Goal: Task Accomplishment & Management: Manage account settings

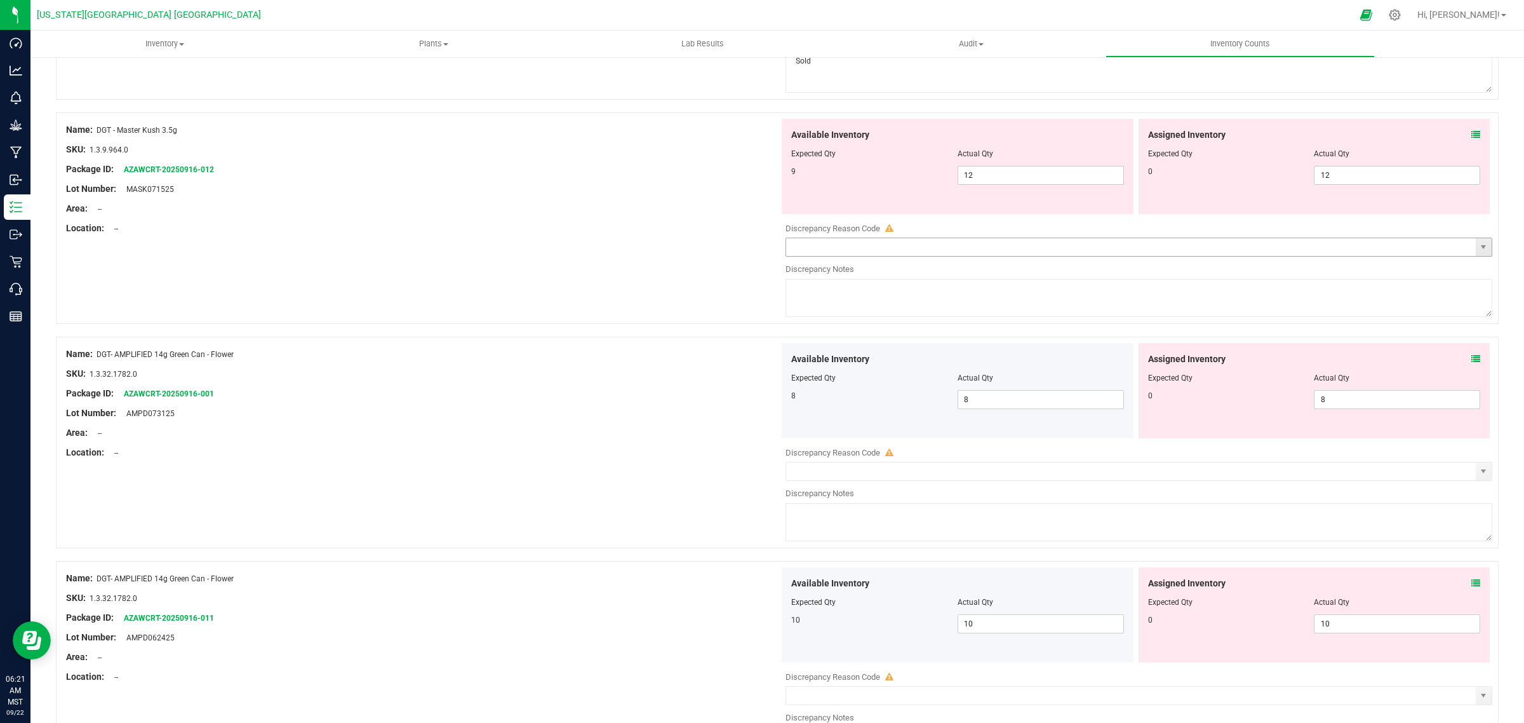
scroll to position [1747, 0]
click at [1479, 248] on span "select" at bounding box center [1484, 246] width 10 height 10
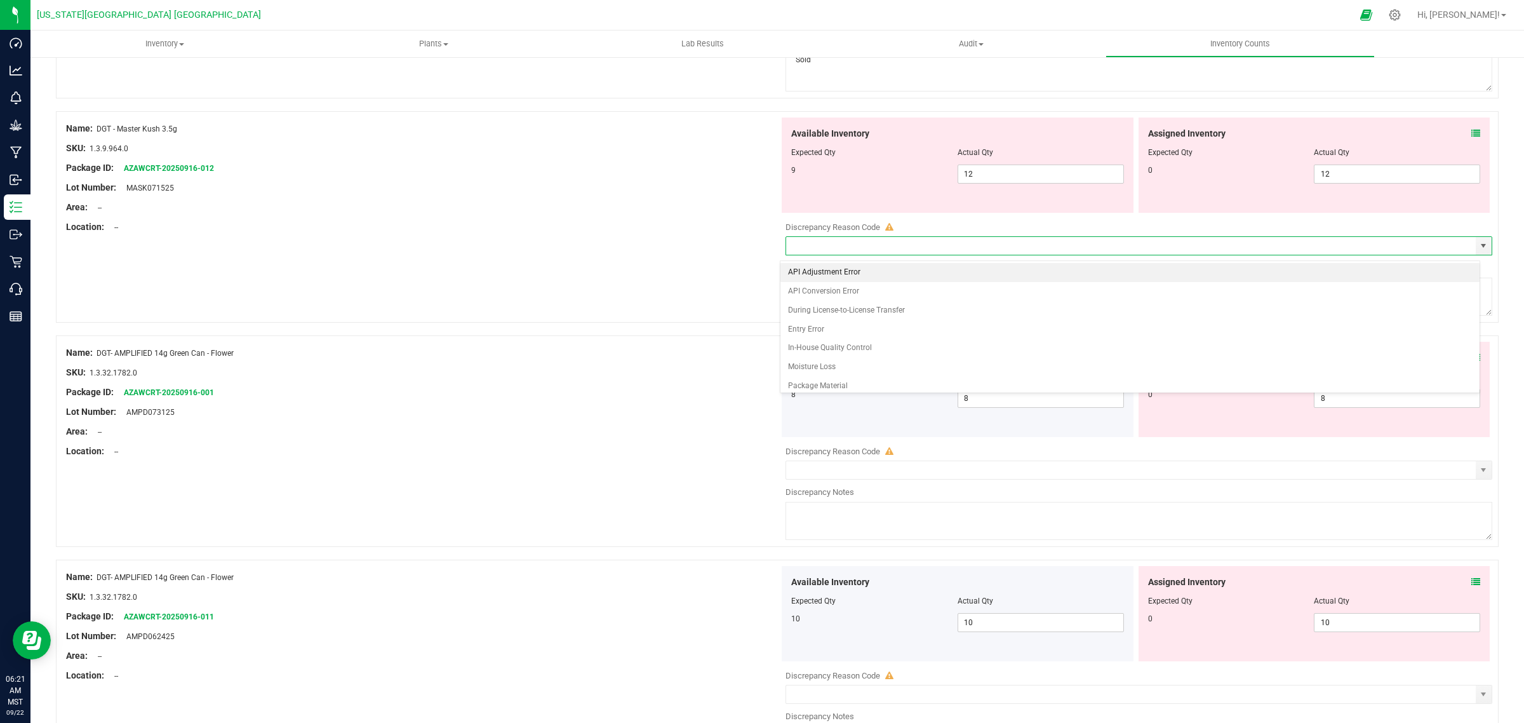
click at [823, 271] on li "API Adjustment Error" at bounding box center [1130, 272] width 699 height 19
type input "API Adjustment Error"
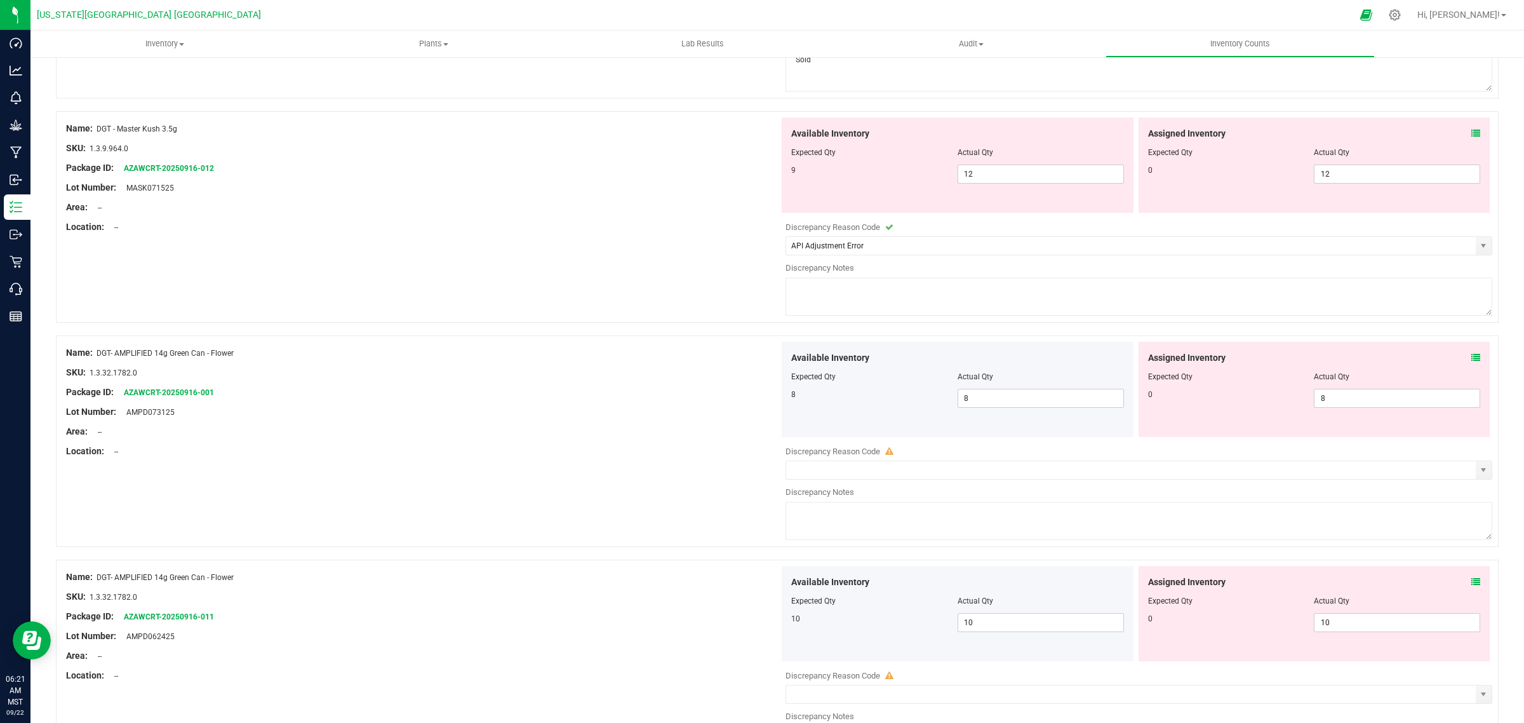
click at [816, 290] on textarea at bounding box center [1139, 297] width 707 height 38
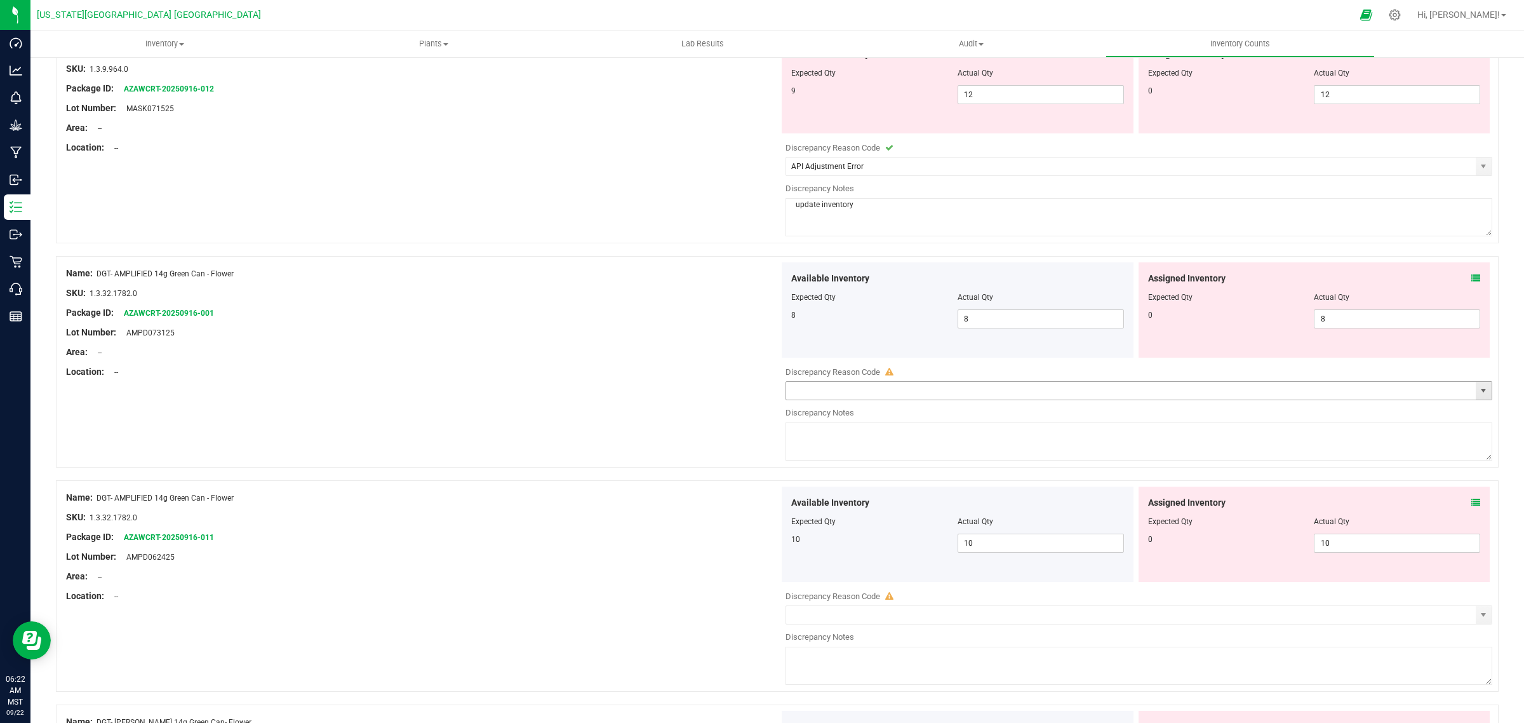
click at [1479, 394] on span "select" at bounding box center [1484, 391] width 10 height 10
type textarea "update inventory"
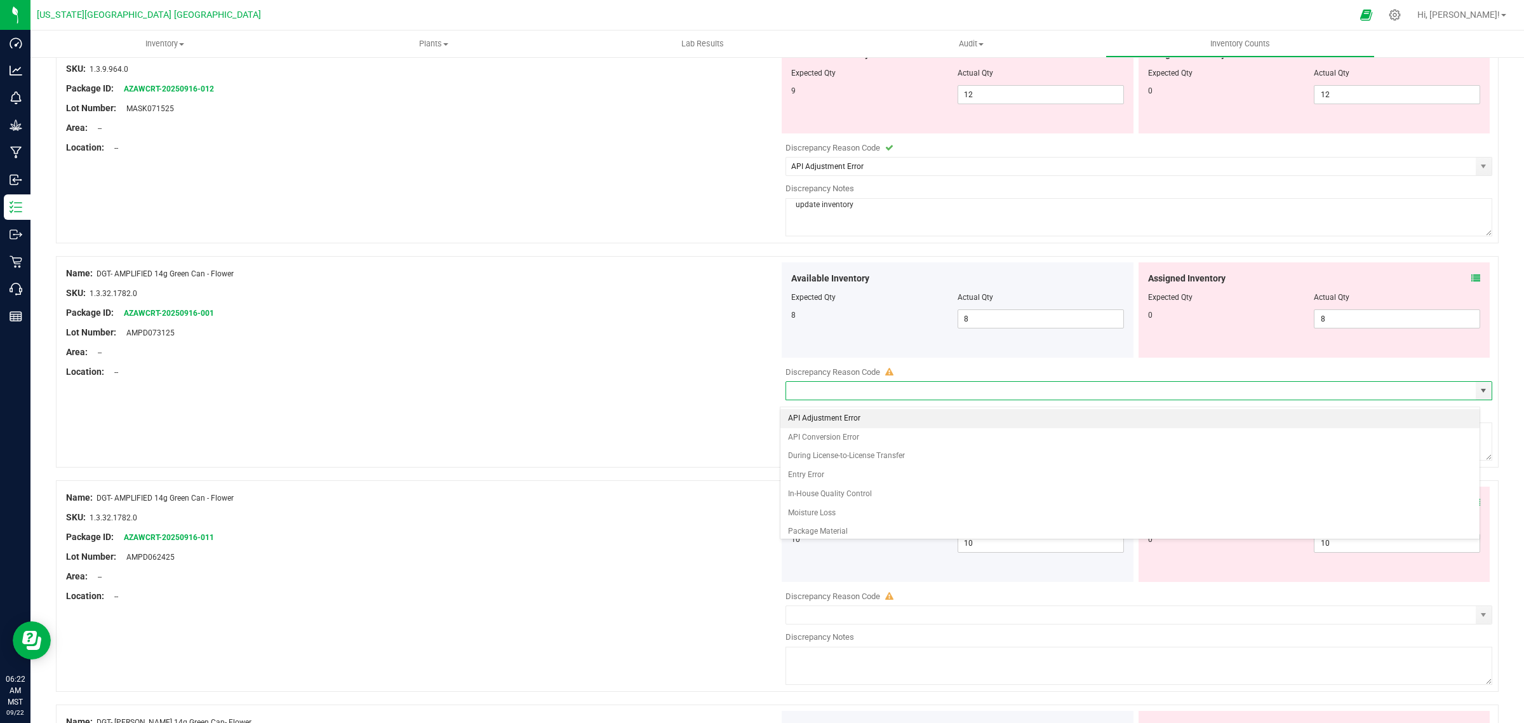
click at [828, 415] on li "API Adjustment Error" at bounding box center [1130, 418] width 699 height 19
type input "API Adjustment Error"
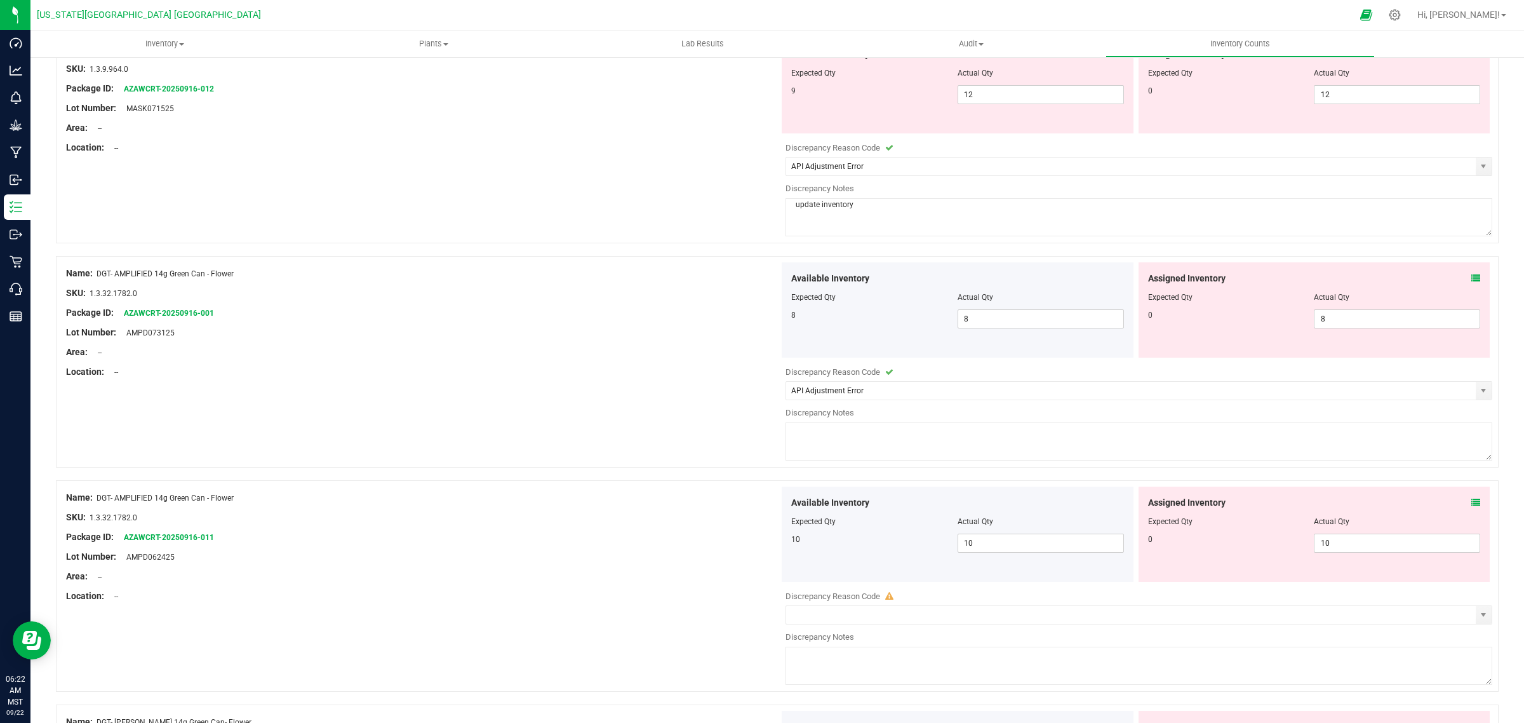
click at [819, 436] on textarea at bounding box center [1139, 441] width 707 height 38
click at [853, 437] on textarea "Update Iventory" at bounding box center [1139, 441] width 707 height 38
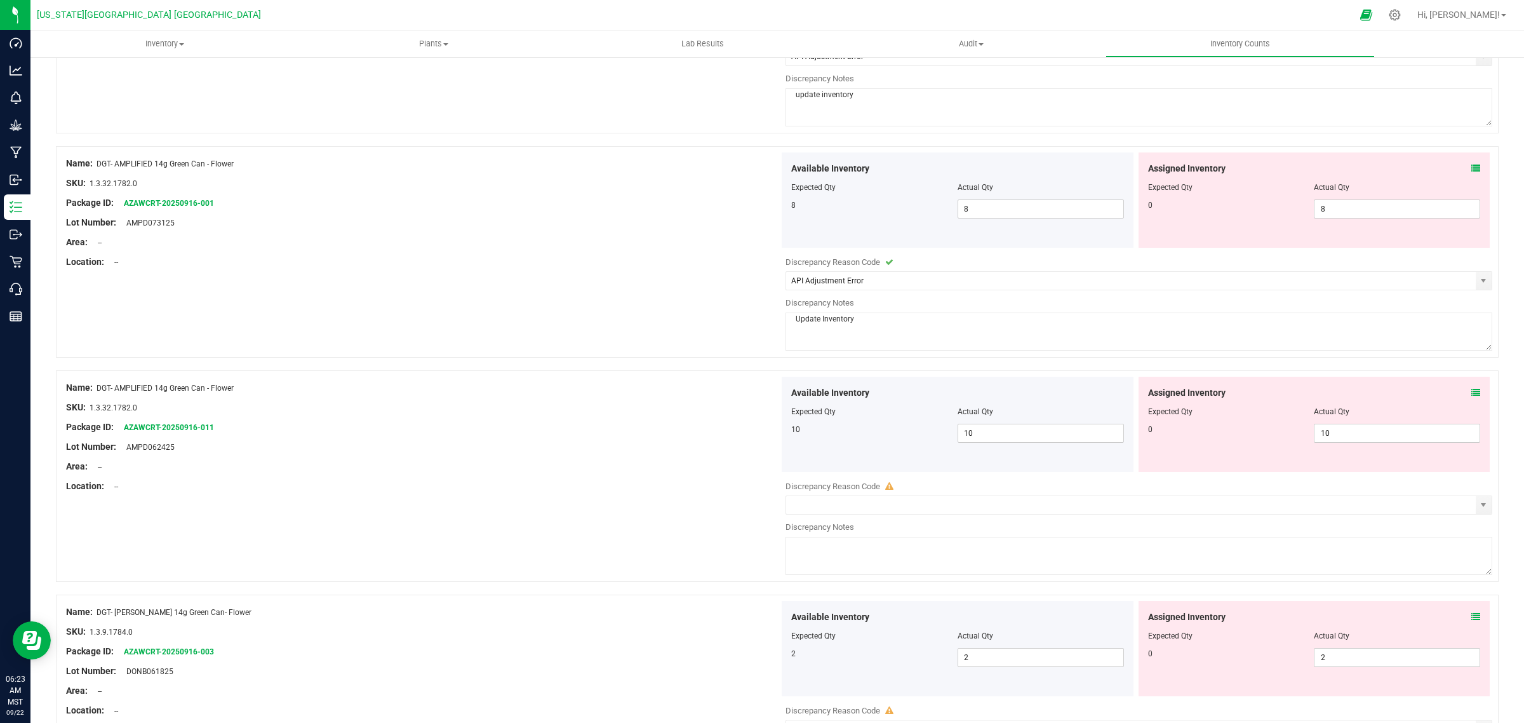
scroll to position [1985, 0]
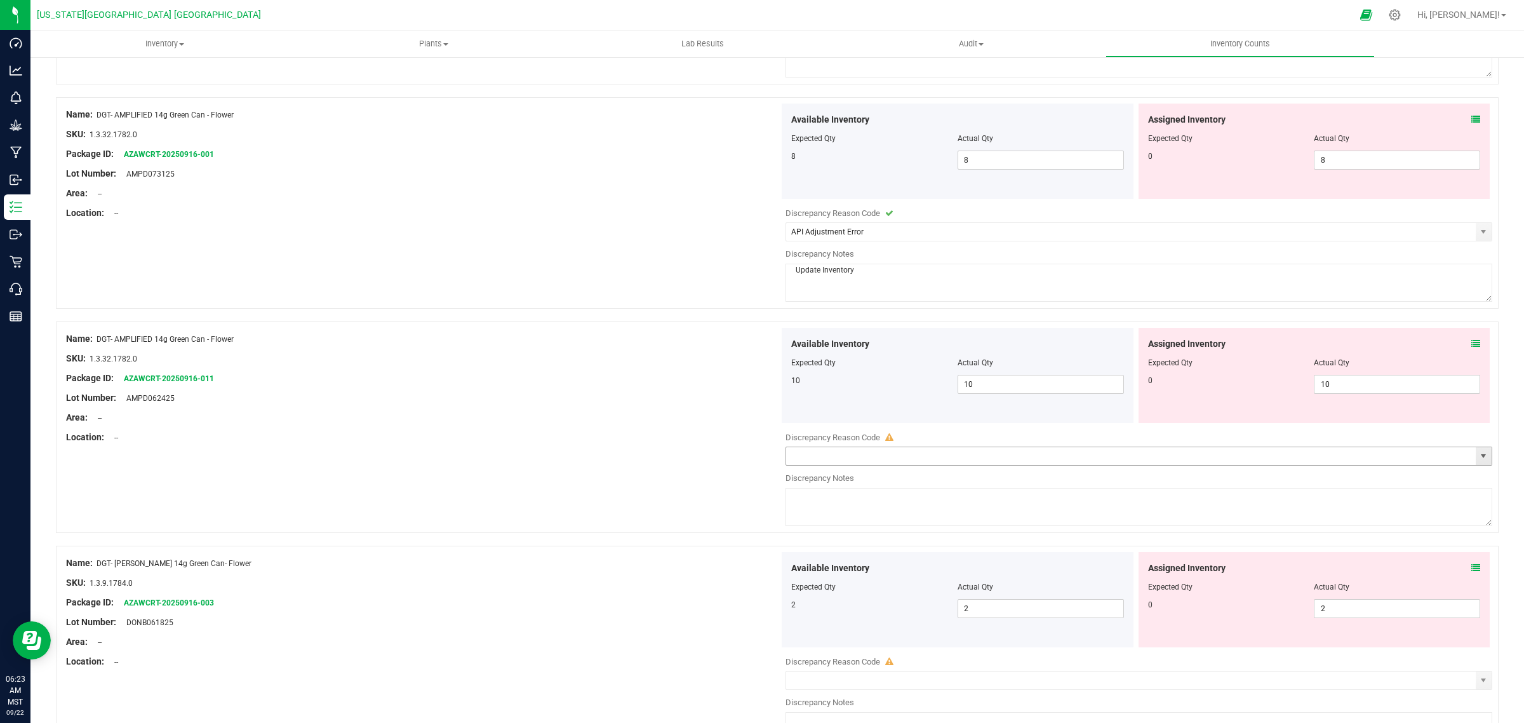
click at [1479, 461] on span "select" at bounding box center [1484, 456] width 10 height 10
type textarea "Update Inventory"
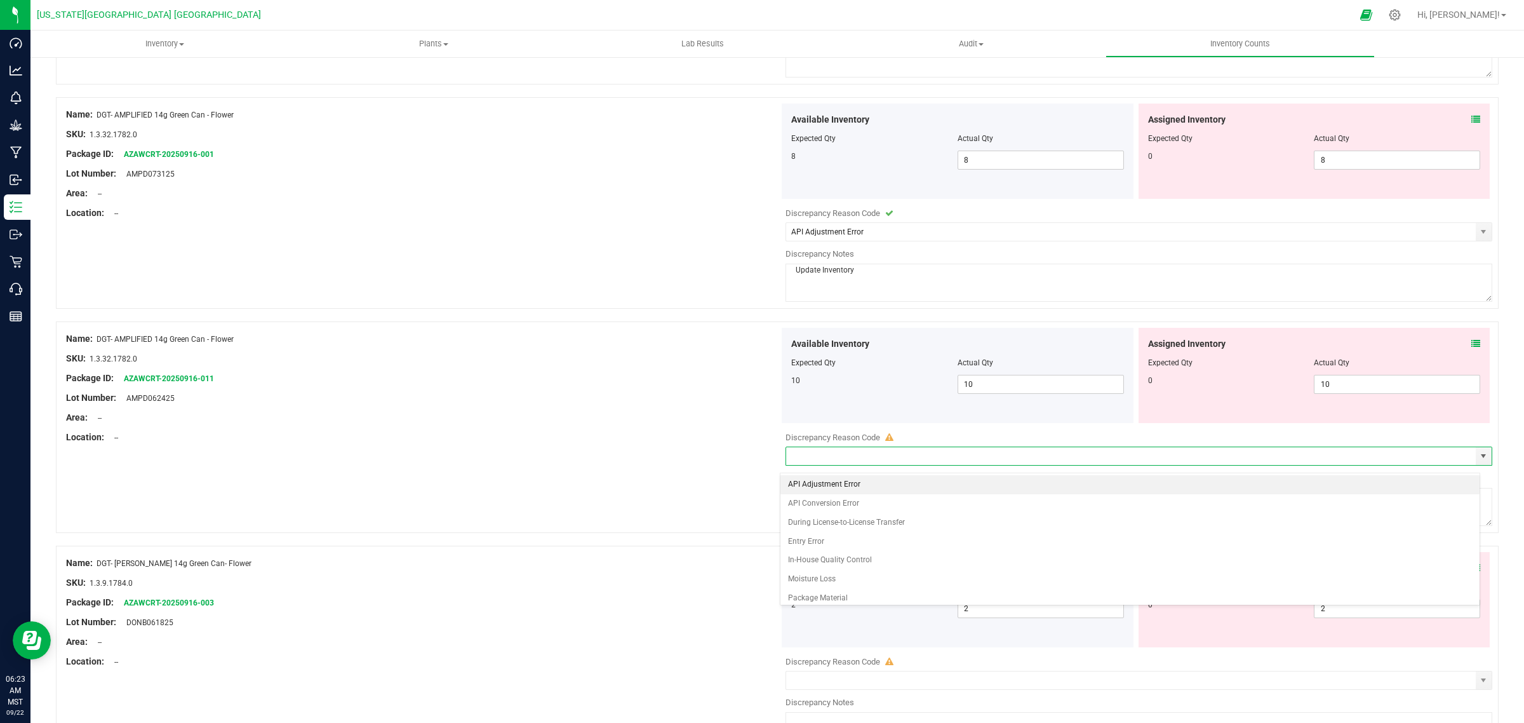
click at [808, 481] on li "API Adjustment Error" at bounding box center [1130, 484] width 699 height 19
type input "API Adjustment Error"
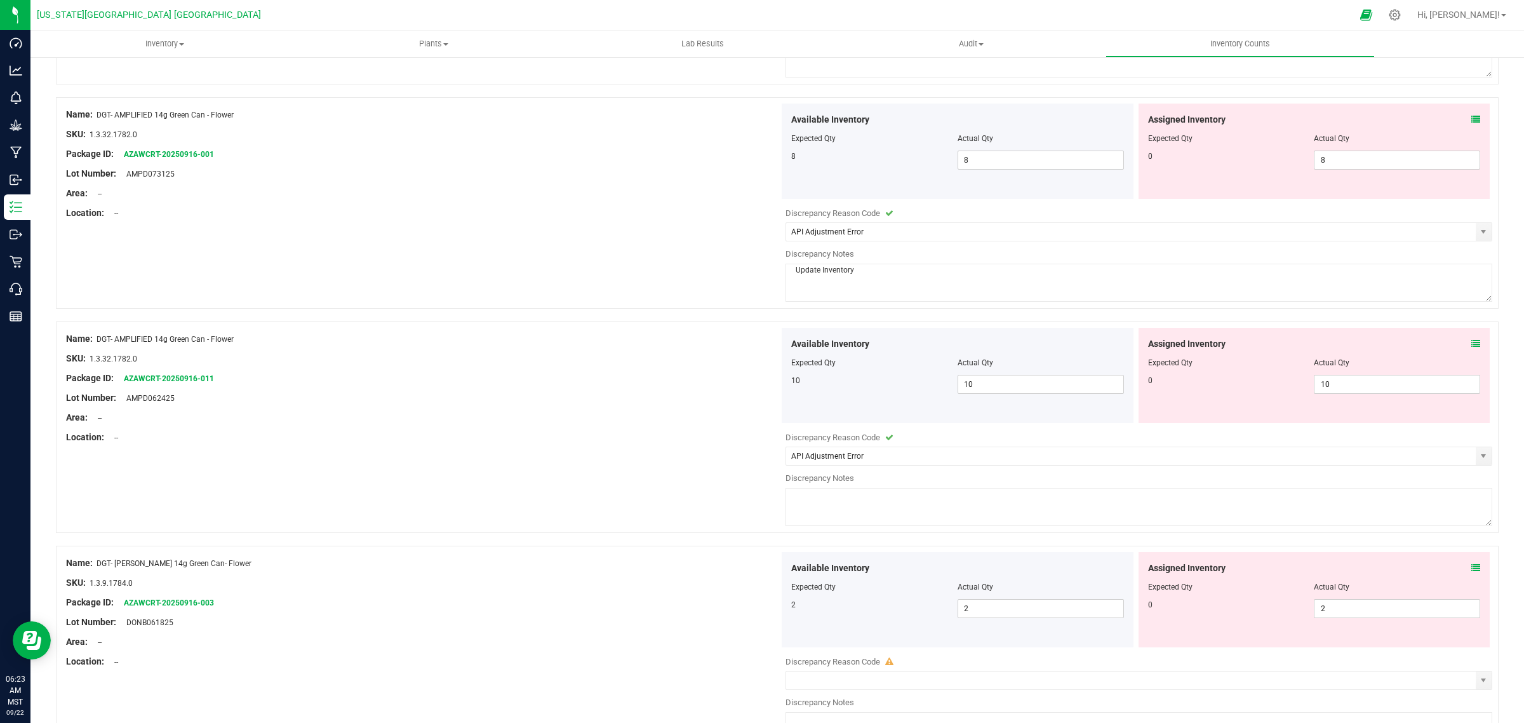
click at [810, 503] on textarea at bounding box center [1139, 507] width 707 height 38
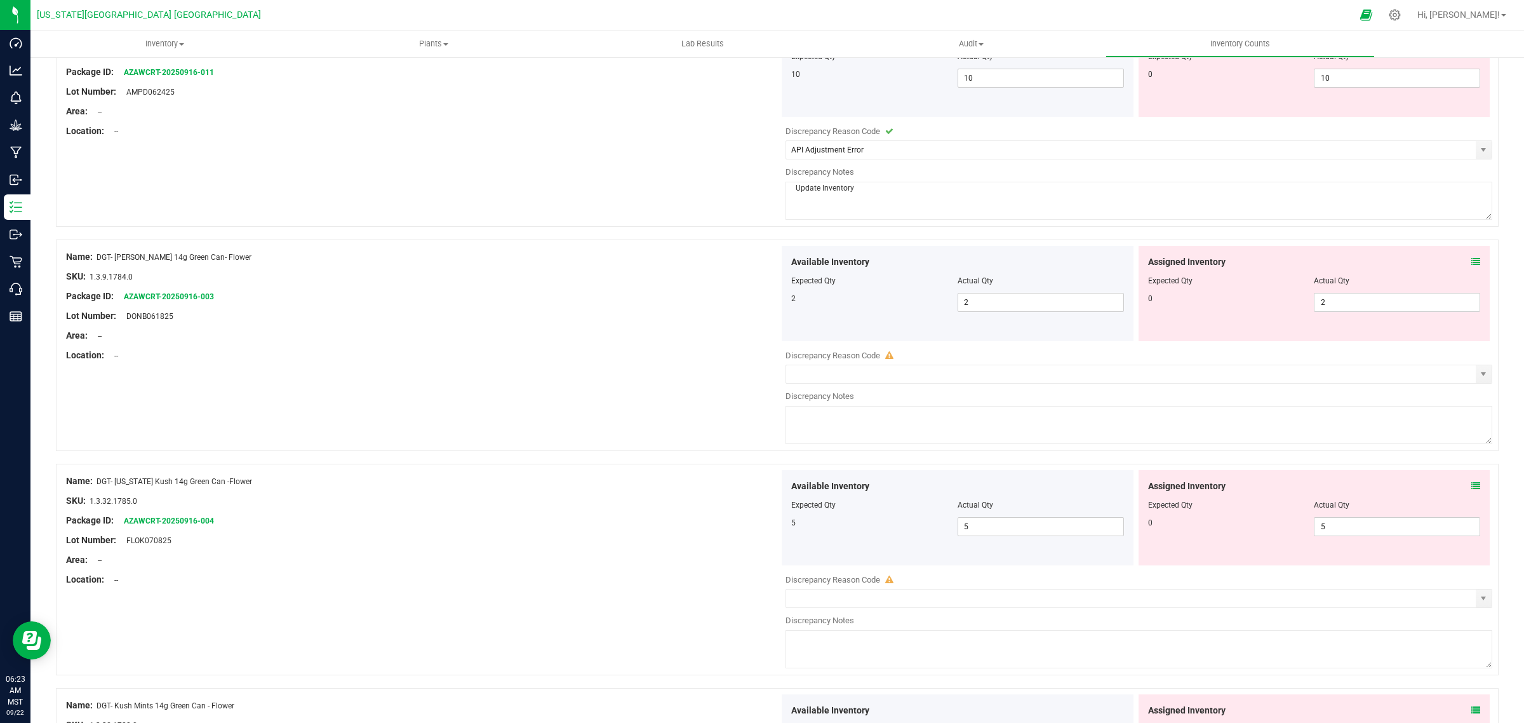
scroll to position [2302, 0]
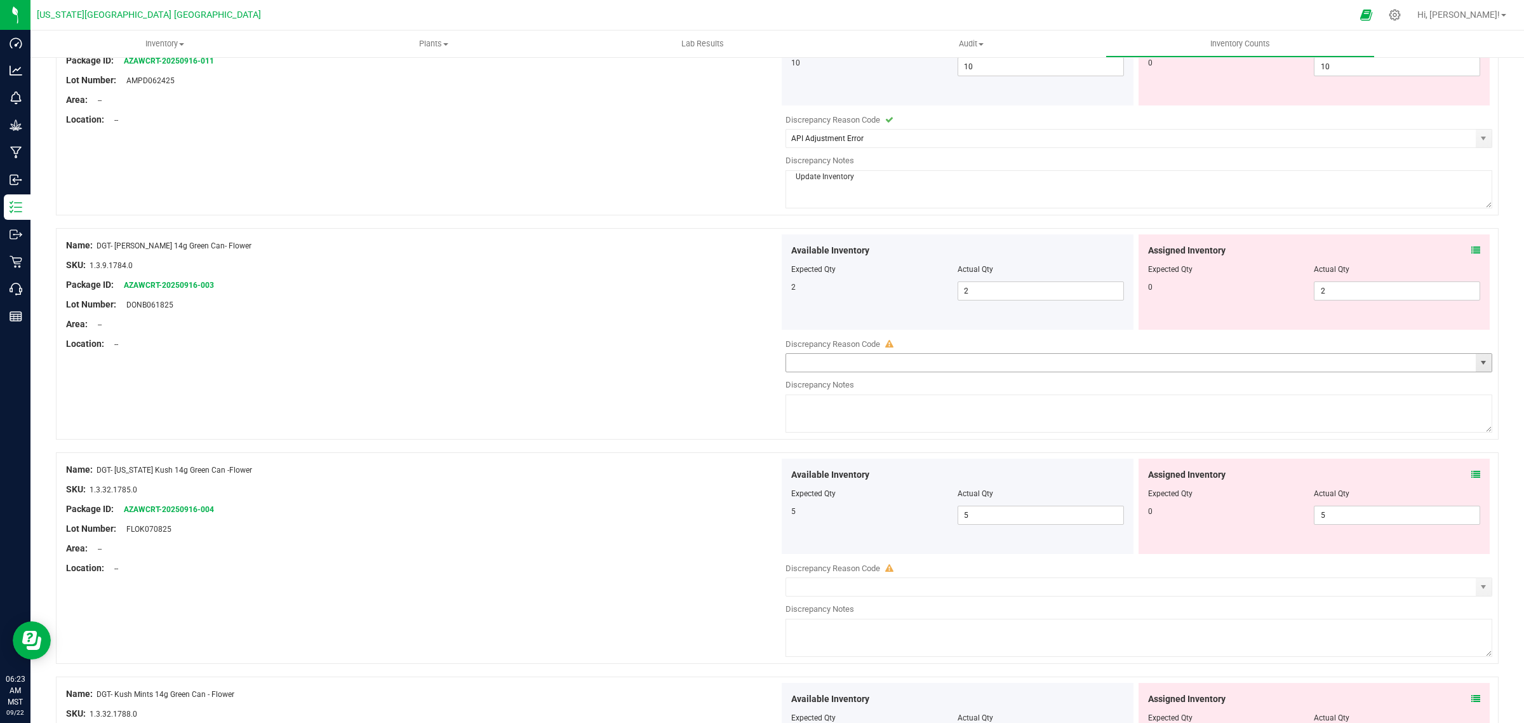
click at [1479, 368] on span "select" at bounding box center [1484, 363] width 10 height 10
type textarea "Update Inventory"
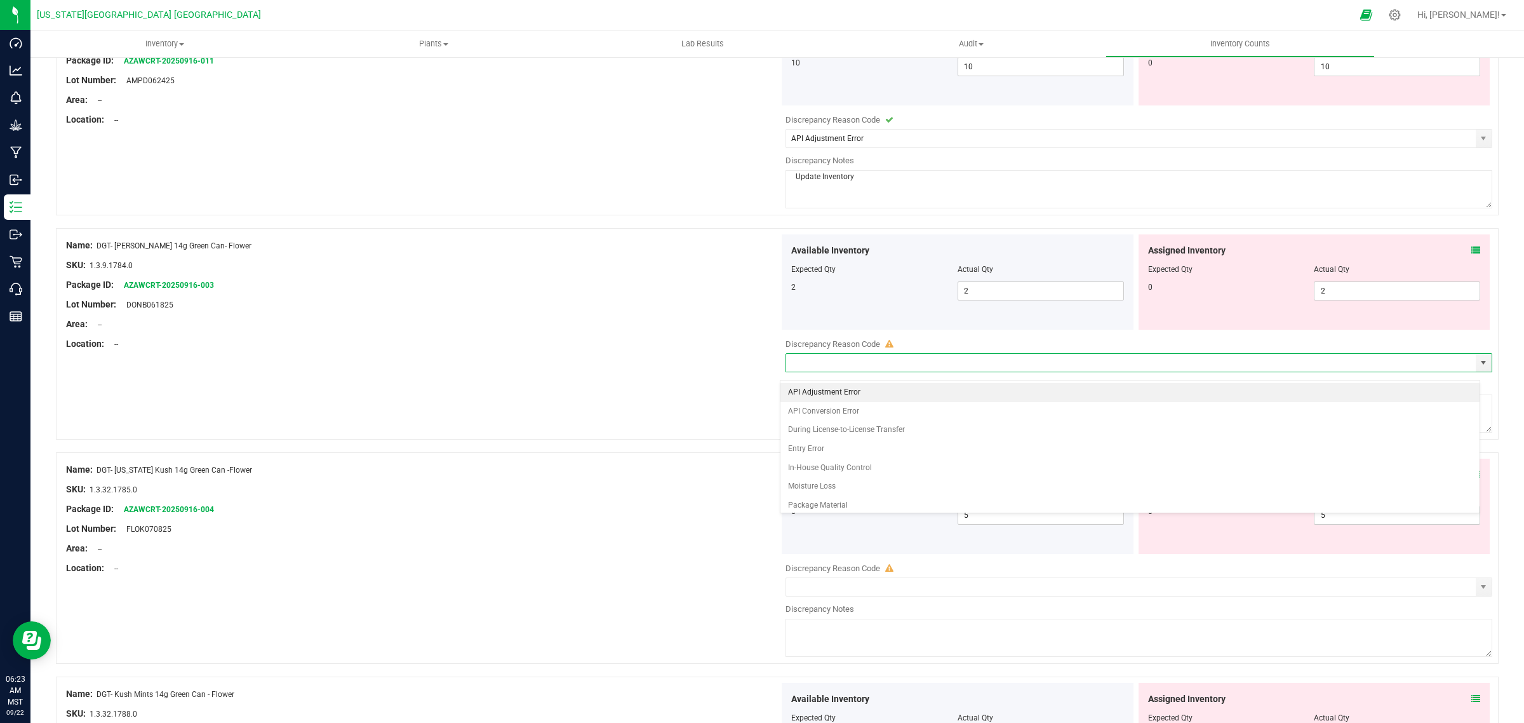
click at [802, 387] on li "API Adjustment Error" at bounding box center [1130, 392] width 699 height 19
type input "API Adjustment Error"
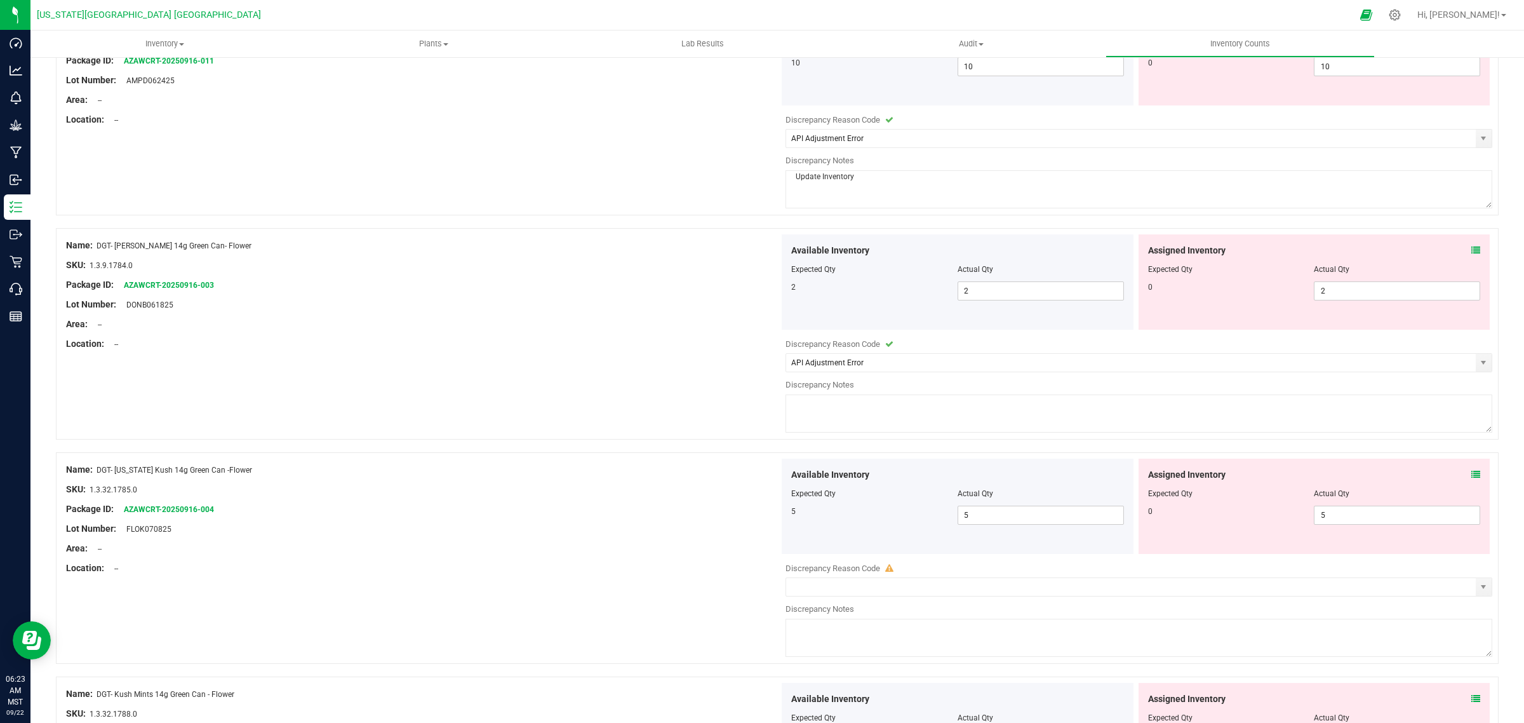
click at [795, 407] on textarea at bounding box center [1139, 413] width 707 height 38
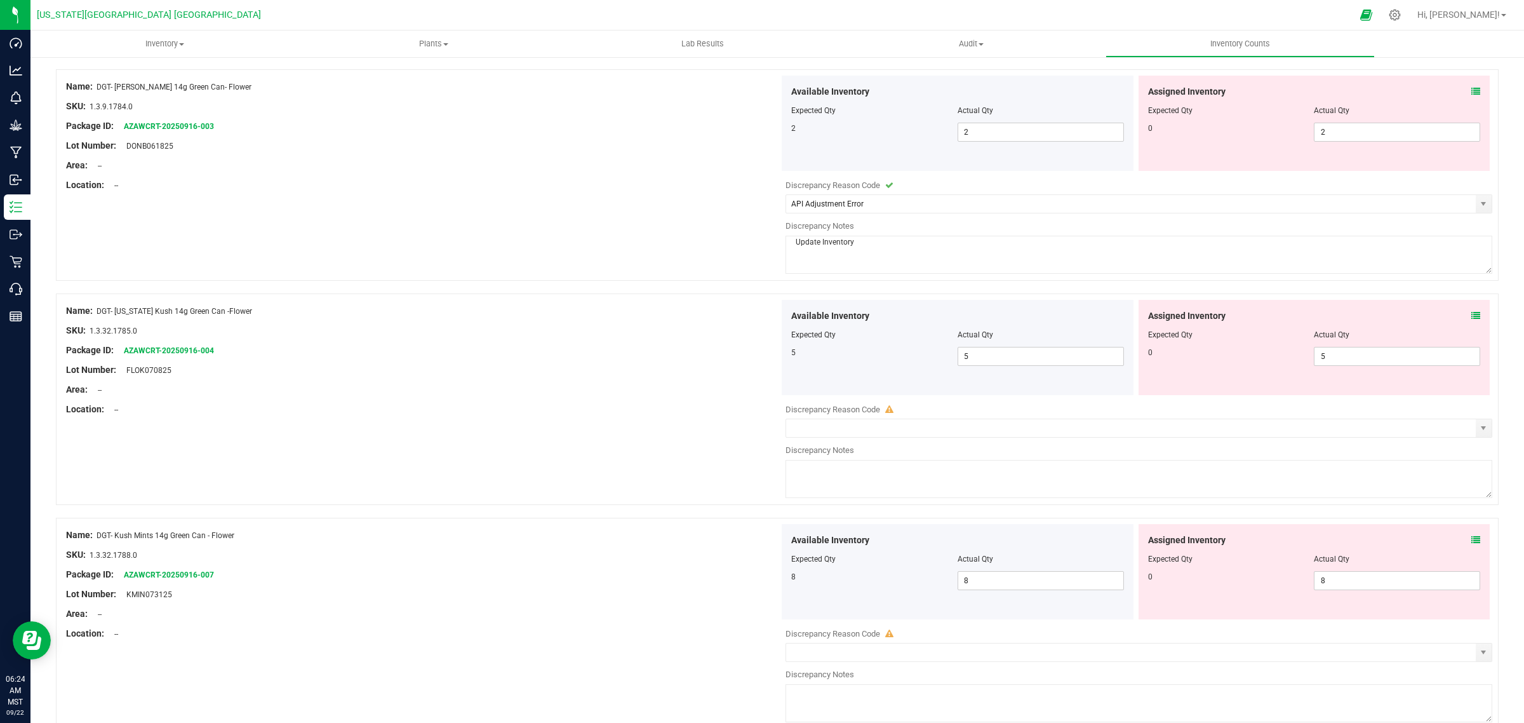
scroll to position [2540, 0]
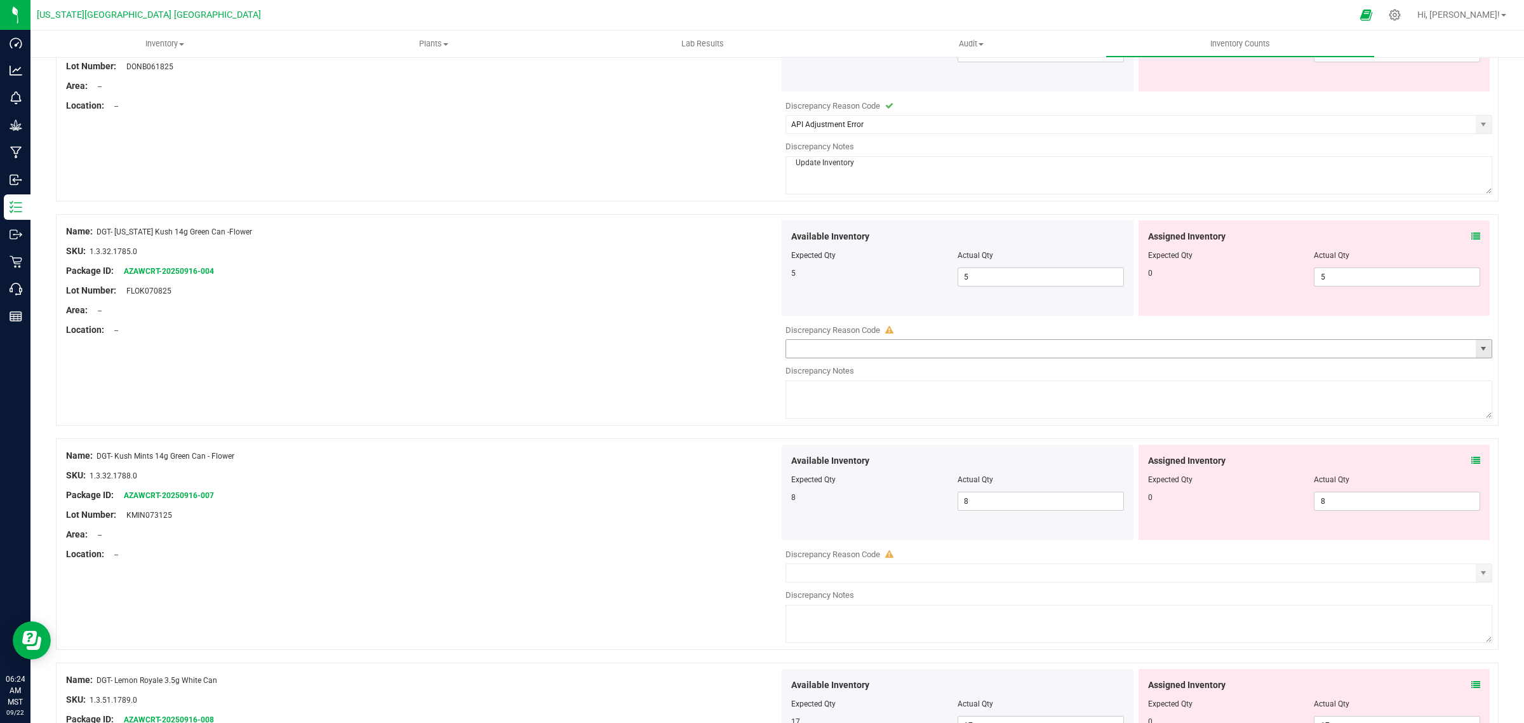
drag, startPoint x: 1469, startPoint y: 357, endPoint x: 1372, endPoint y: 340, distance: 98.7
click at [1479, 354] on span "select" at bounding box center [1484, 349] width 10 height 10
type textarea "Update Inventory"
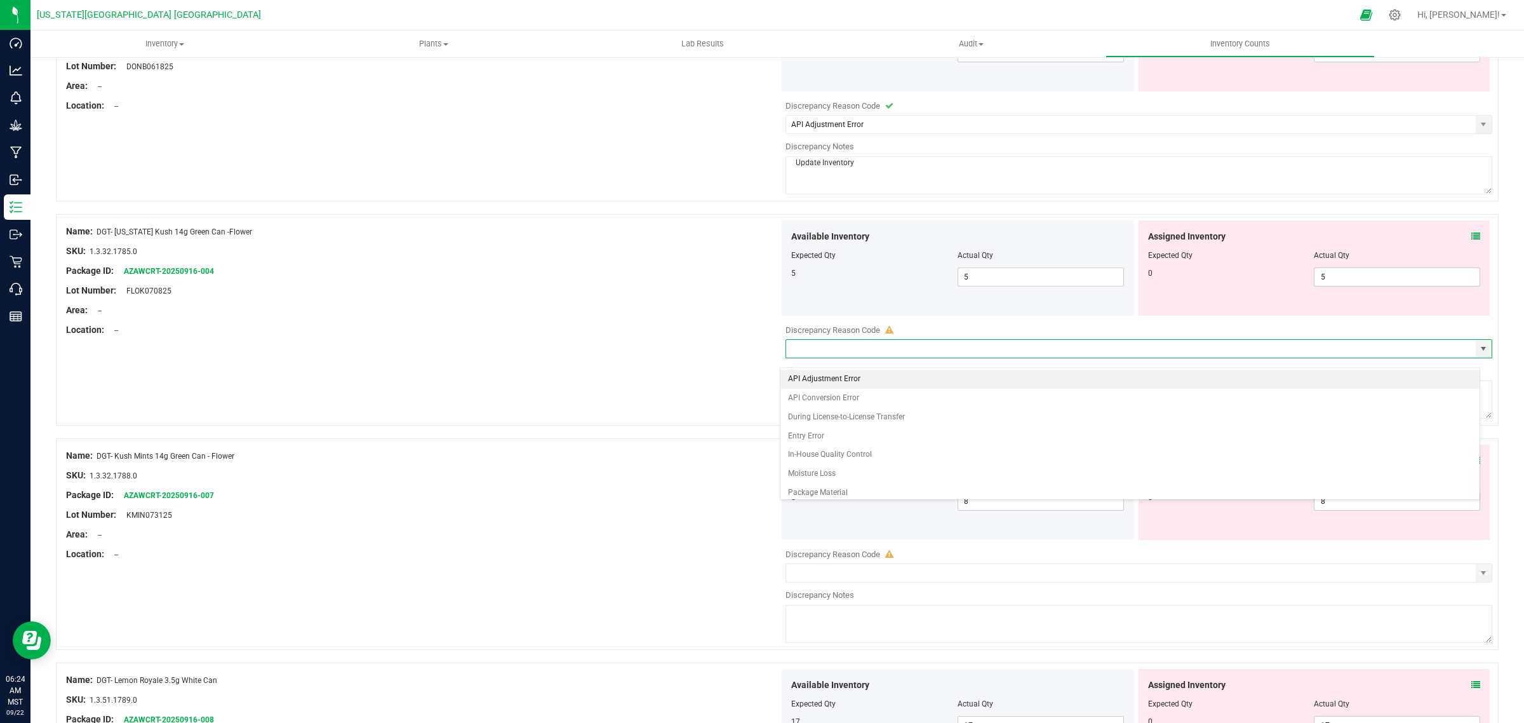
click at [824, 376] on li "API Adjustment Error" at bounding box center [1130, 379] width 699 height 19
type input "API Adjustment Error"
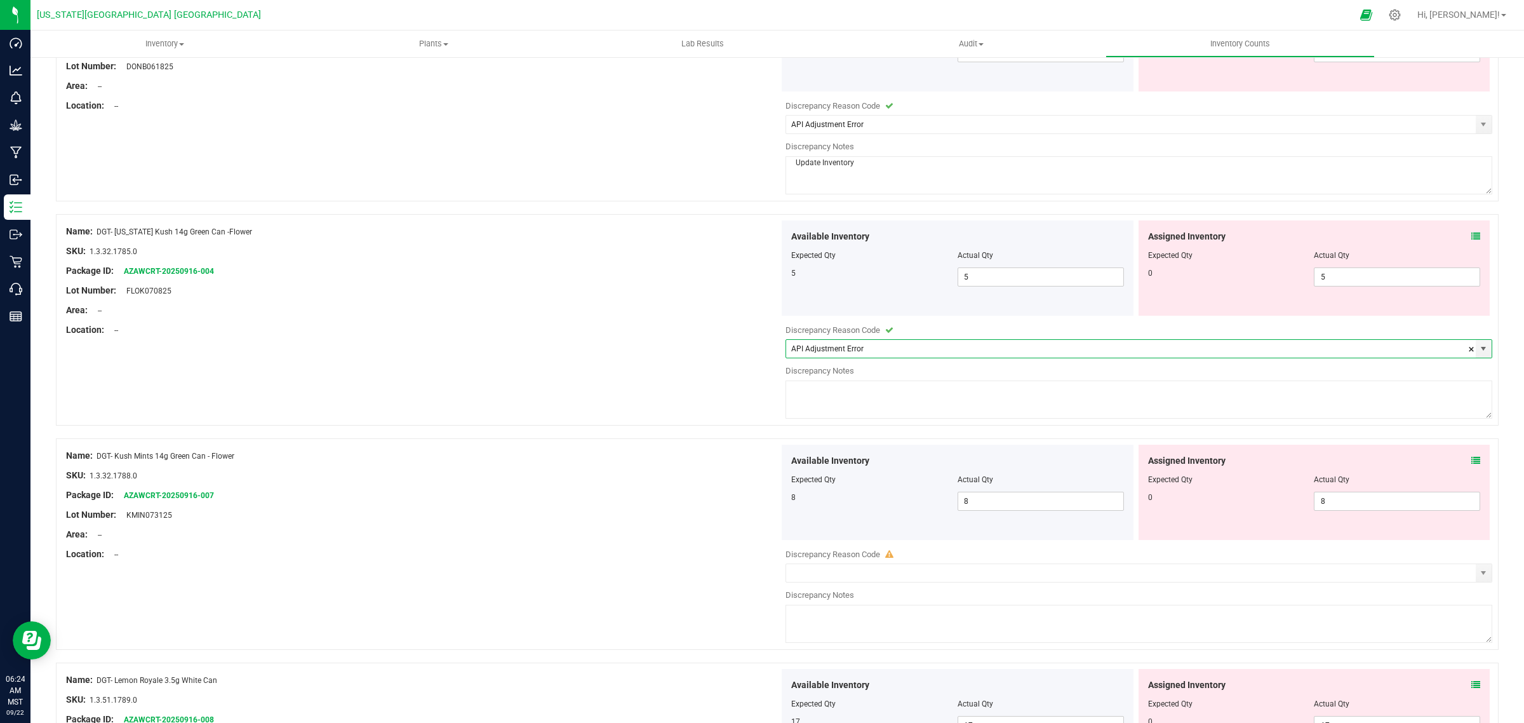
click at [818, 406] on textarea at bounding box center [1139, 399] width 707 height 38
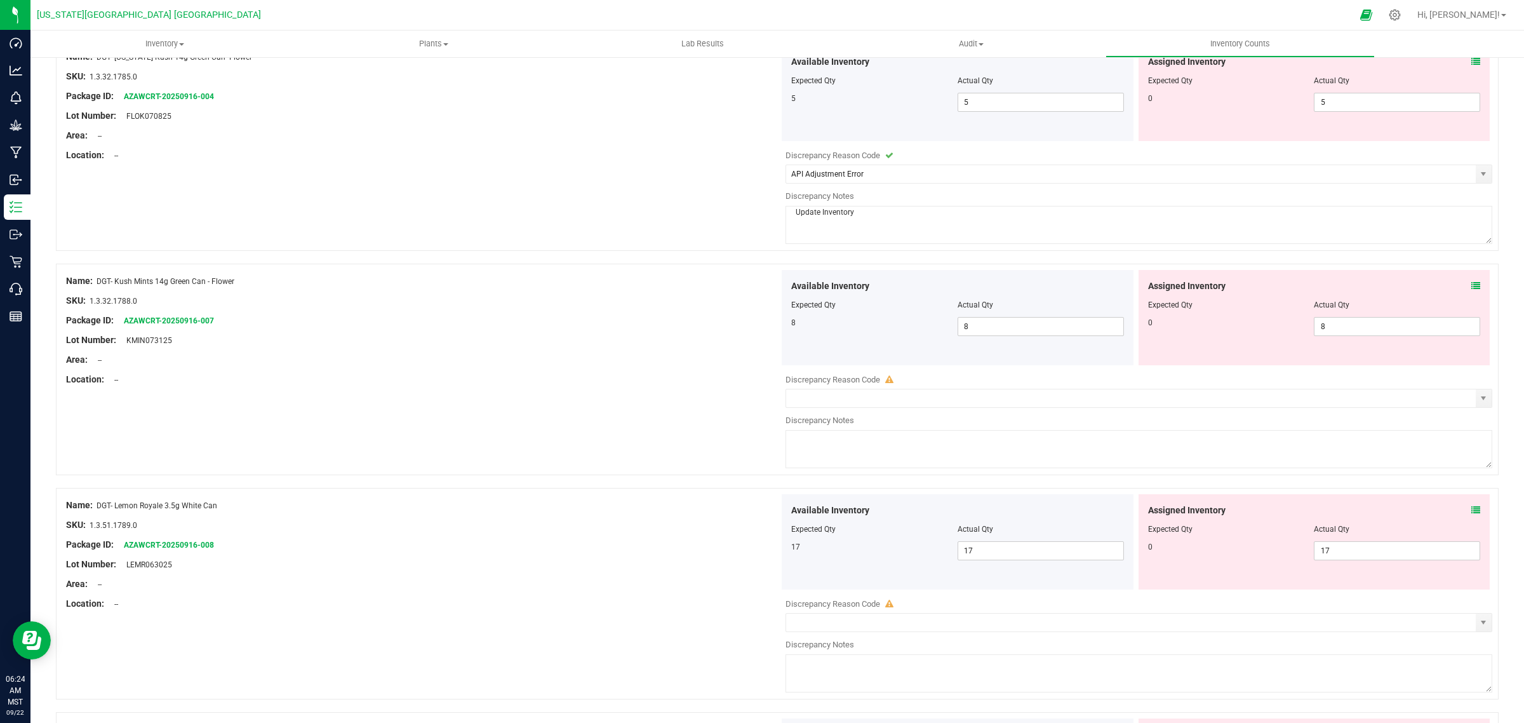
scroll to position [2779, 0]
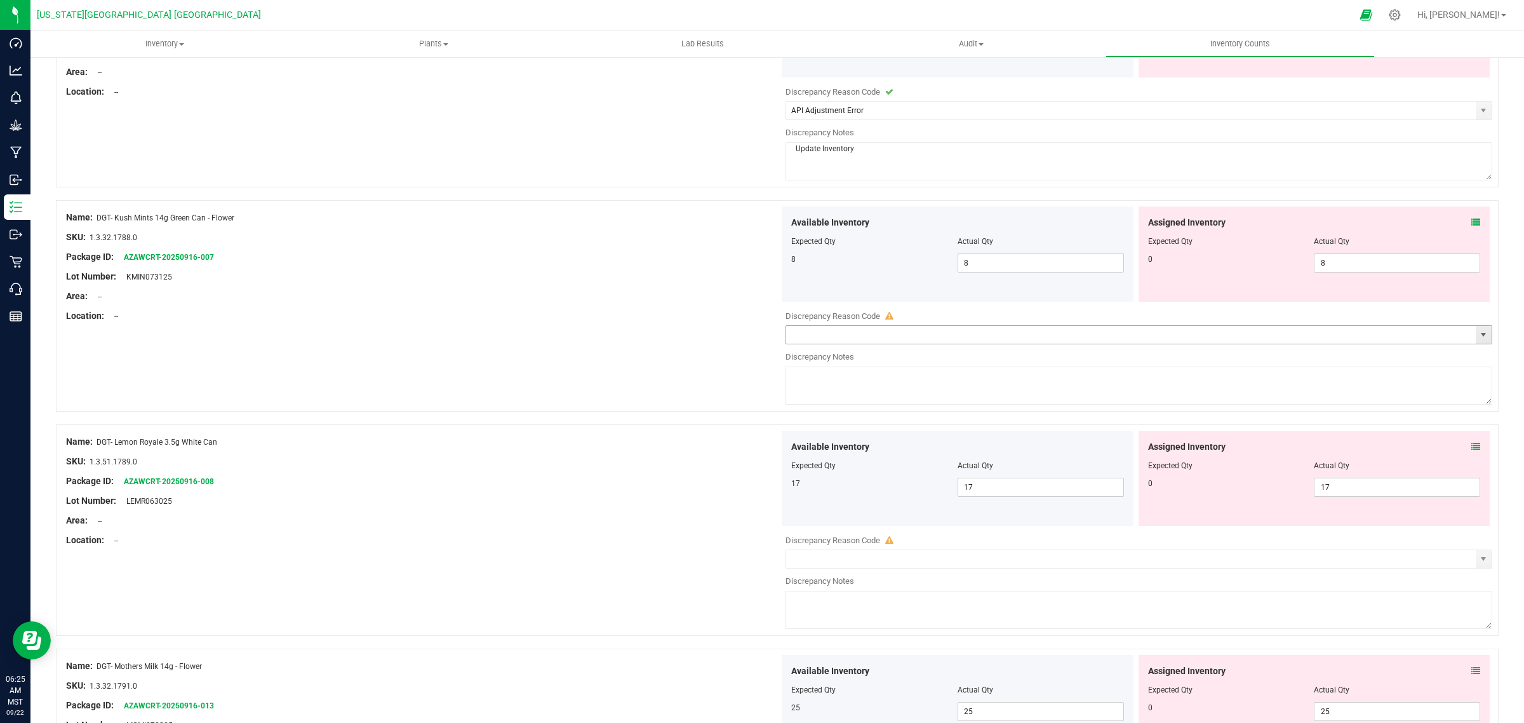
click at [1479, 340] on span "select" at bounding box center [1484, 335] width 10 height 10
type textarea "Update Inventory"
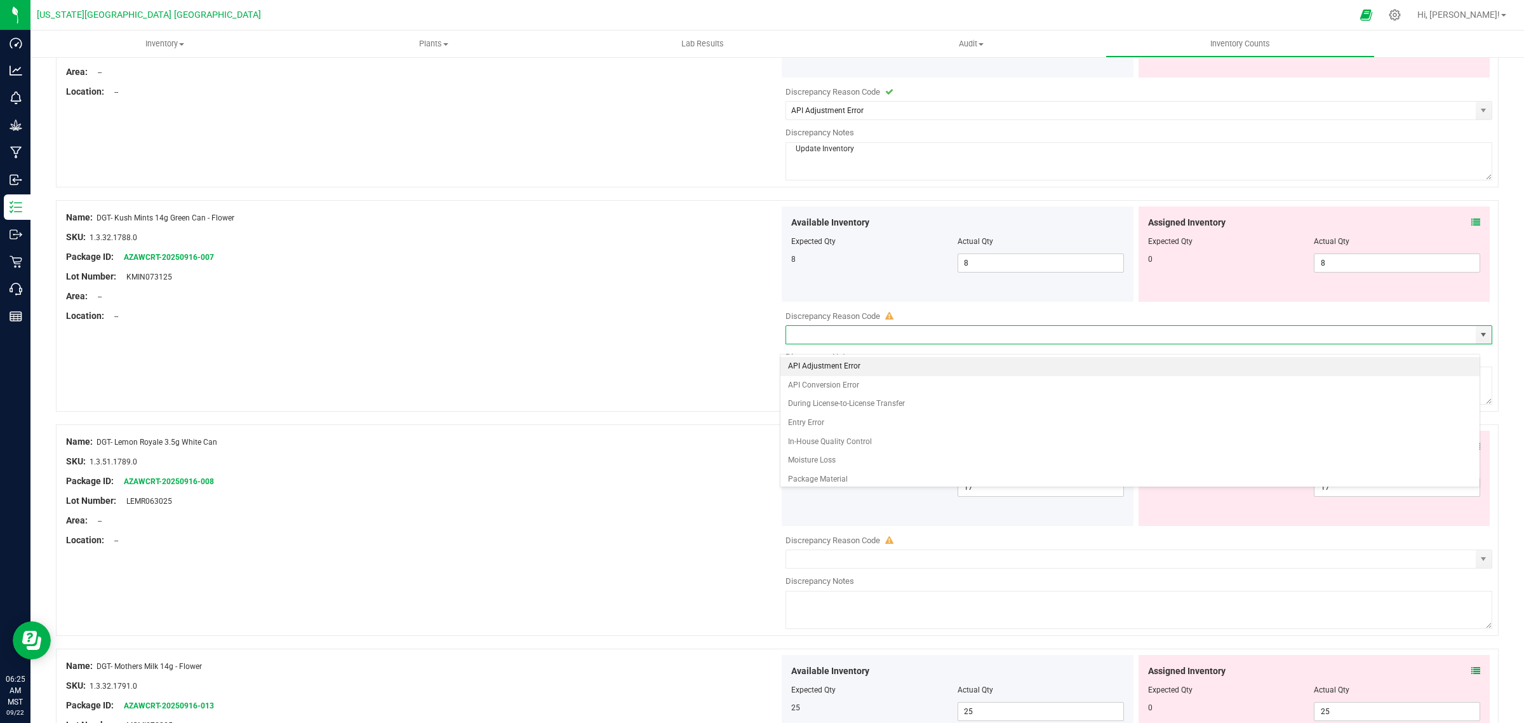
click at [813, 360] on li "API Adjustment Error" at bounding box center [1130, 366] width 699 height 19
type input "API Adjustment Error"
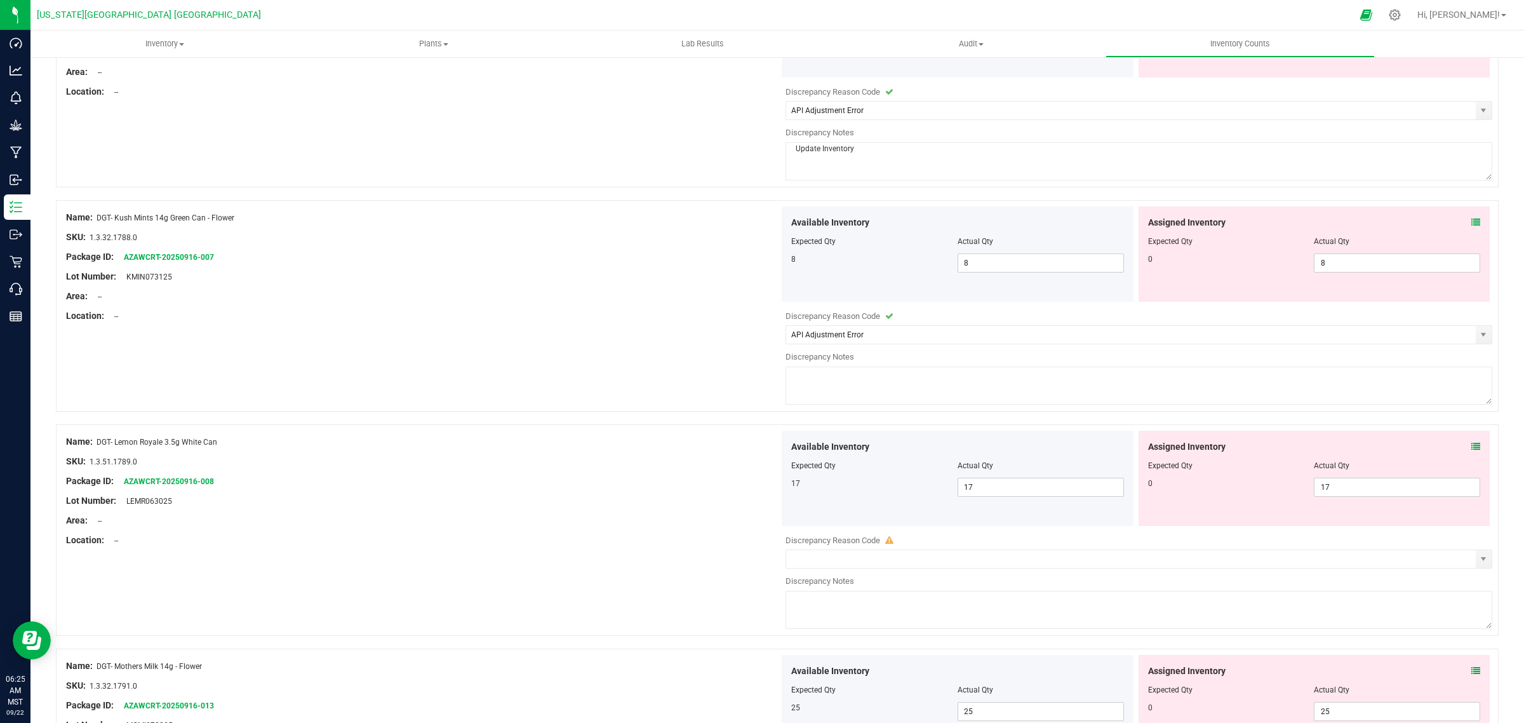
drag, startPoint x: 800, startPoint y: 411, endPoint x: 659, endPoint y: 399, distance: 141.5
click at [659, 399] on div "Name: DGT- Kush Mints 14g Green Can - Flower SKU: 1.3.32.1788.0 Package ID: AZA…" at bounding box center [777, 305] width 1443 height 211
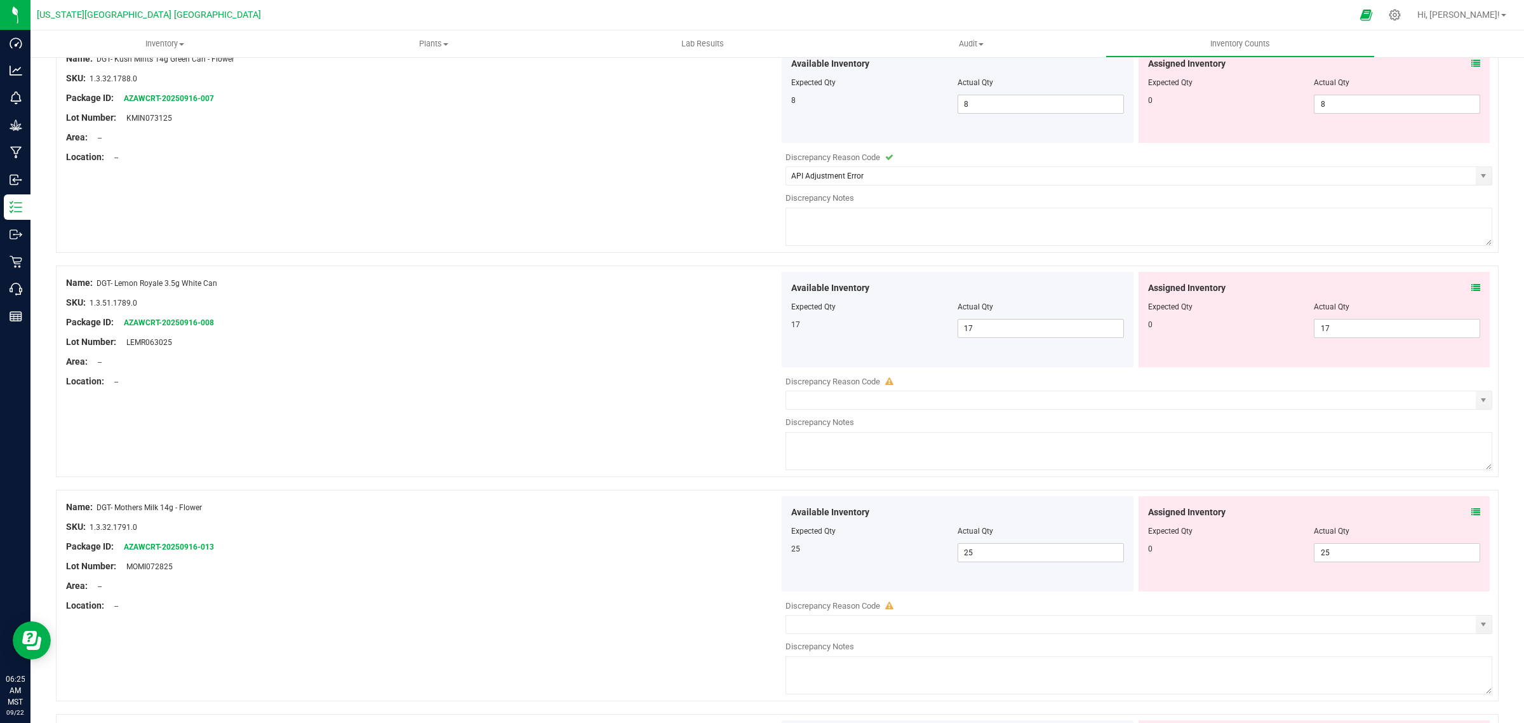
scroll to position [2858, 0]
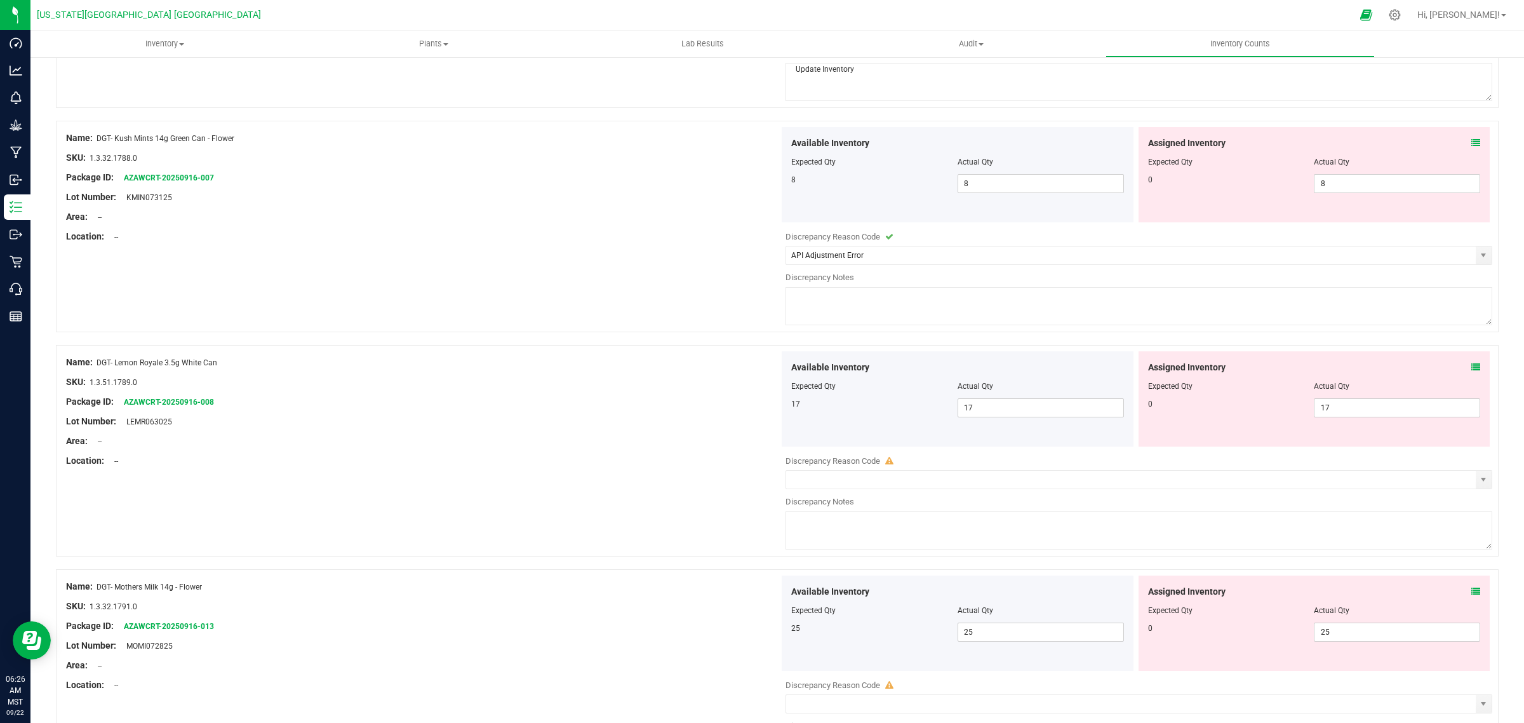
click at [810, 313] on textarea at bounding box center [1139, 306] width 707 height 38
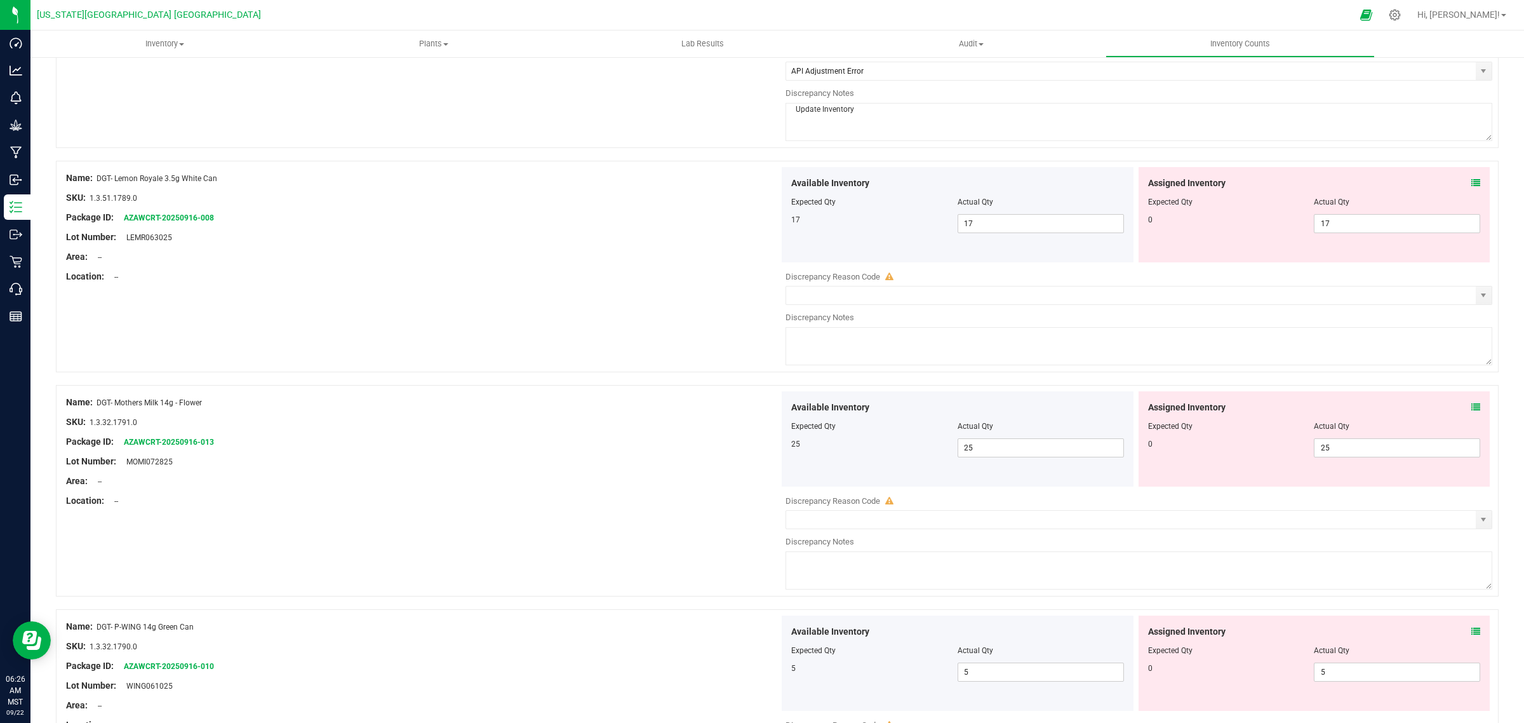
scroll to position [3096, 0]
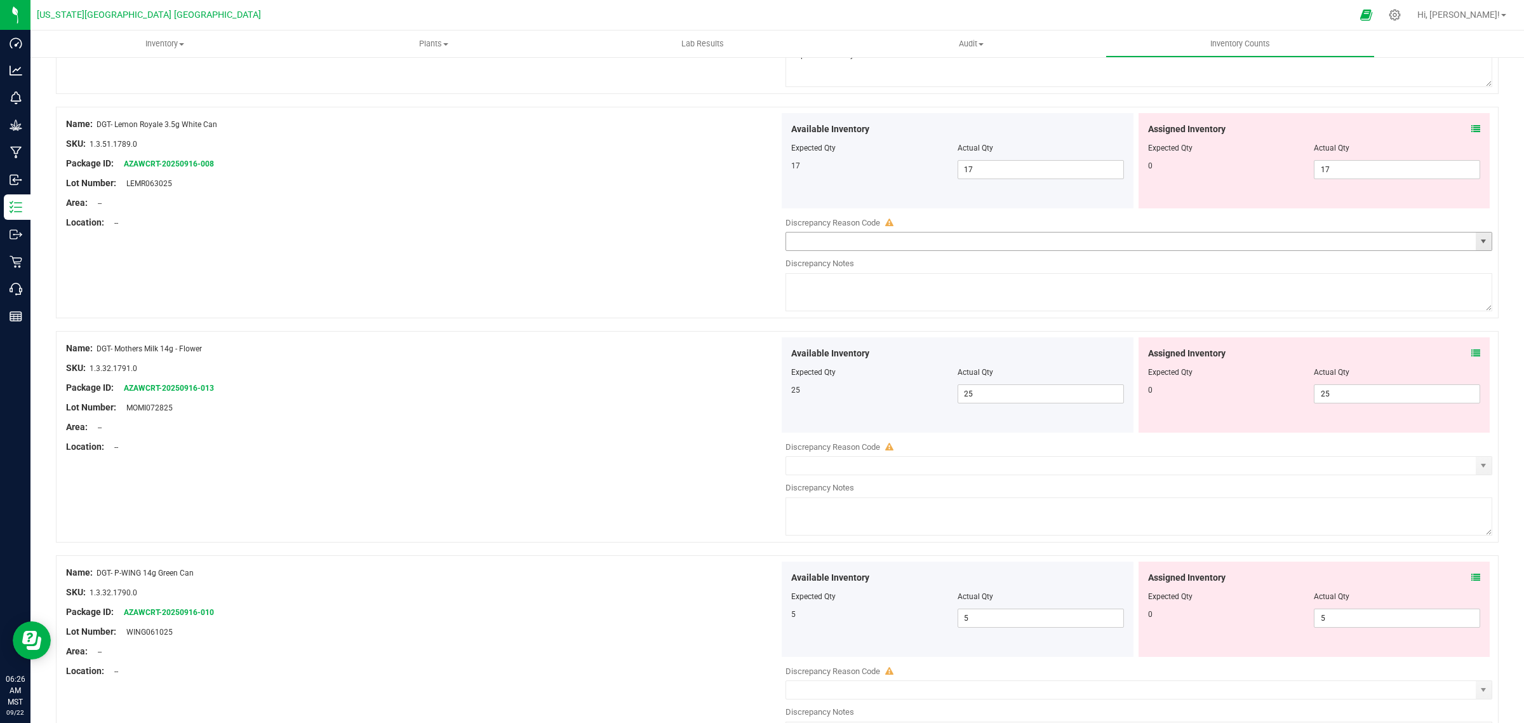
click at [1479, 246] on span "select" at bounding box center [1484, 241] width 10 height 10
type textarea "Update Inventory"
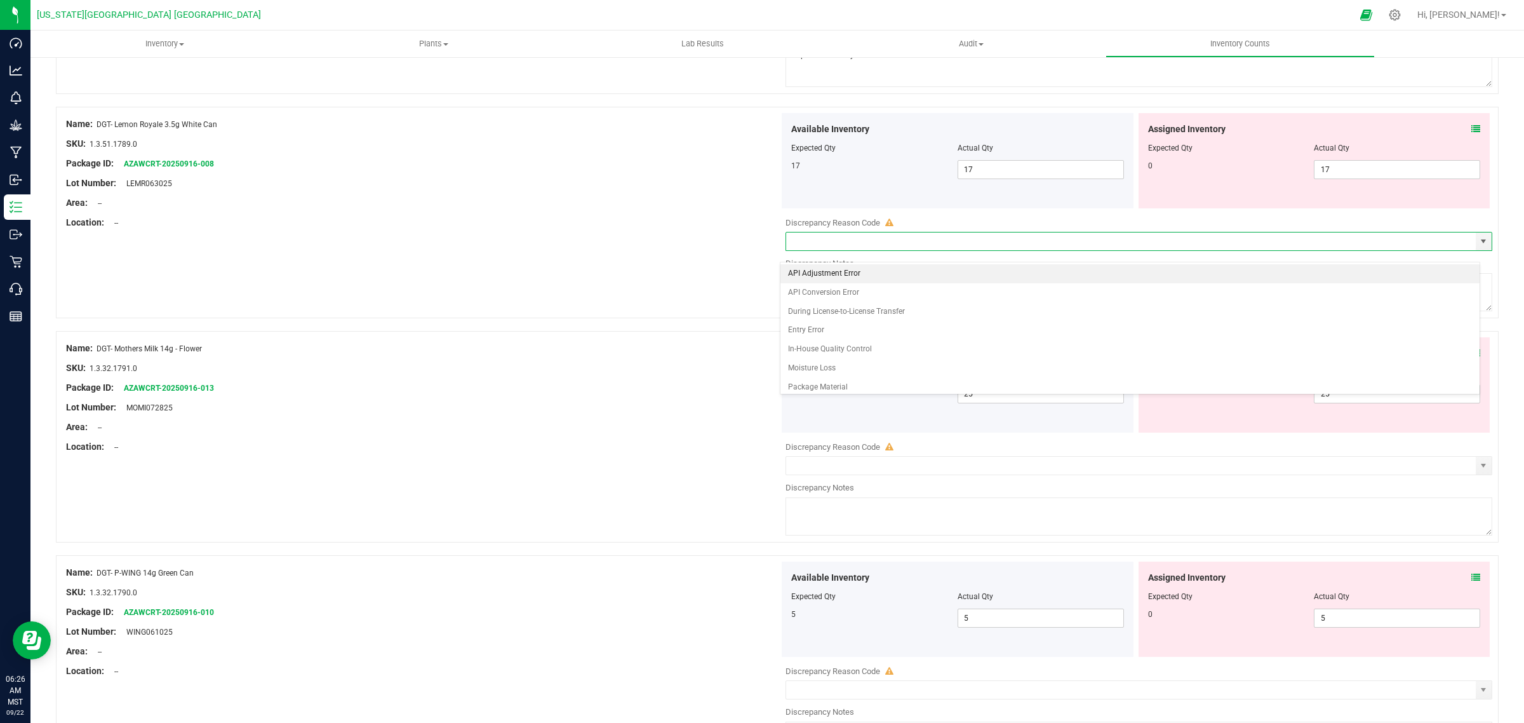
click at [805, 278] on li "API Adjustment Error" at bounding box center [1130, 273] width 699 height 19
type input "API Adjustment Error"
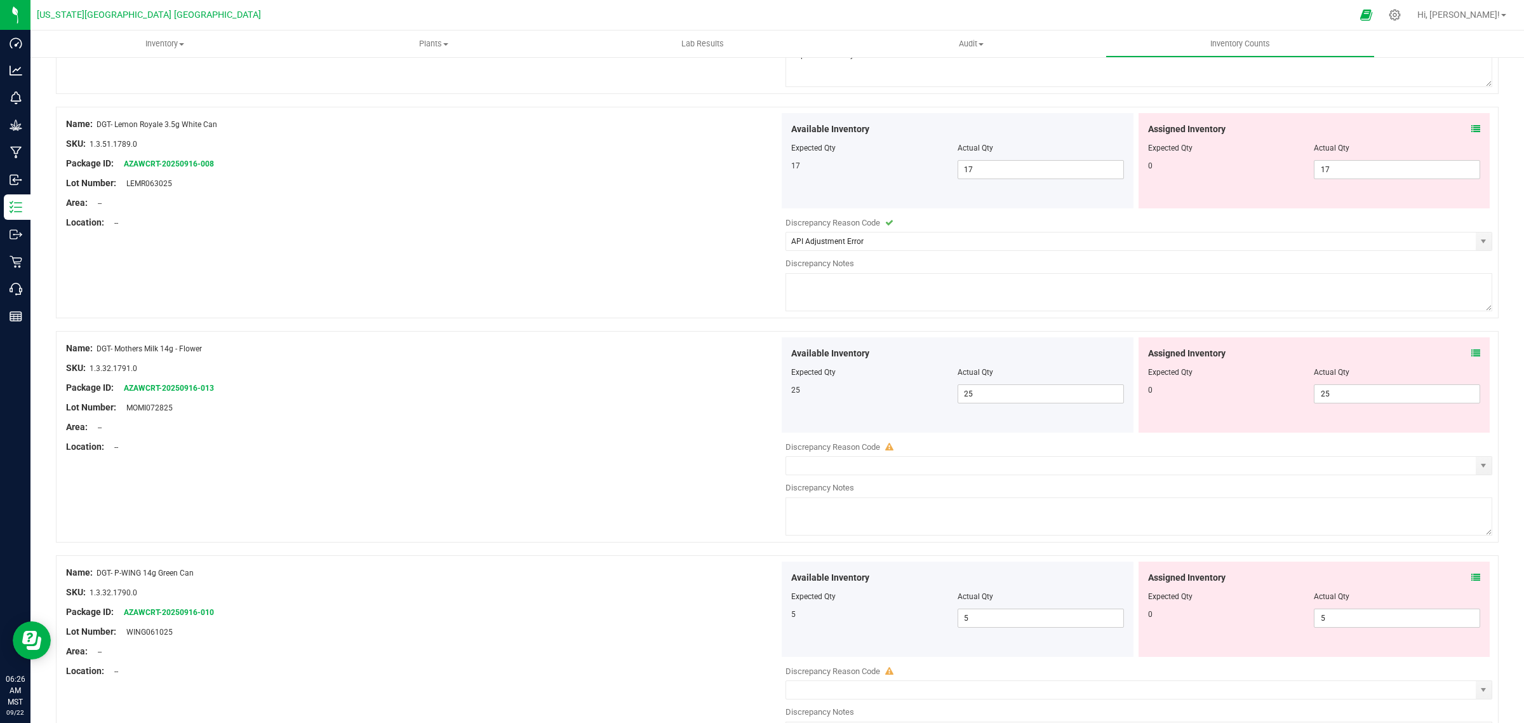
click at [802, 295] on textarea at bounding box center [1139, 292] width 707 height 38
click at [1479, 471] on span "select" at bounding box center [1484, 465] width 10 height 10
type textarea "Update Inventory"
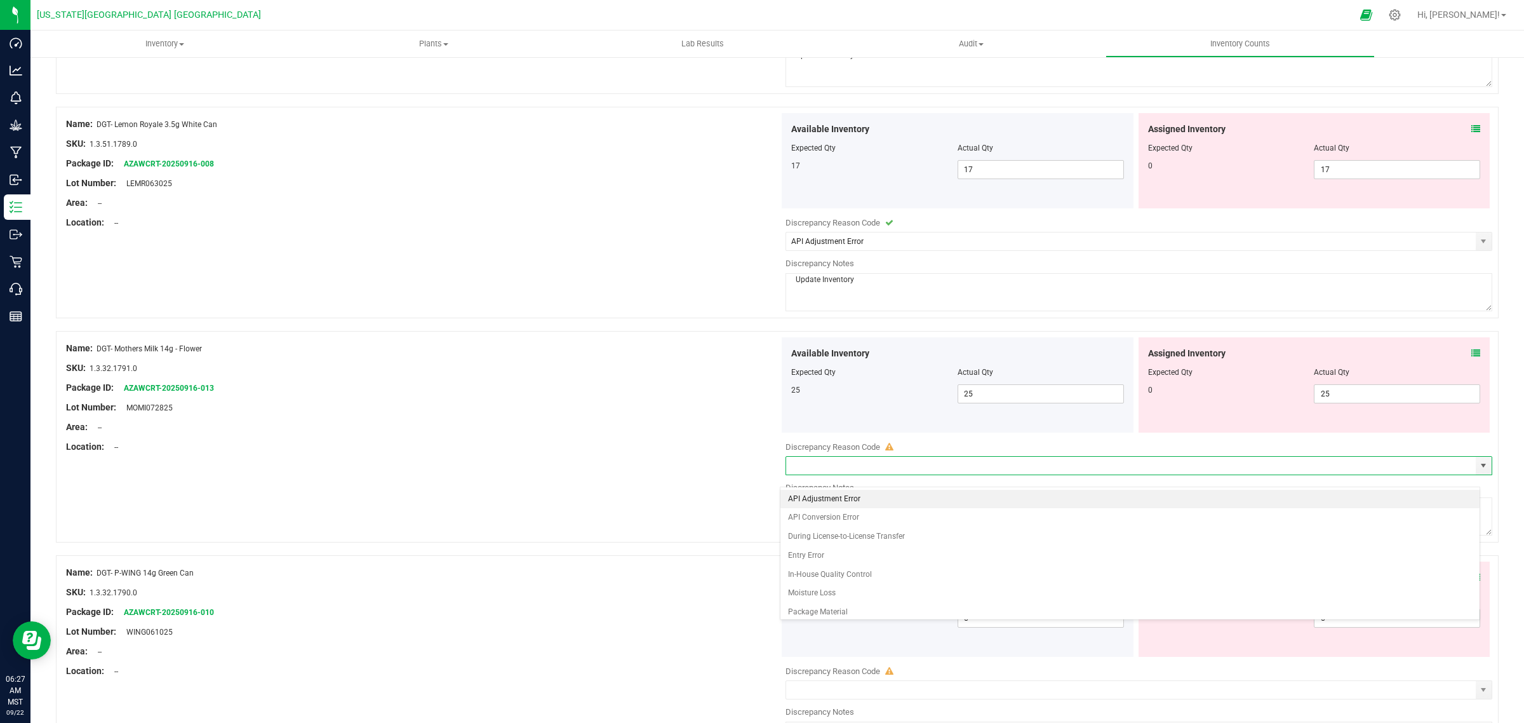
click at [821, 499] on li "API Adjustment Error" at bounding box center [1130, 499] width 699 height 19
type input "API Adjustment Error"
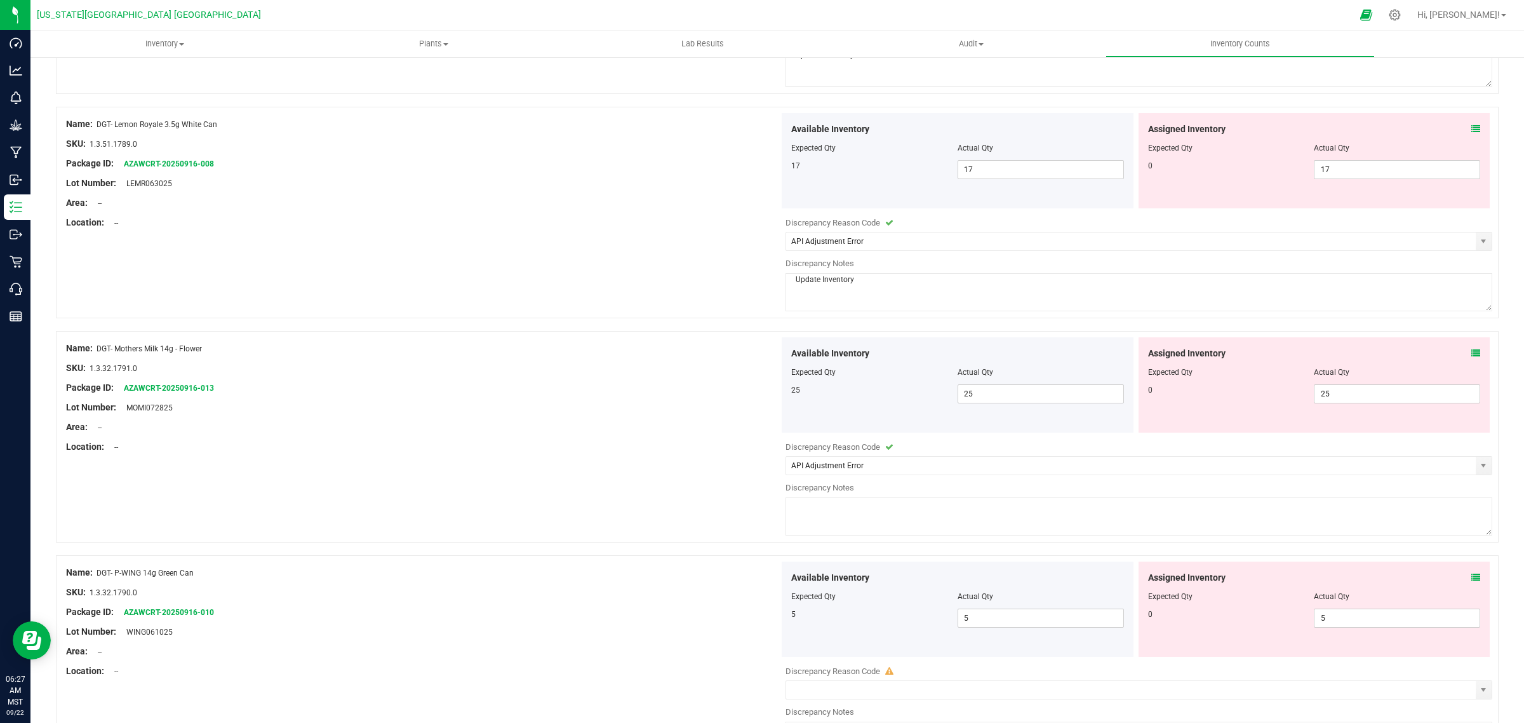
click at [821, 518] on textarea at bounding box center [1139, 516] width 707 height 38
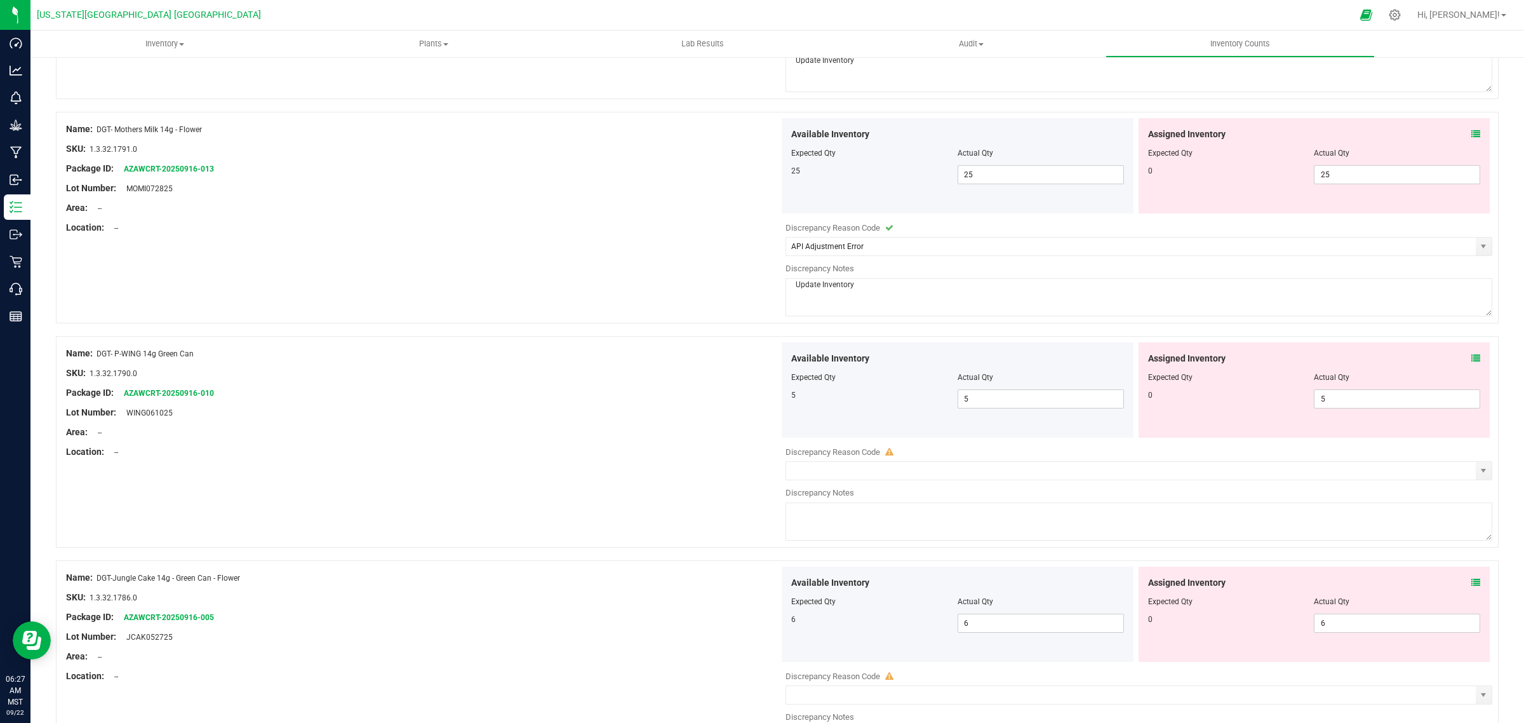
scroll to position [3334, 0]
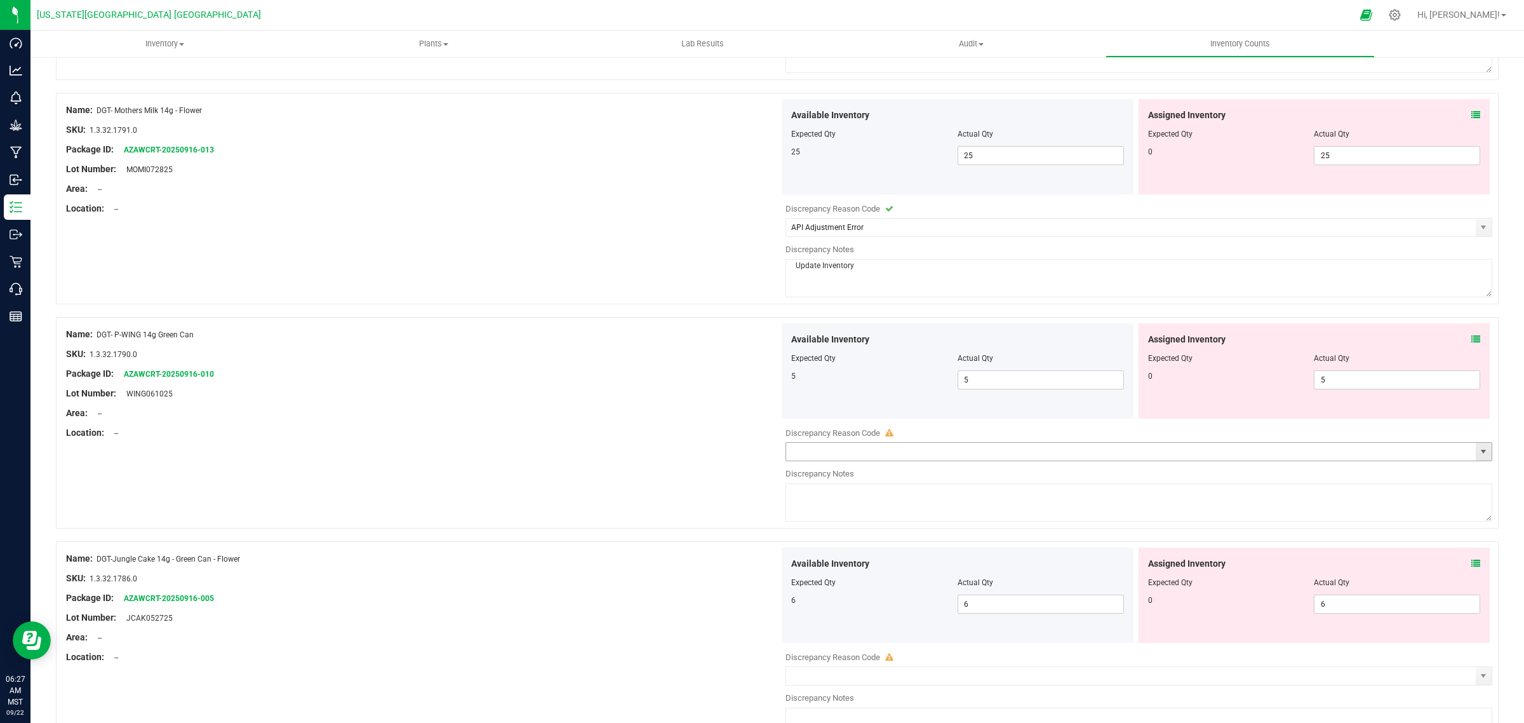
click at [1479, 457] on span "select" at bounding box center [1484, 451] width 10 height 10
type textarea "Update Inventory"
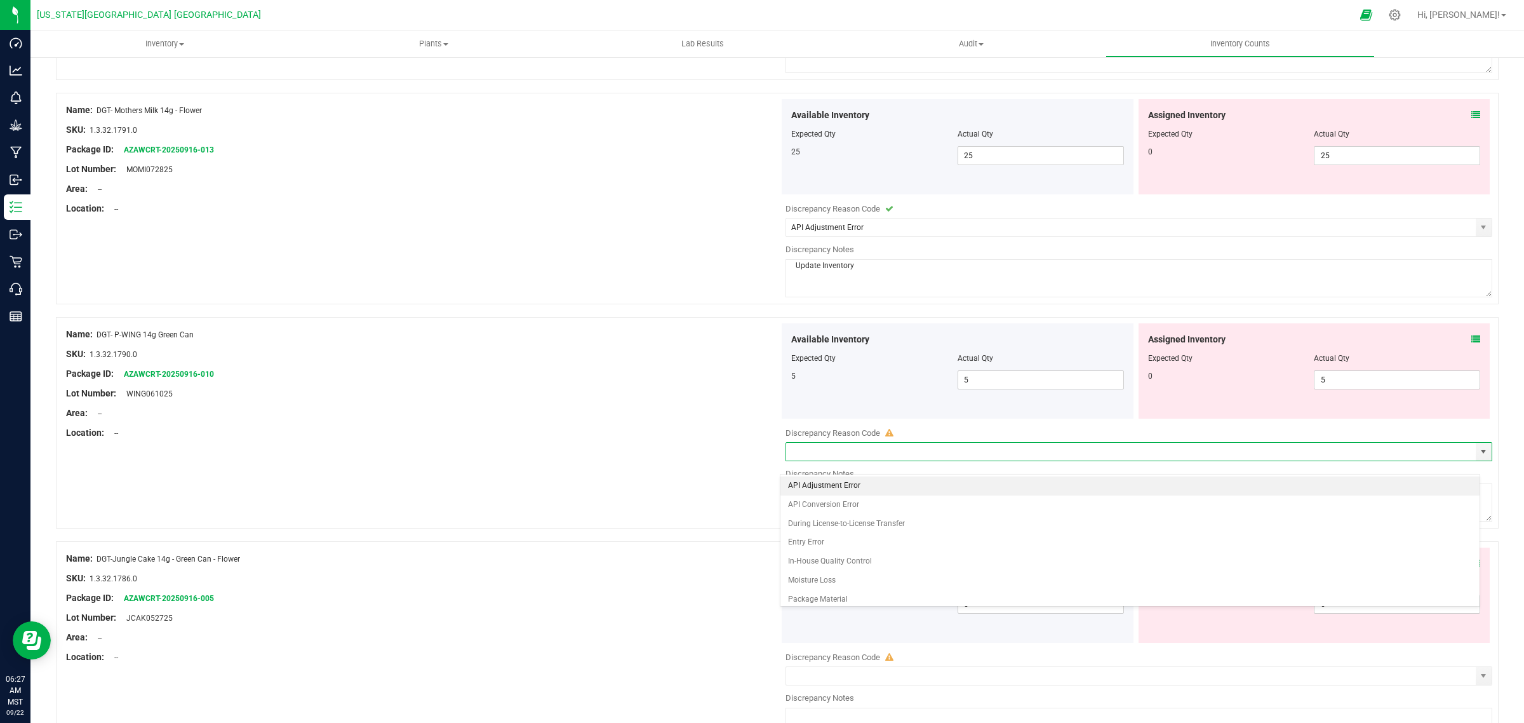
click at [835, 478] on li "API Adjustment Error" at bounding box center [1130, 485] width 699 height 19
type input "API Adjustment Error"
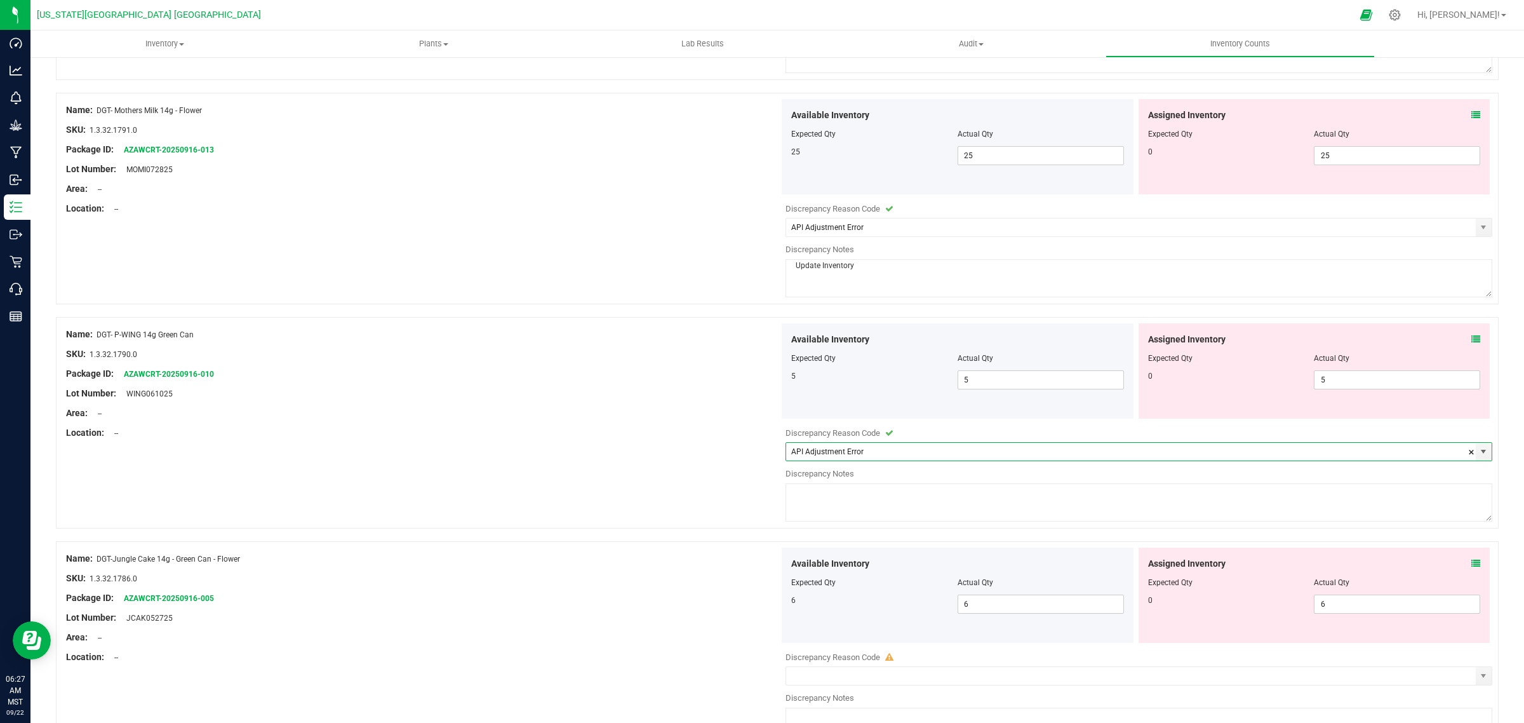
click at [824, 513] on textarea at bounding box center [1139, 502] width 707 height 38
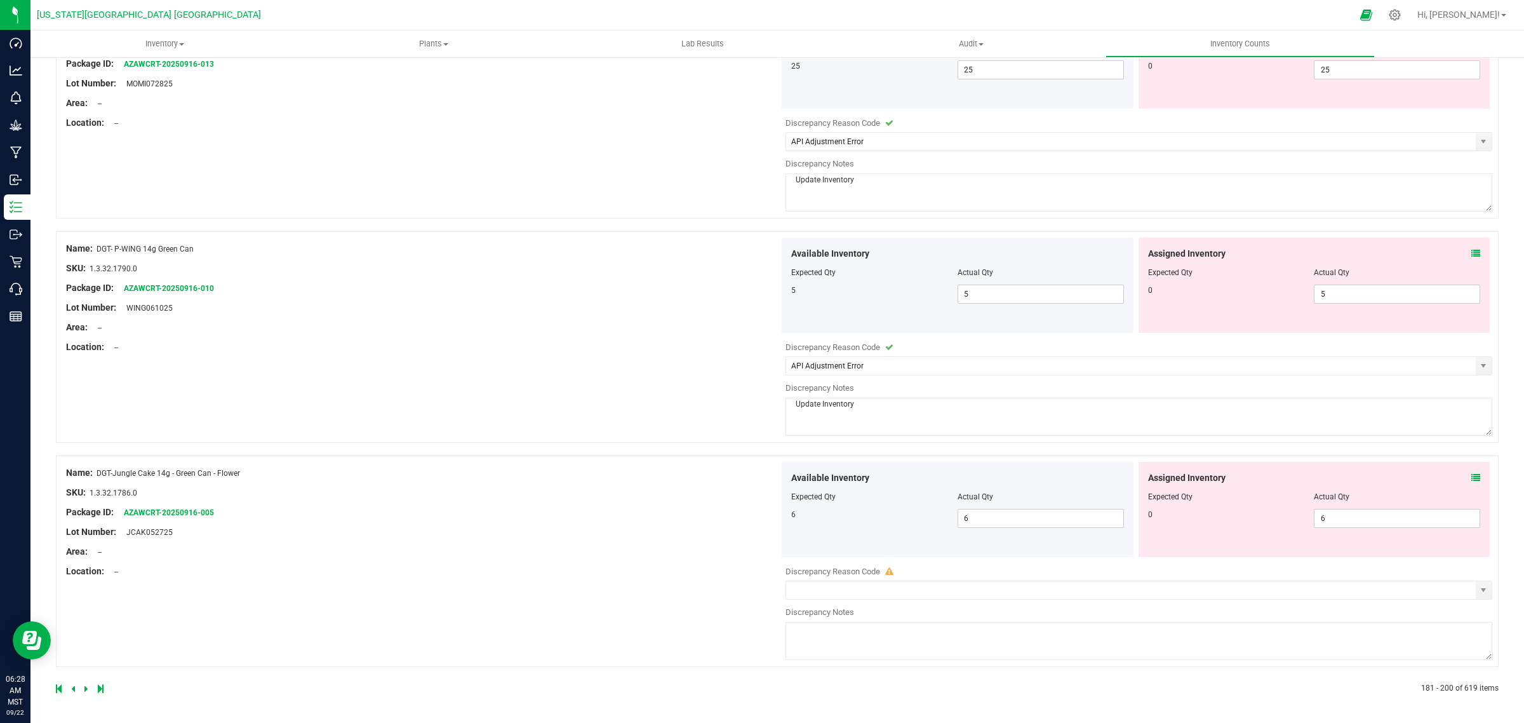
scroll to position [3433, 0]
click at [1477, 586] on span "select" at bounding box center [1484, 590] width 16 height 18
type textarea "Update Inventory"
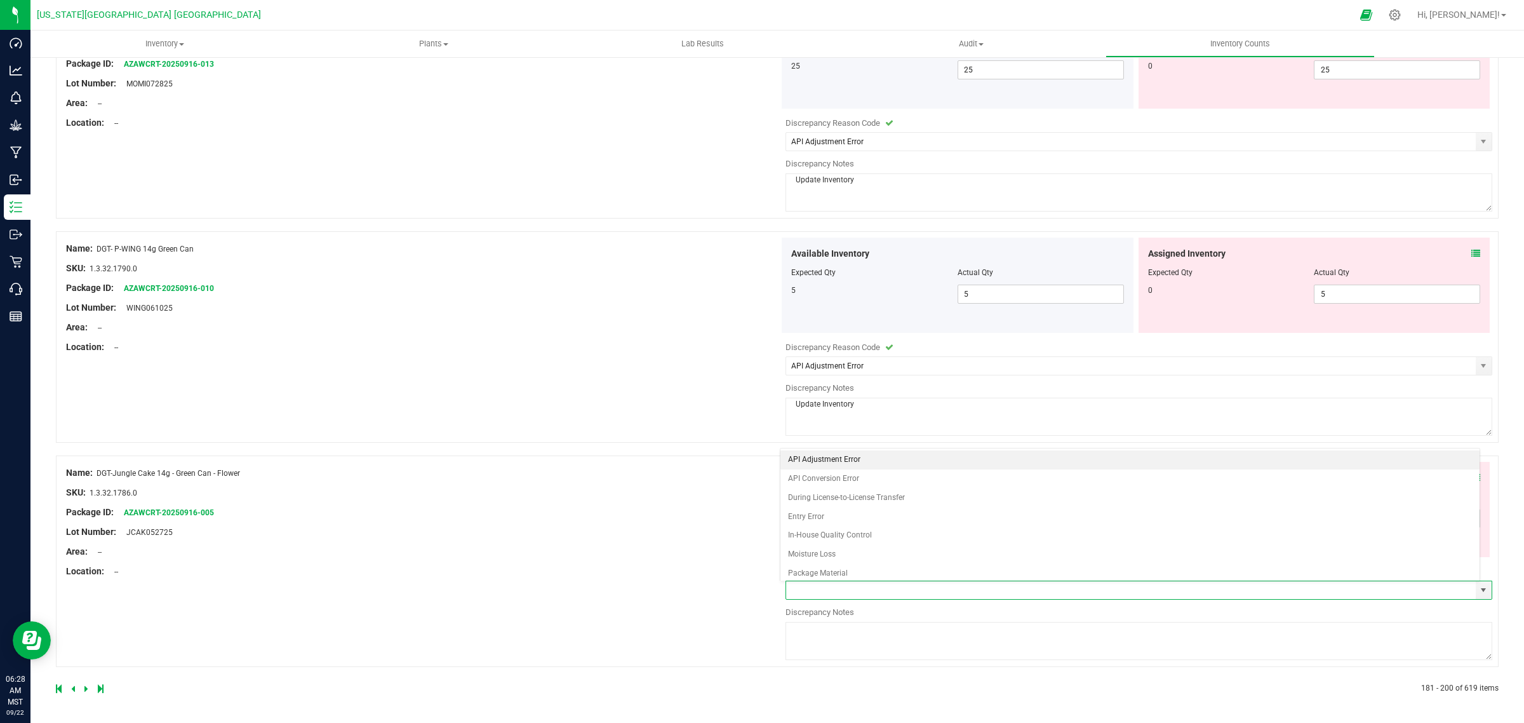
click at [817, 459] on li "API Adjustment Error" at bounding box center [1130, 459] width 699 height 19
type input "API Adjustment Error"
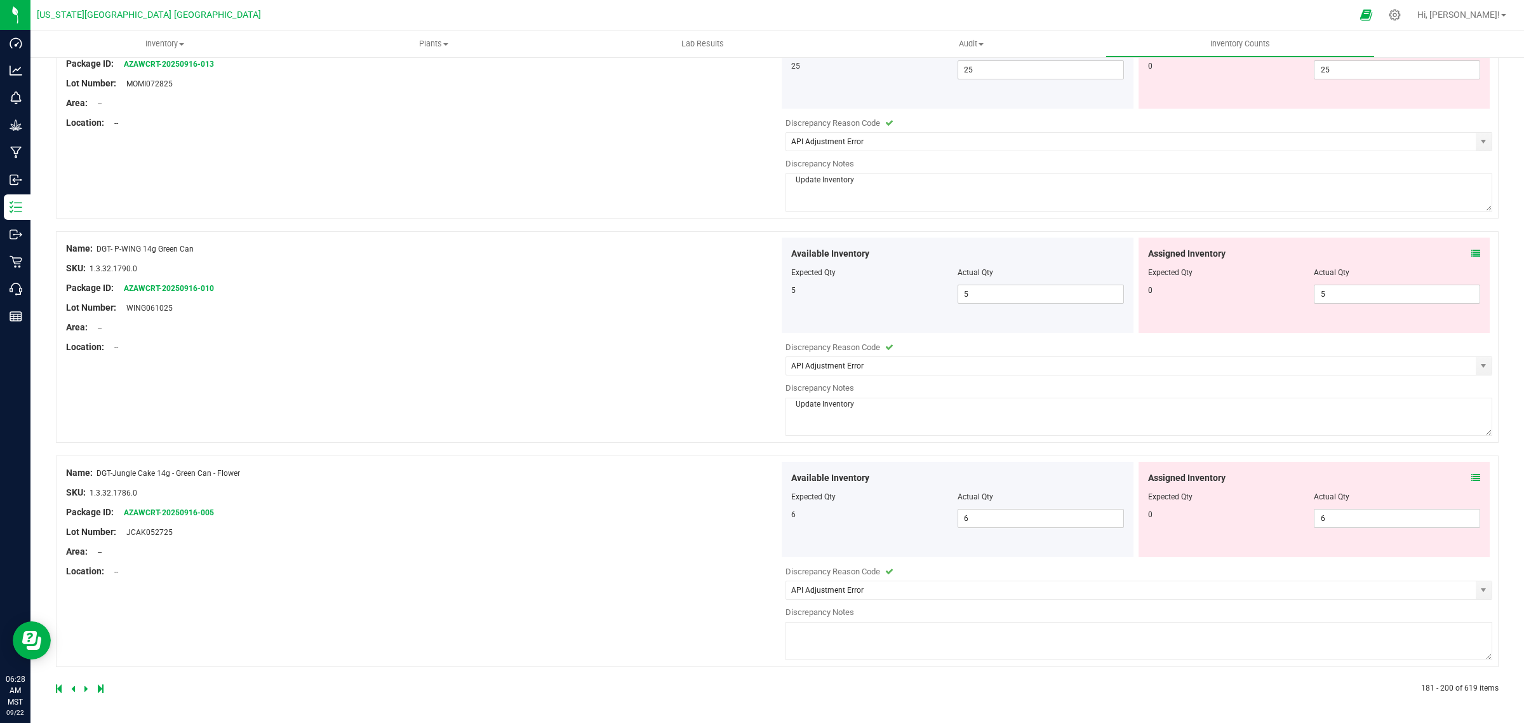
click at [849, 638] on textarea at bounding box center [1139, 641] width 707 height 38
click at [821, 629] on textarea "update inventory" at bounding box center [1139, 641] width 707 height 38
click at [817, 629] on textarea "update inventory" at bounding box center [1139, 641] width 707 height 38
type textarea "update Inventory"
click at [86, 688] on icon at bounding box center [86, 689] width 4 height 8
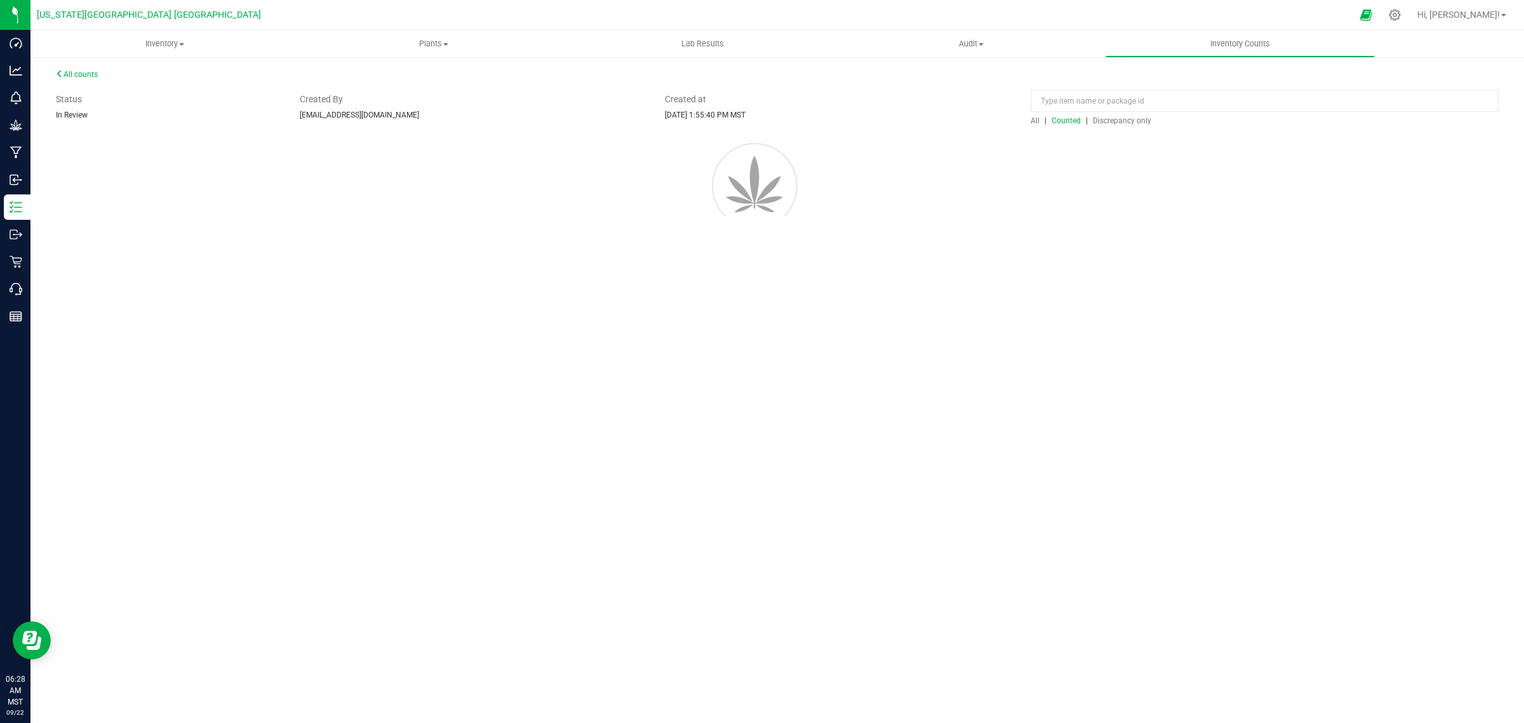
scroll to position [0, 0]
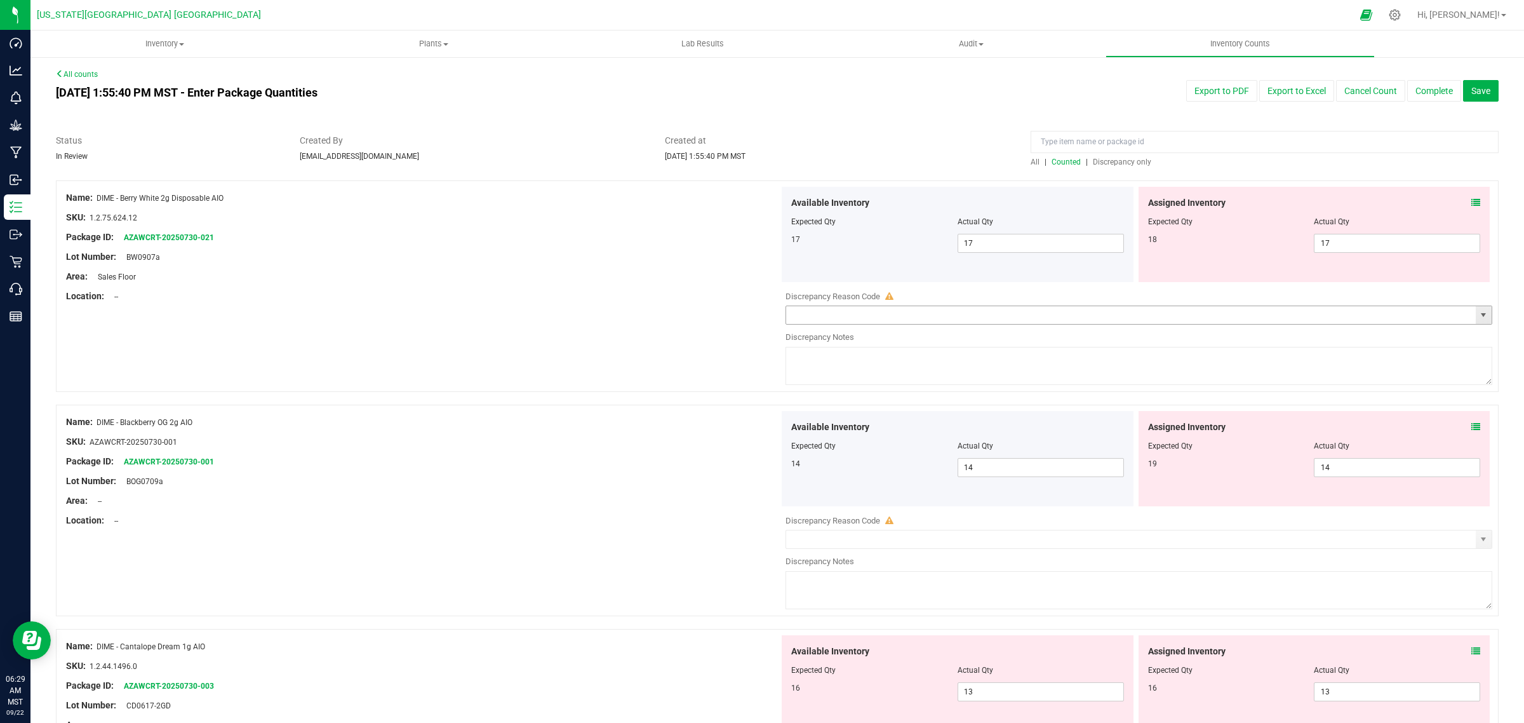
click at [1479, 316] on span "select" at bounding box center [1484, 315] width 10 height 10
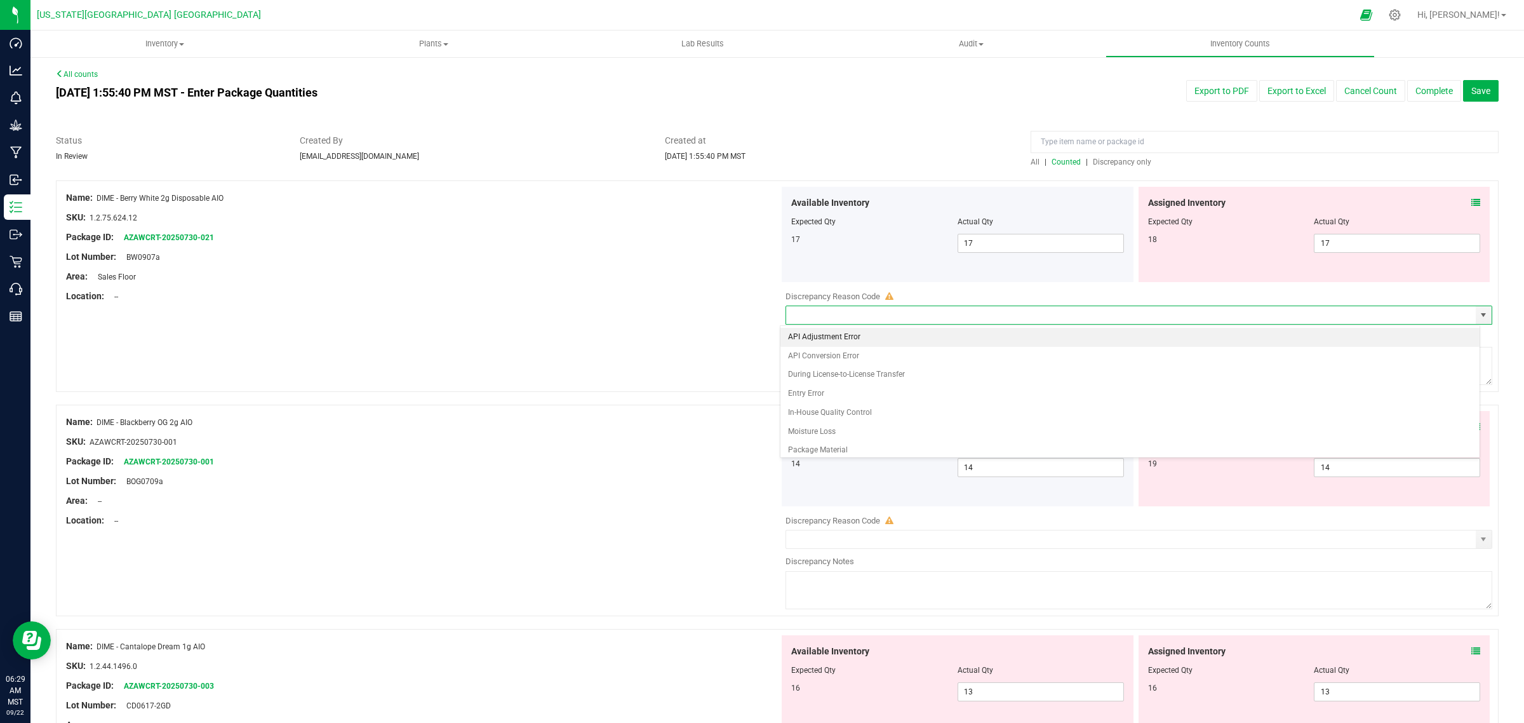
click at [821, 338] on li "API Adjustment Error" at bounding box center [1130, 337] width 699 height 19
type input "API Adjustment Error"
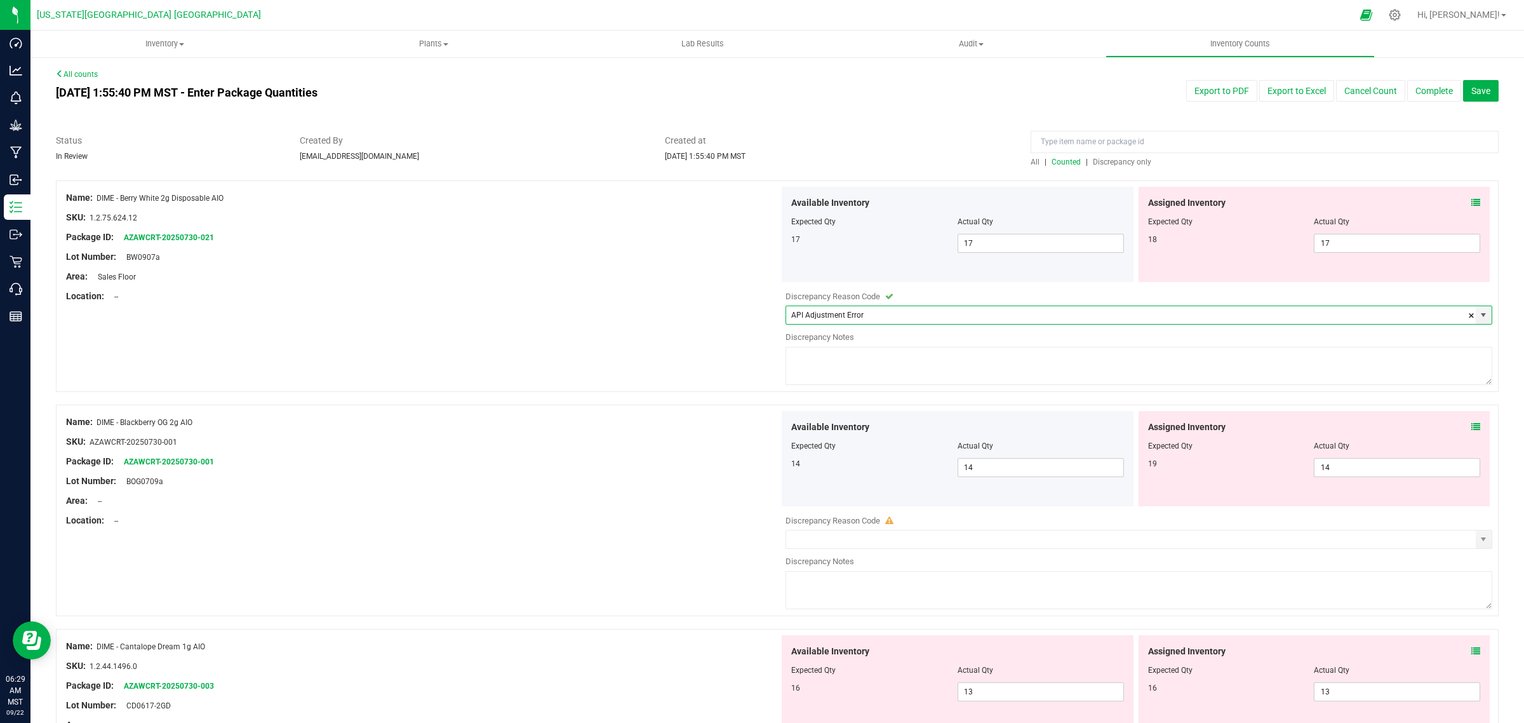
click at [829, 363] on textarea at bounding box center [1139, 366] width 707 height 38
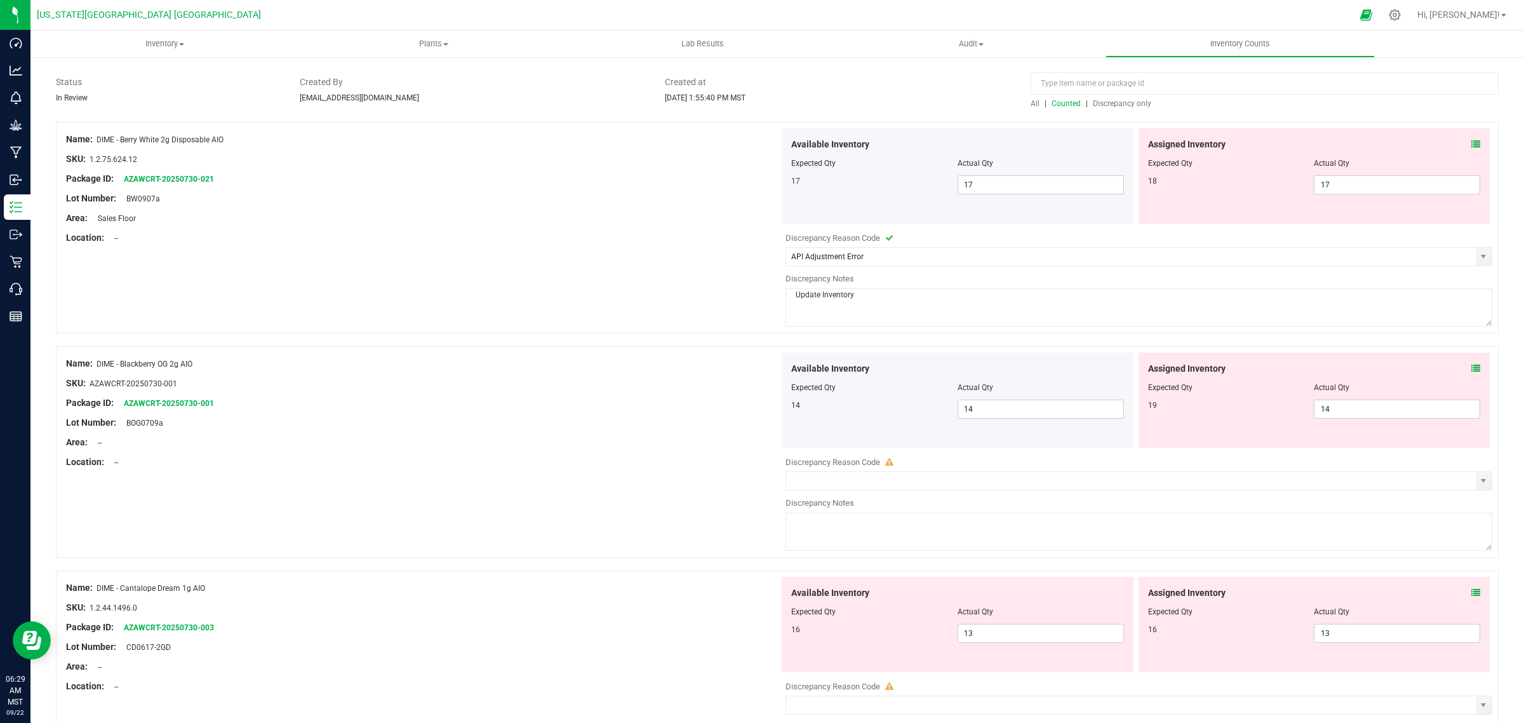
scroll to position [159, 0]
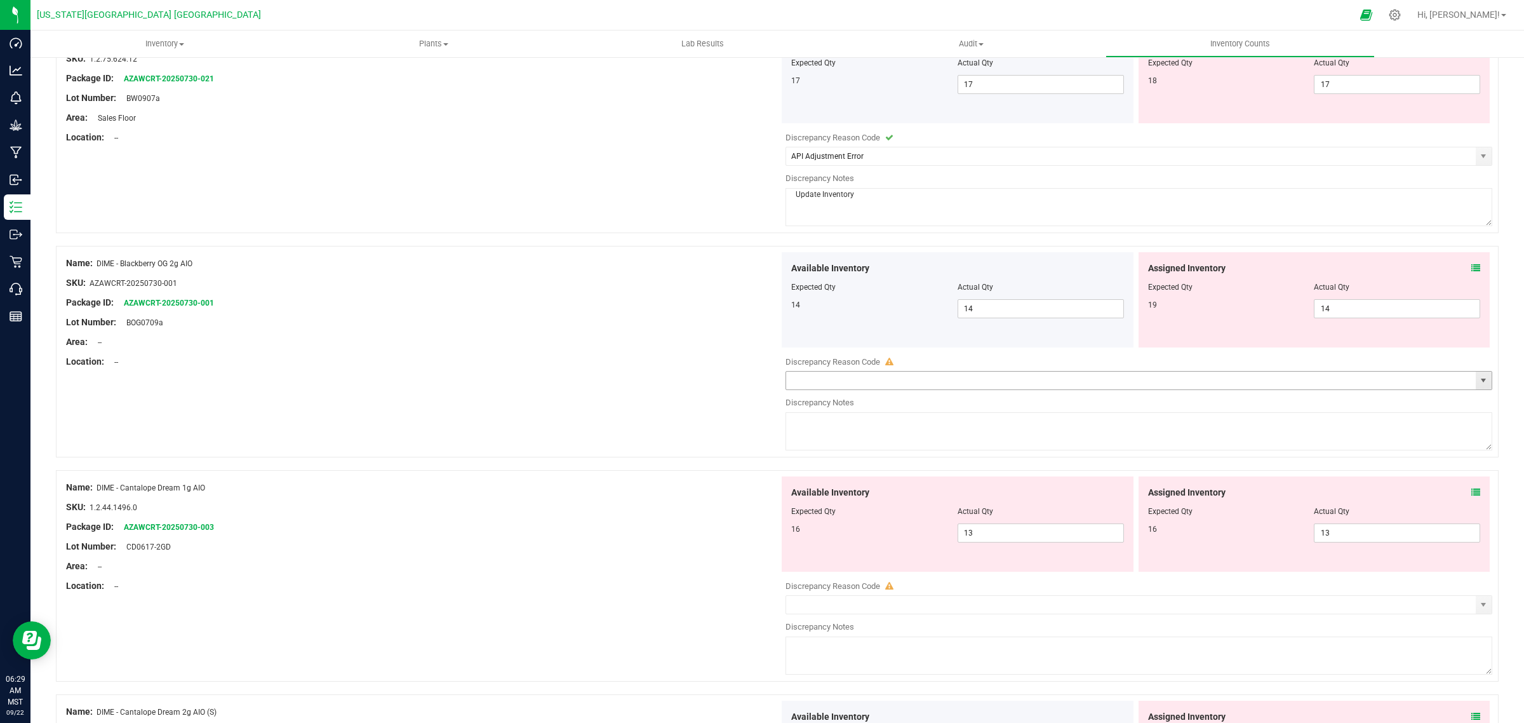
click at [1479, 383] on span "select" at bounding box center [1484, 380] width 10 height 10
type textarea "Update Inventory"
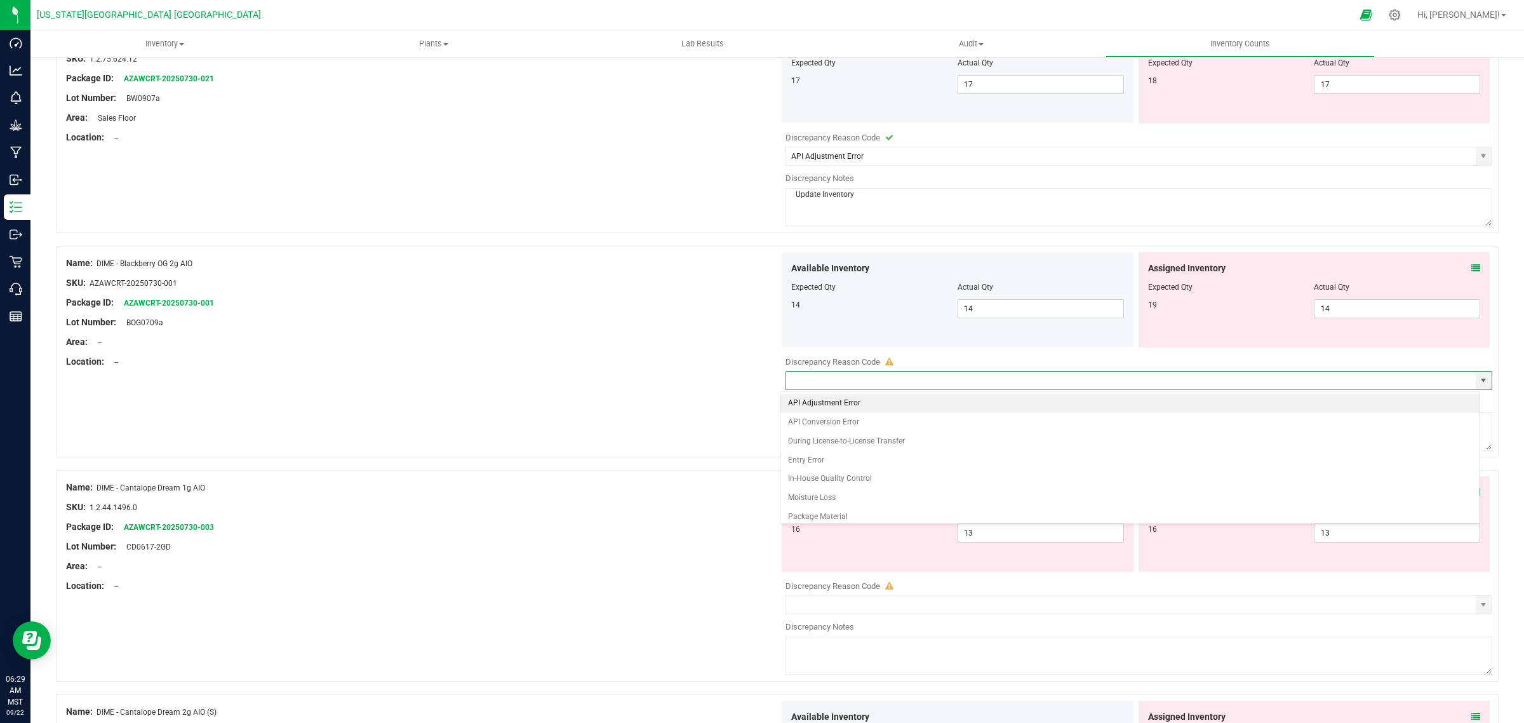
click at [831, 408] on li "API Adjustment Error" at bounding box center [1130, 403] width 699 height 19
type input "API Adjustment Error"
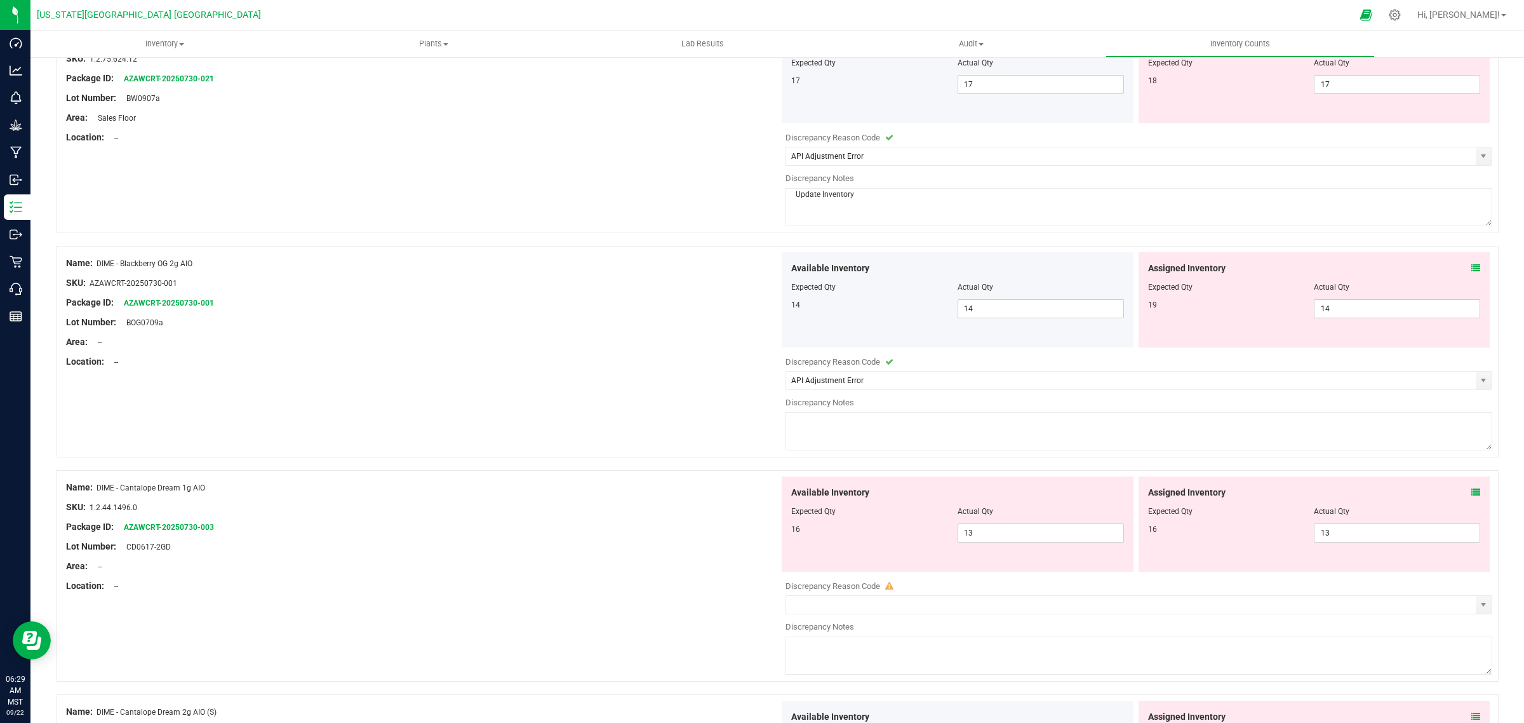
click at [824, 422] on textarea at bounding box center [1139, 431] width 707 height 38
click at [789, 420] on textarea "Inventory" at bounding box center [1139, 431] width 707 height 38
click at [795, 421] on textarea "update Inventory" at bounding box center [1139, 431] width 707 height 38
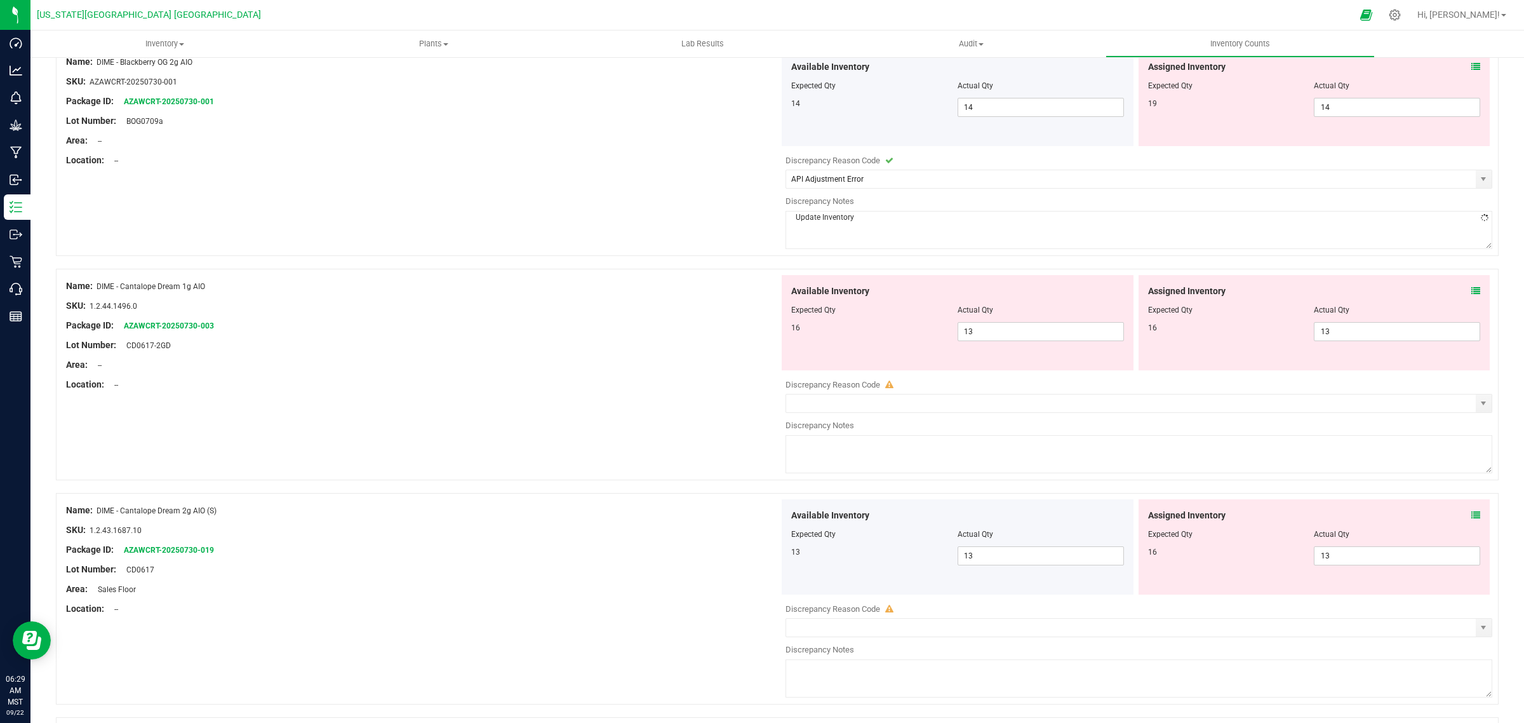
scroll to position [397, 0]
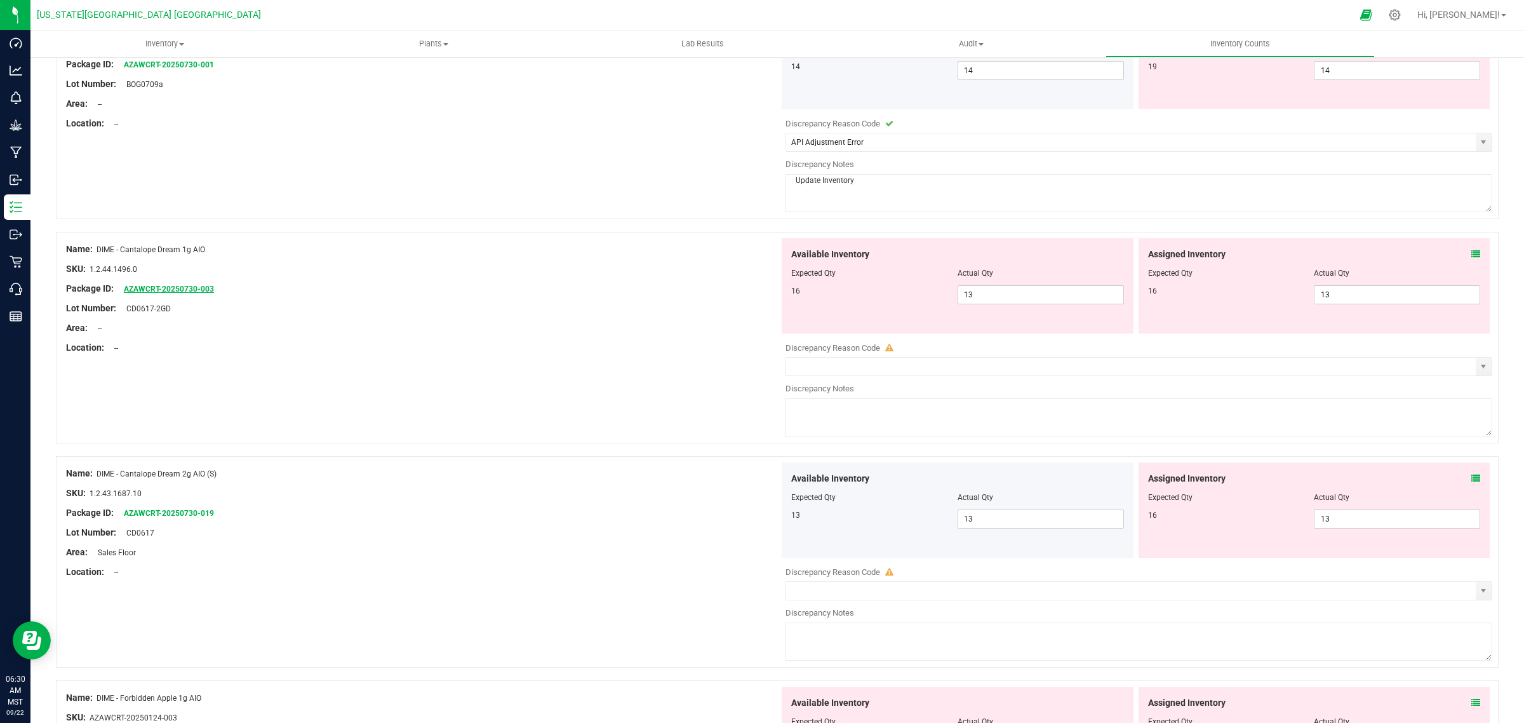
type textarea "Update Inventory"
click at [187, 289] on link "AZAWCRT-20250730-003" at bounding box center [169, 289] width 90 height 9
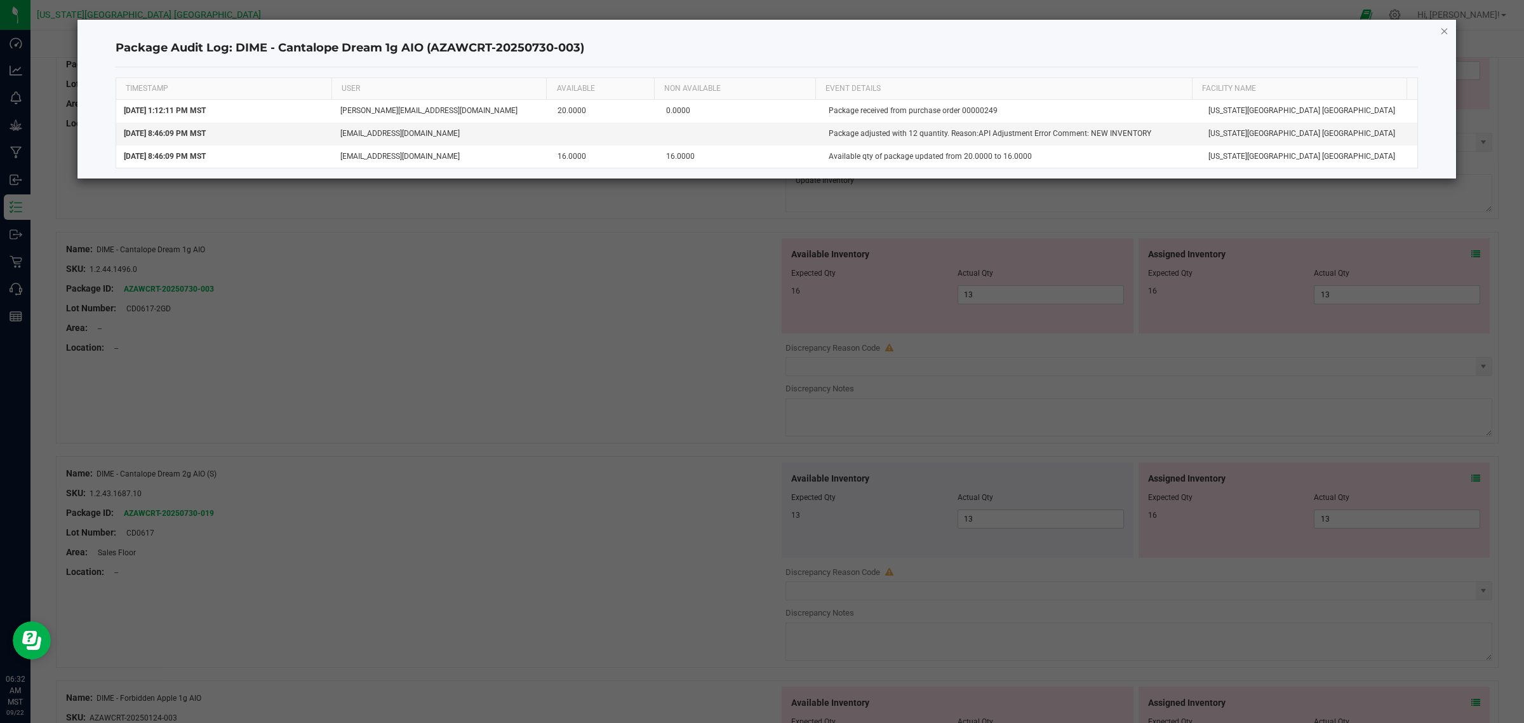
click at [1444, 29] on icon "button" at bounding box center [1444, 30] width 9 height 15
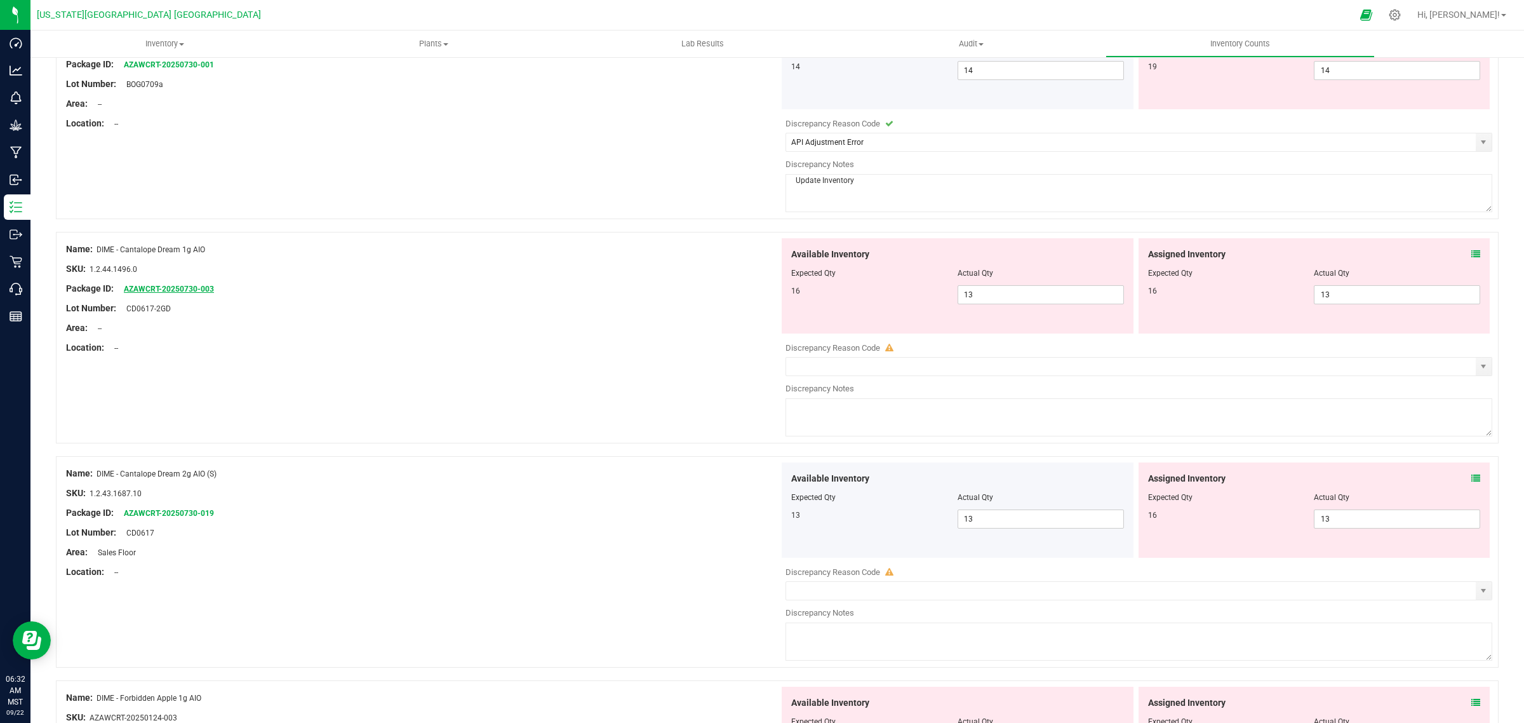
click at [171, 288] on link "AZAWCRT-20250730-003" at bounding box center [169, 289] width 90 height 9
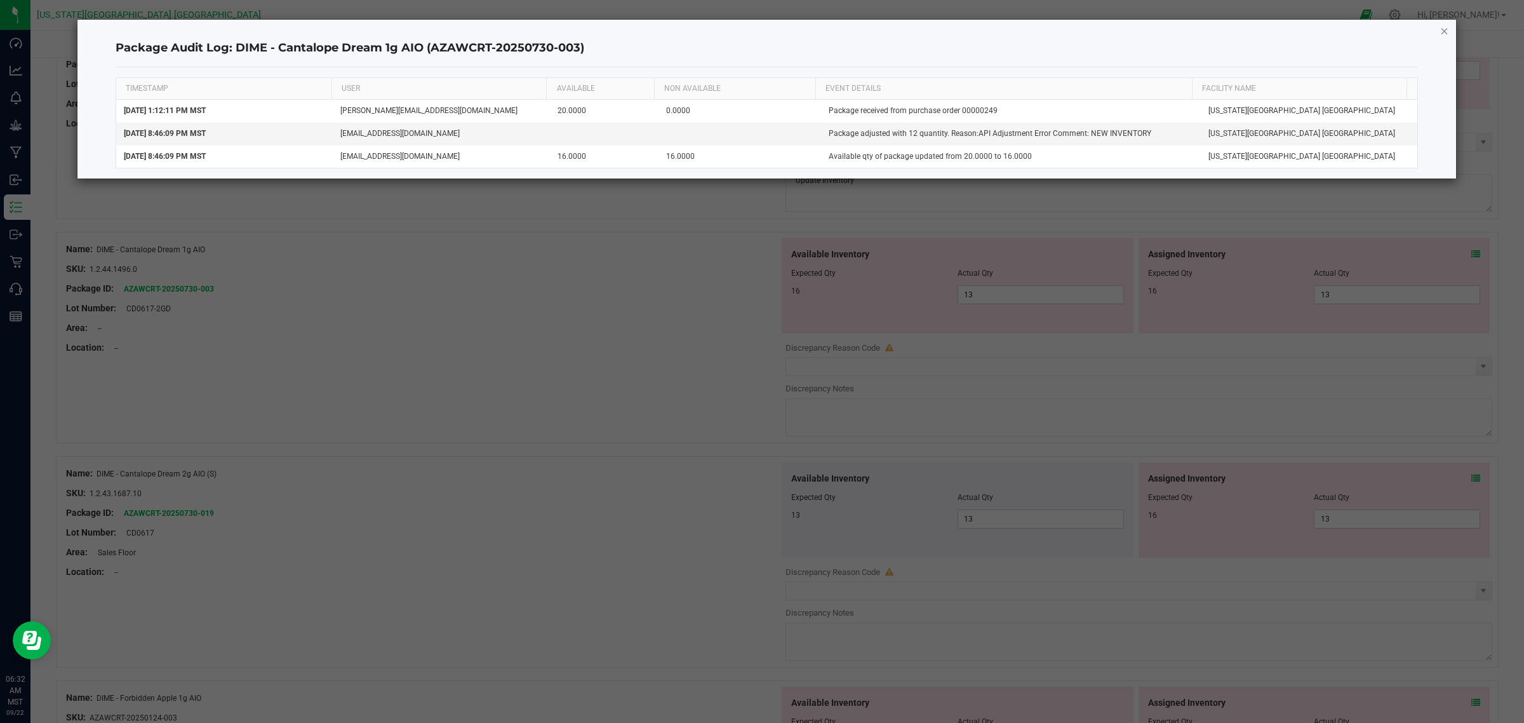
click at [1446, 27] on icon "button" at bounding box center [1444, 30] width 9 height 15
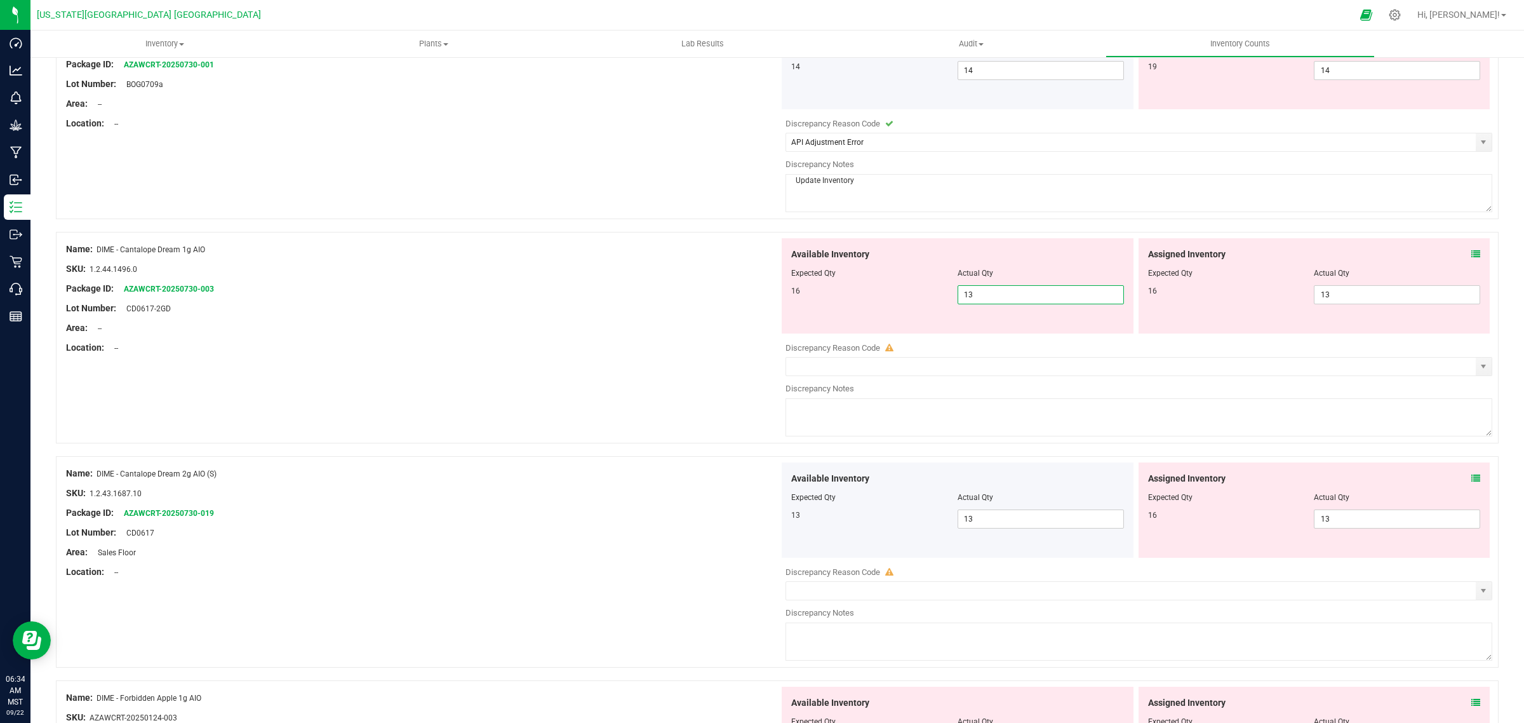
click at [970, 299] on span "13 13" at bounding box center [1041, 294] width 166 height 19
type input "1"
type input "0"
click at [1326, 297] on span "13 13" at bounding box center [1397, 294] width 166 height 19
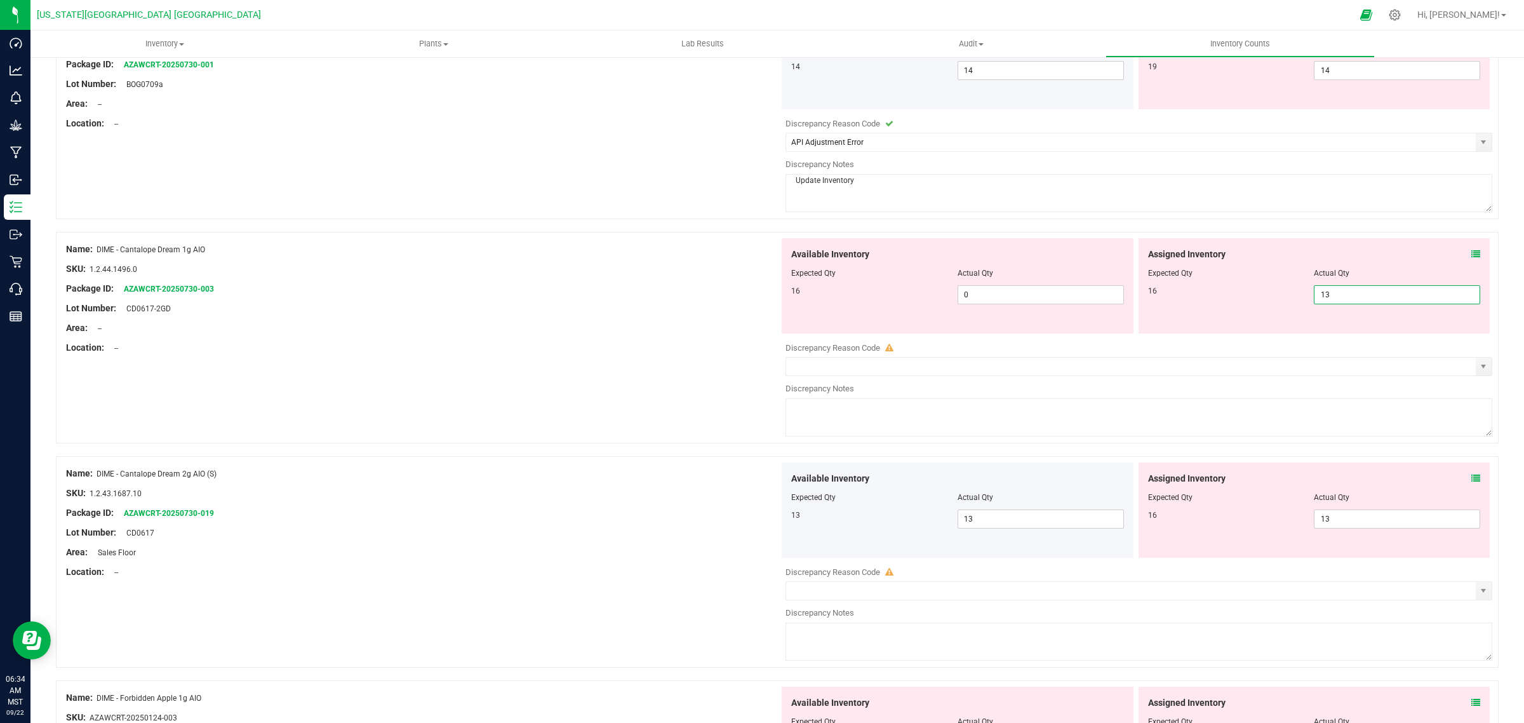
type input "1"
type input "0"
click at [615, 344] on div "Location: --" at bounding box center [422, 347] width 713 height 13
click at [217, 295] on div "Package ID: AZAWCRT-20250730-003" at bounding box center [422, 288] width 713 height 13
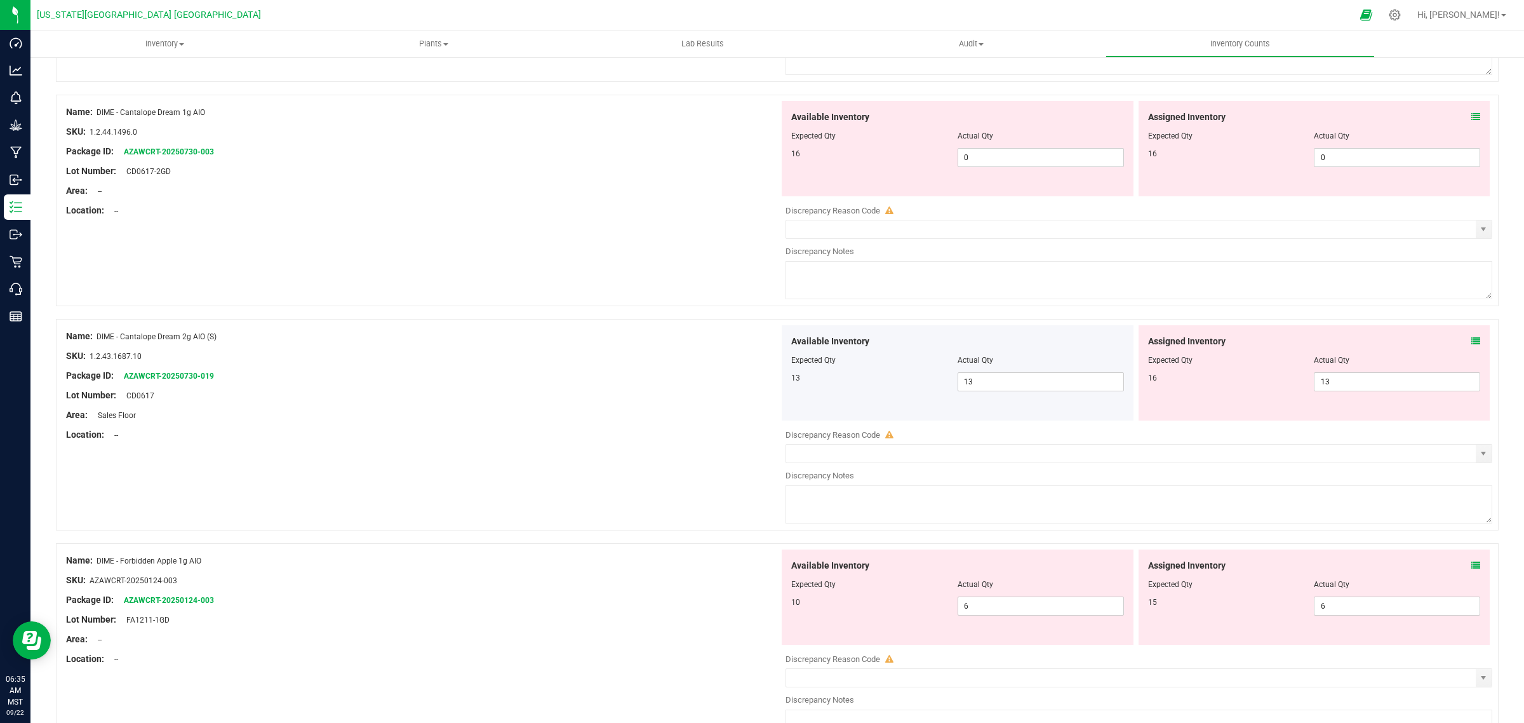
scroll to position [556, 0]
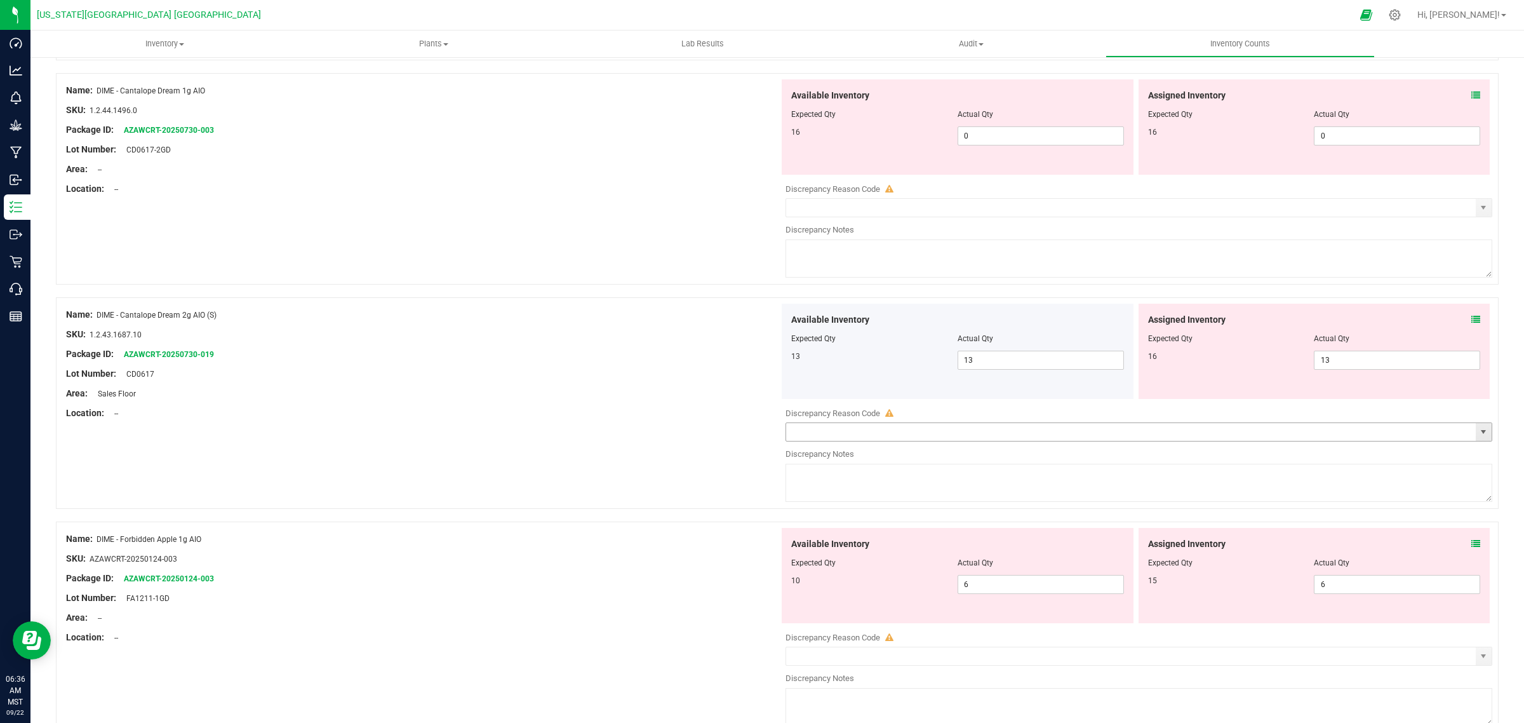
click at [1479, 437] on span "select" at bounding box center [1484, 432] width 10 height 10
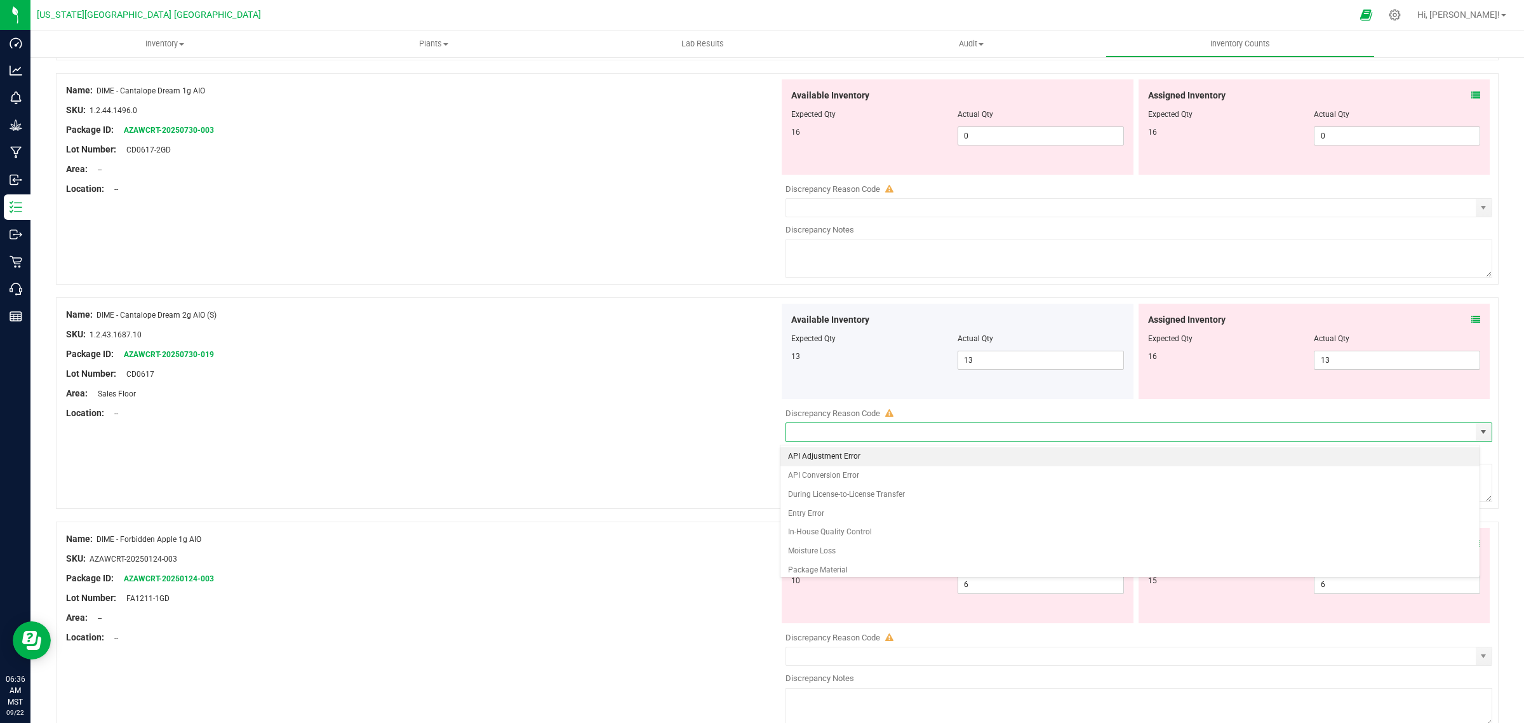
click at [838, 453] on li "API Adjustment Error" at bounding box center [1130, 456] width 699 height 19
type input "API Adjustment Error"
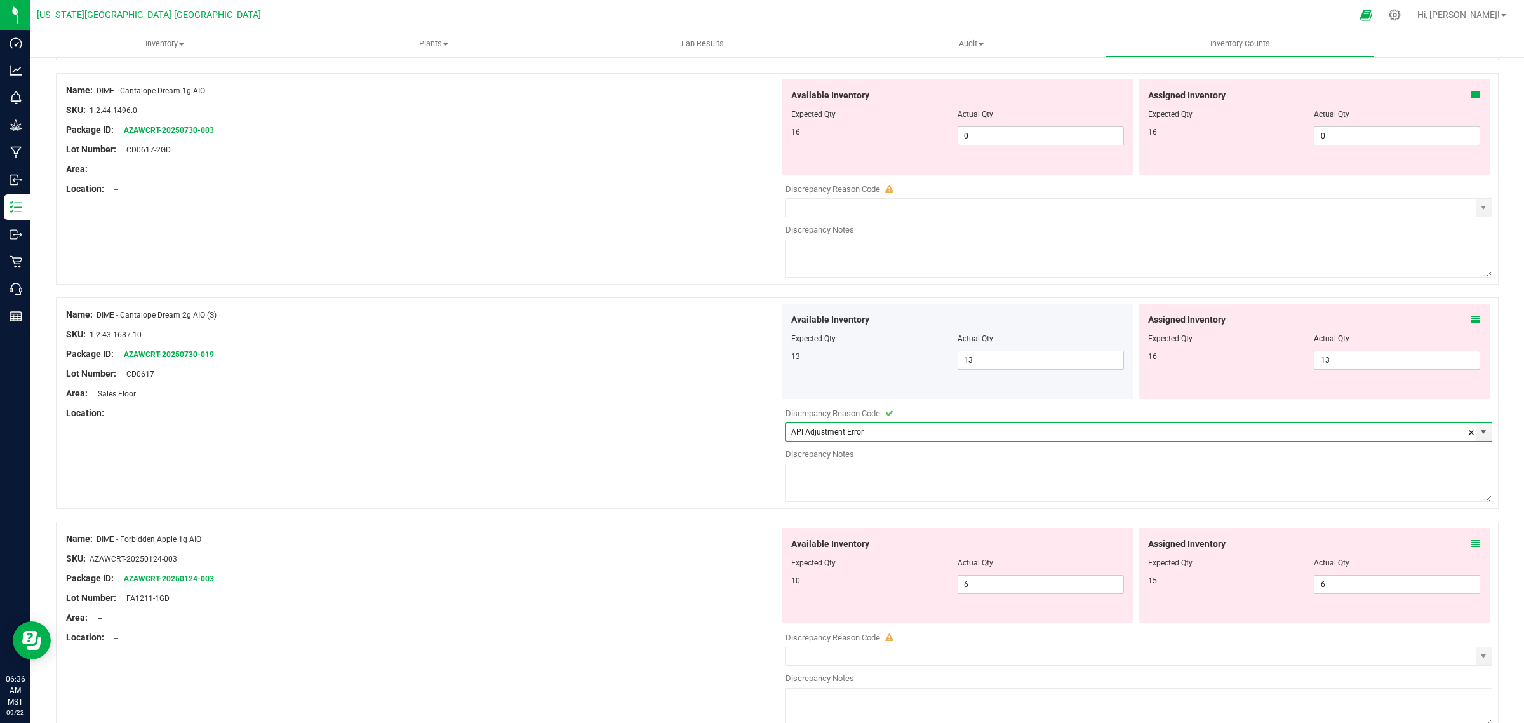
click at [827, 478] on textarea at bounding box center [1139, 483] width 707 height 38
click at [854, 476] on textarea "update invenbtory" at bounding box center [1139, 483] width 707 height 38
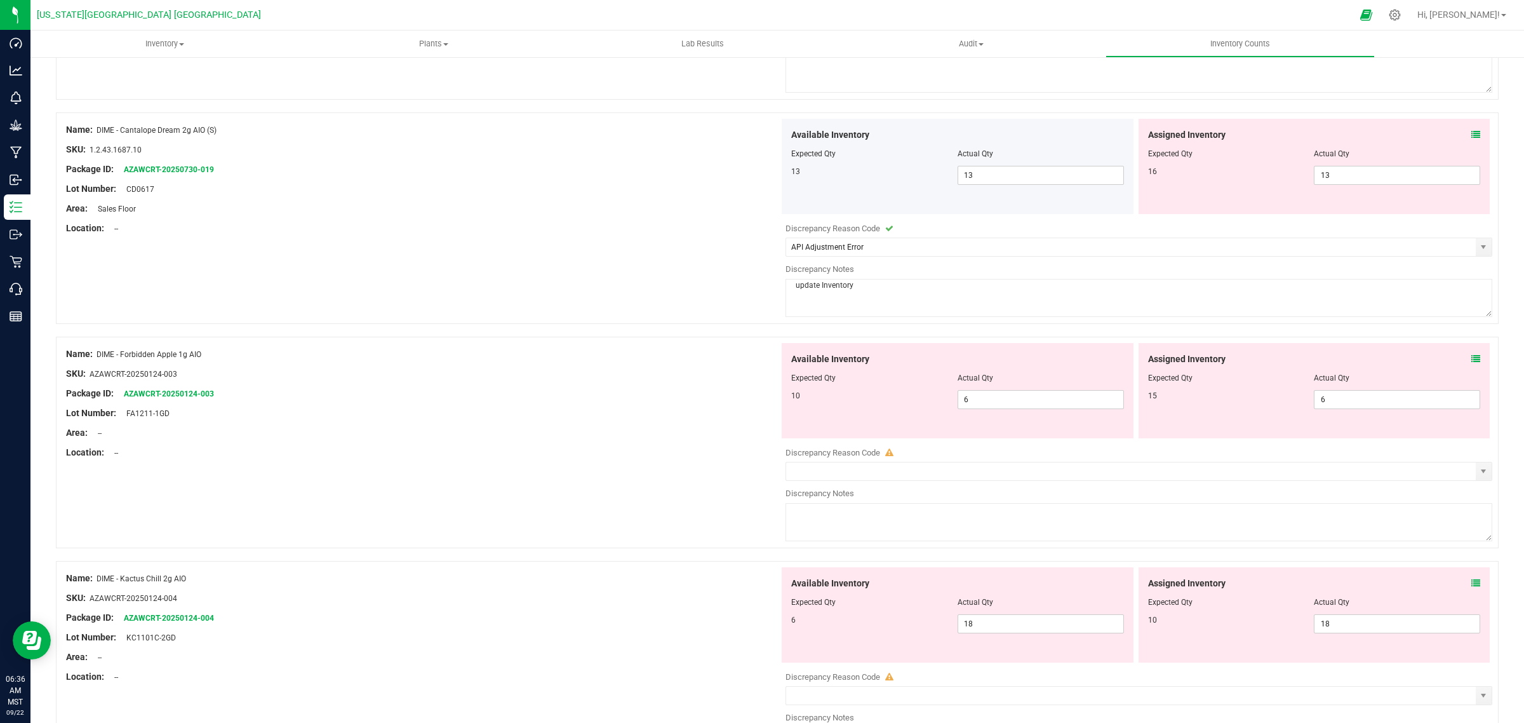
scroll to position [794, 0]
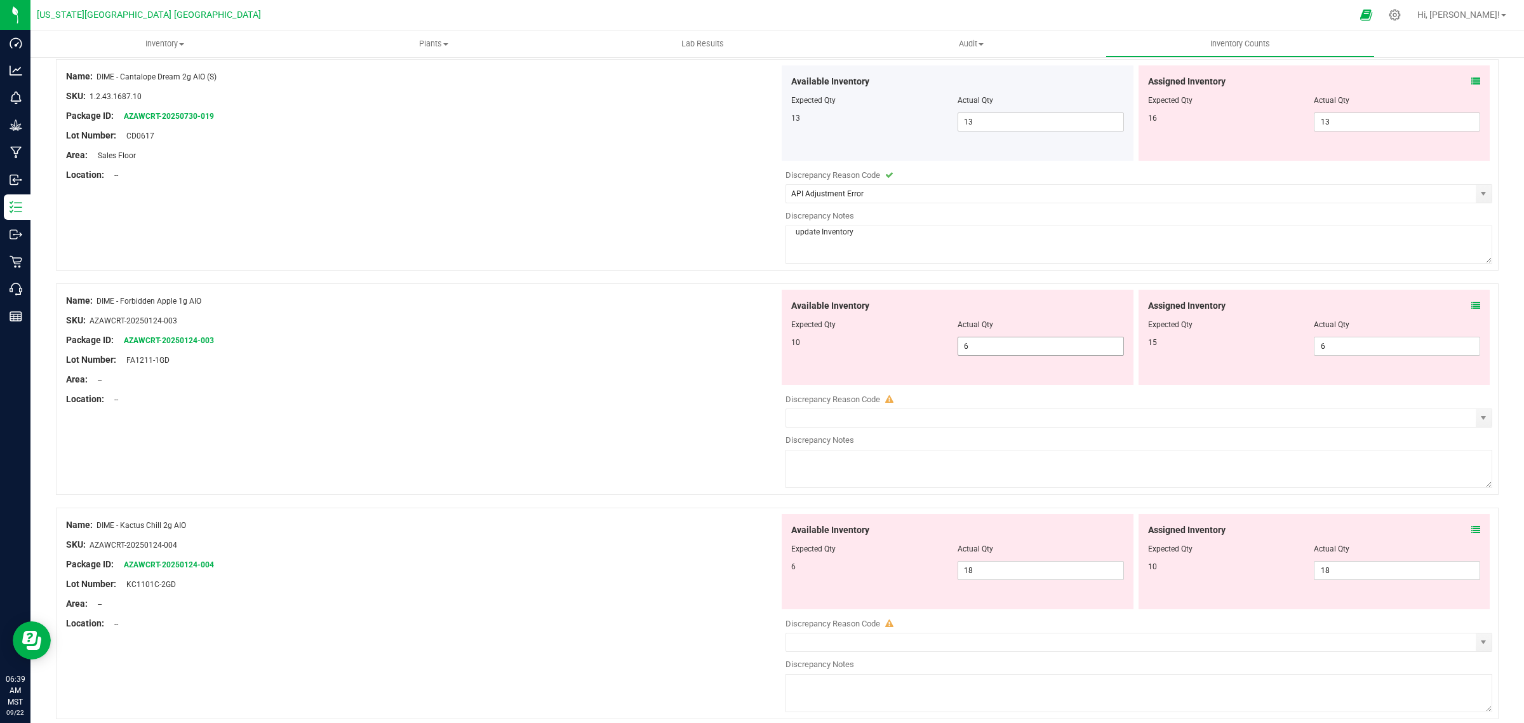
type textarea "update Inventory"
click at [967, 354] on span "6 6" at bounding box center [1041, 346] width 166 height 19
type input "10"
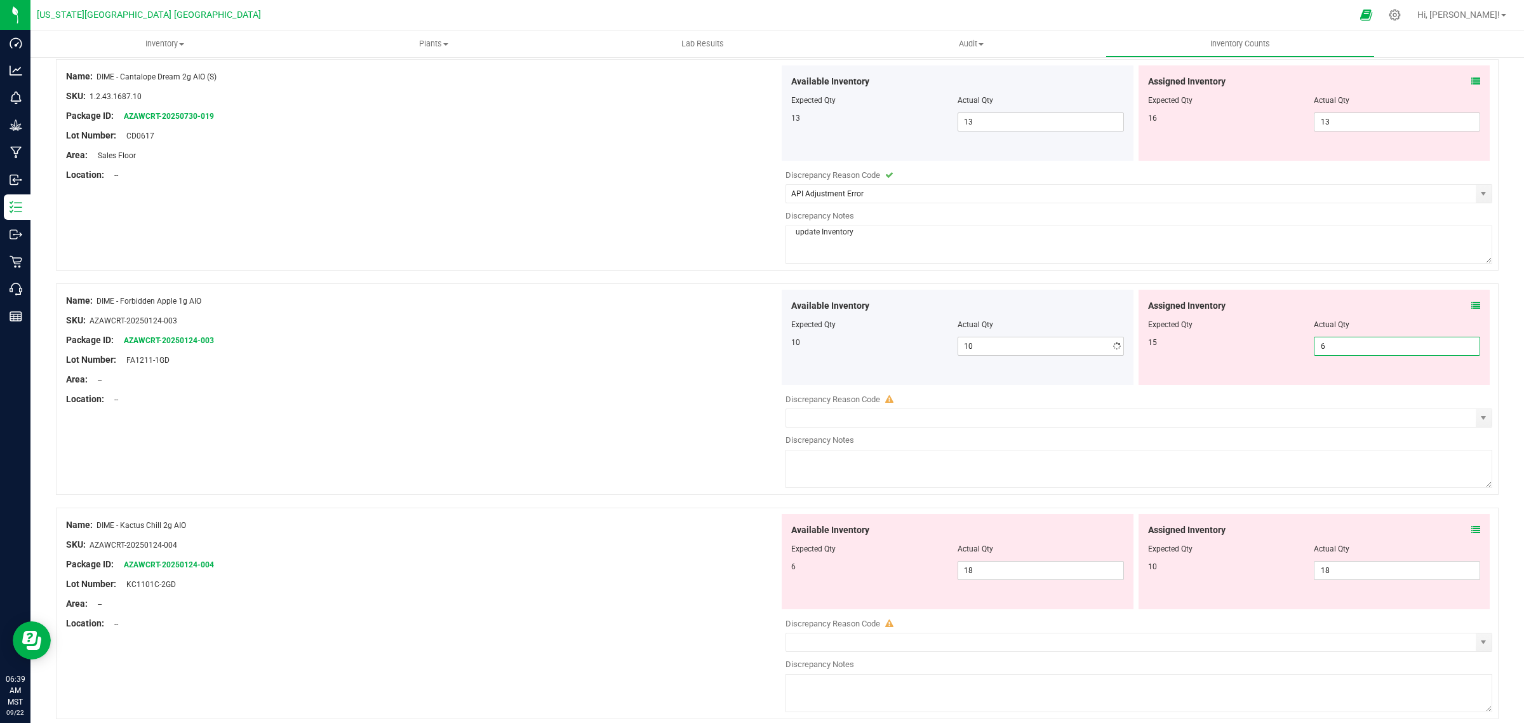
click at [1316, 347] on span "6 6" at bounding box center [1397, 346] width 166 height 19
type input "10"
drag, startPoint x: 1473, startPoint y: 424, endPoint x: 1364, endPoint y: 415, distance: 110.3
click at [1479, 423] on span "select" at bounding box center [1484, 418] width 10 height 10
type input "10"
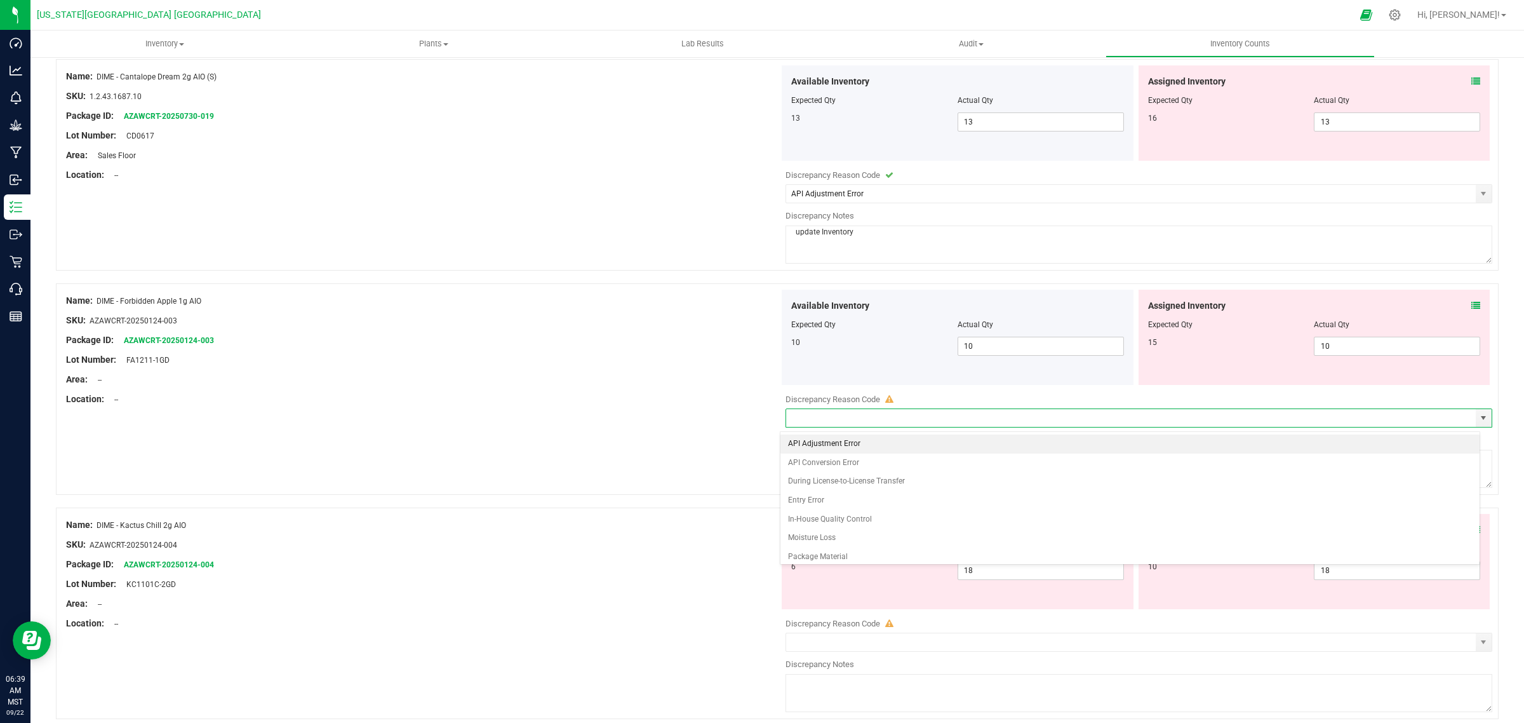
click at [851, 448] on li "API Adjustment Error" at bounding box center [1130, 443] width 699 height 19
type input "API Adjustment Error"
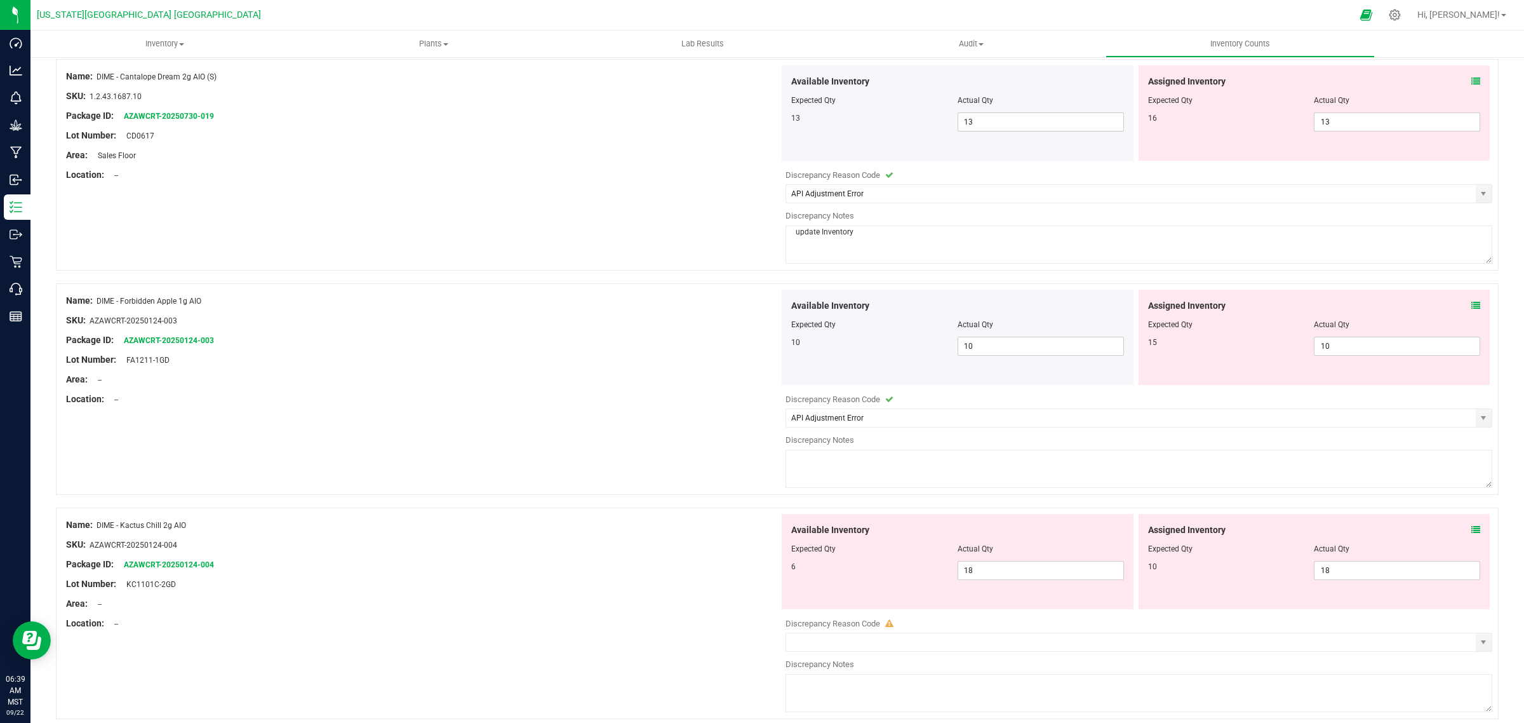
click at [814, 467] on textarea at bounding box center [1139, 469] width 707 height 38
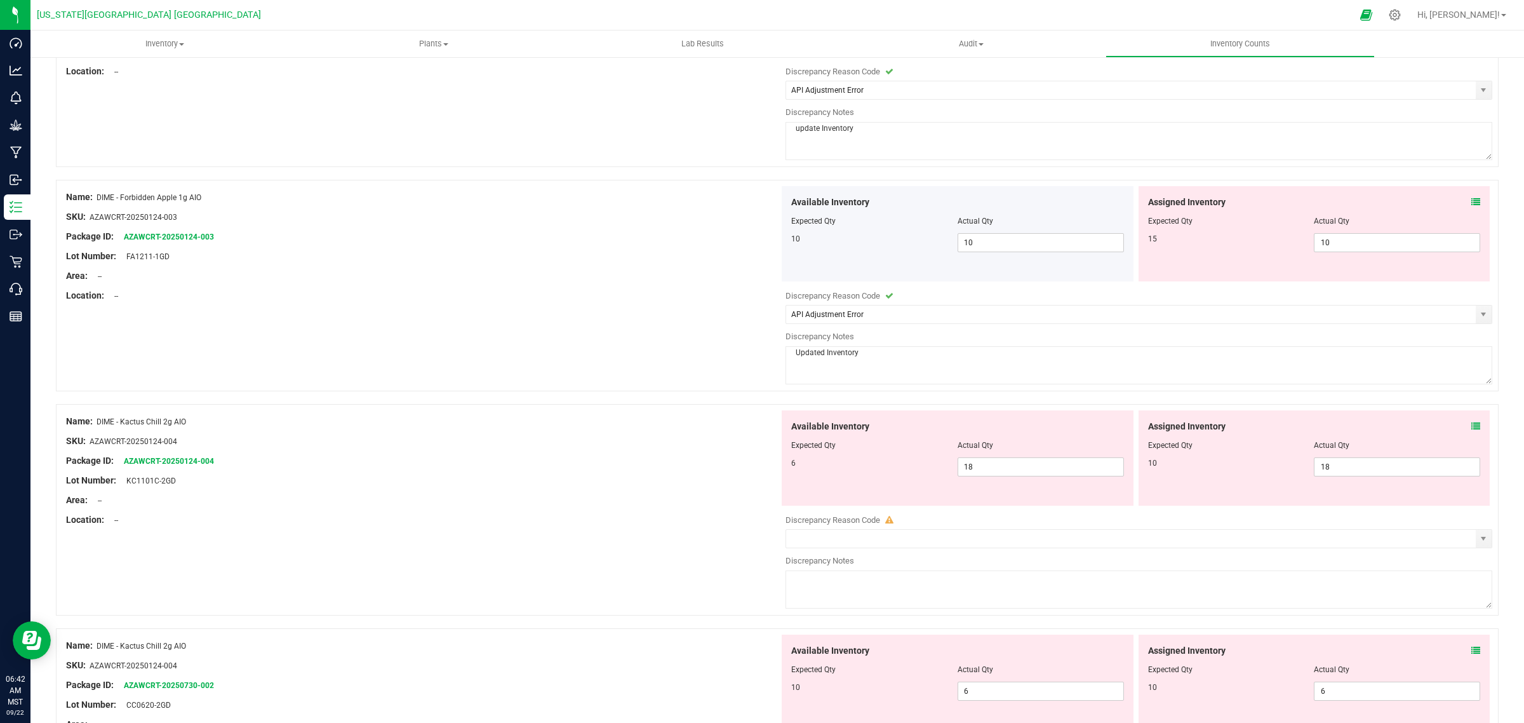
scroll to position [873, 0]
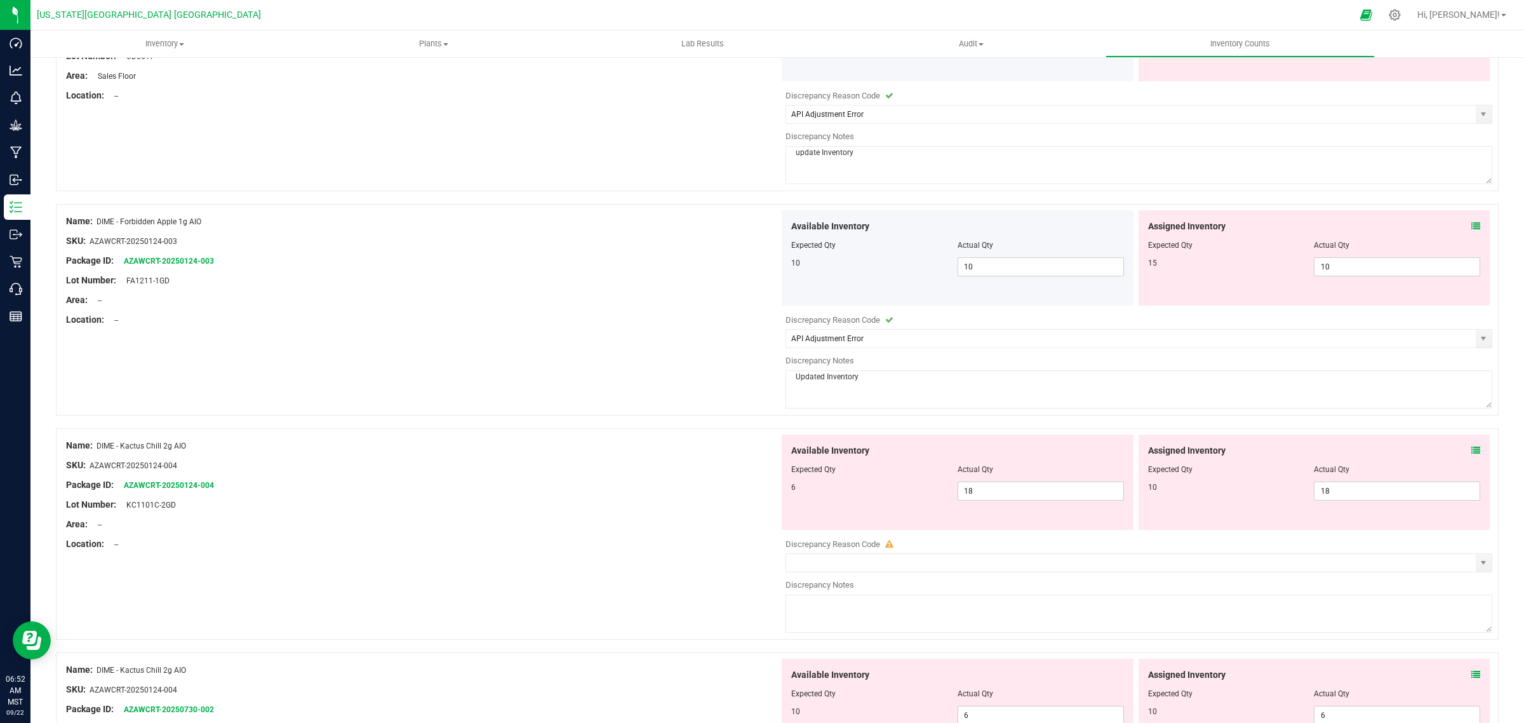
type textarea "Updated Inventory"
